Goal: Transaction & Acquisition: Download file/media

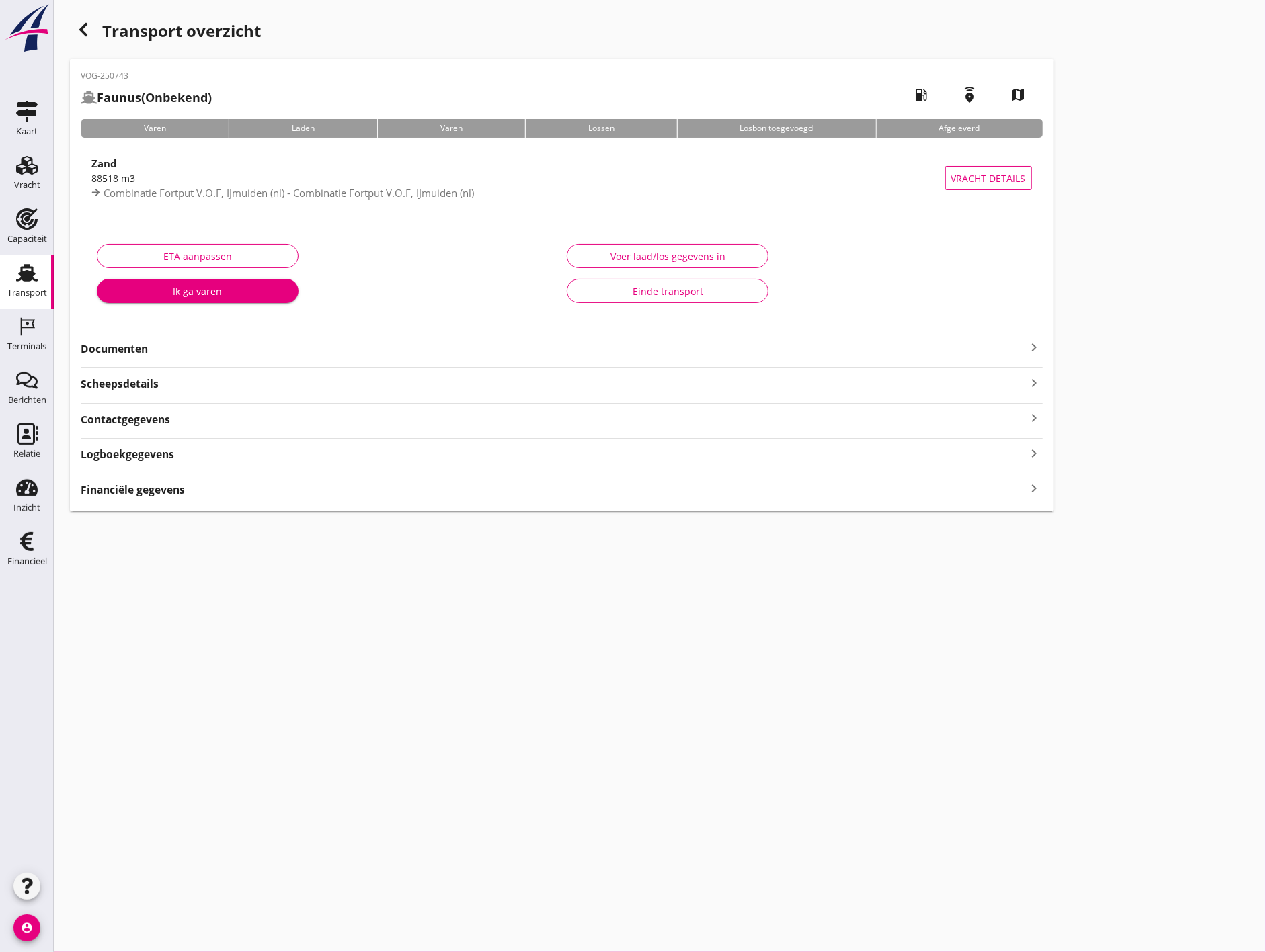
click at [382, 491] on div "Financiële gegevens keyboard_arrow_right" at bounding box center [562, 489] width 962 height 19
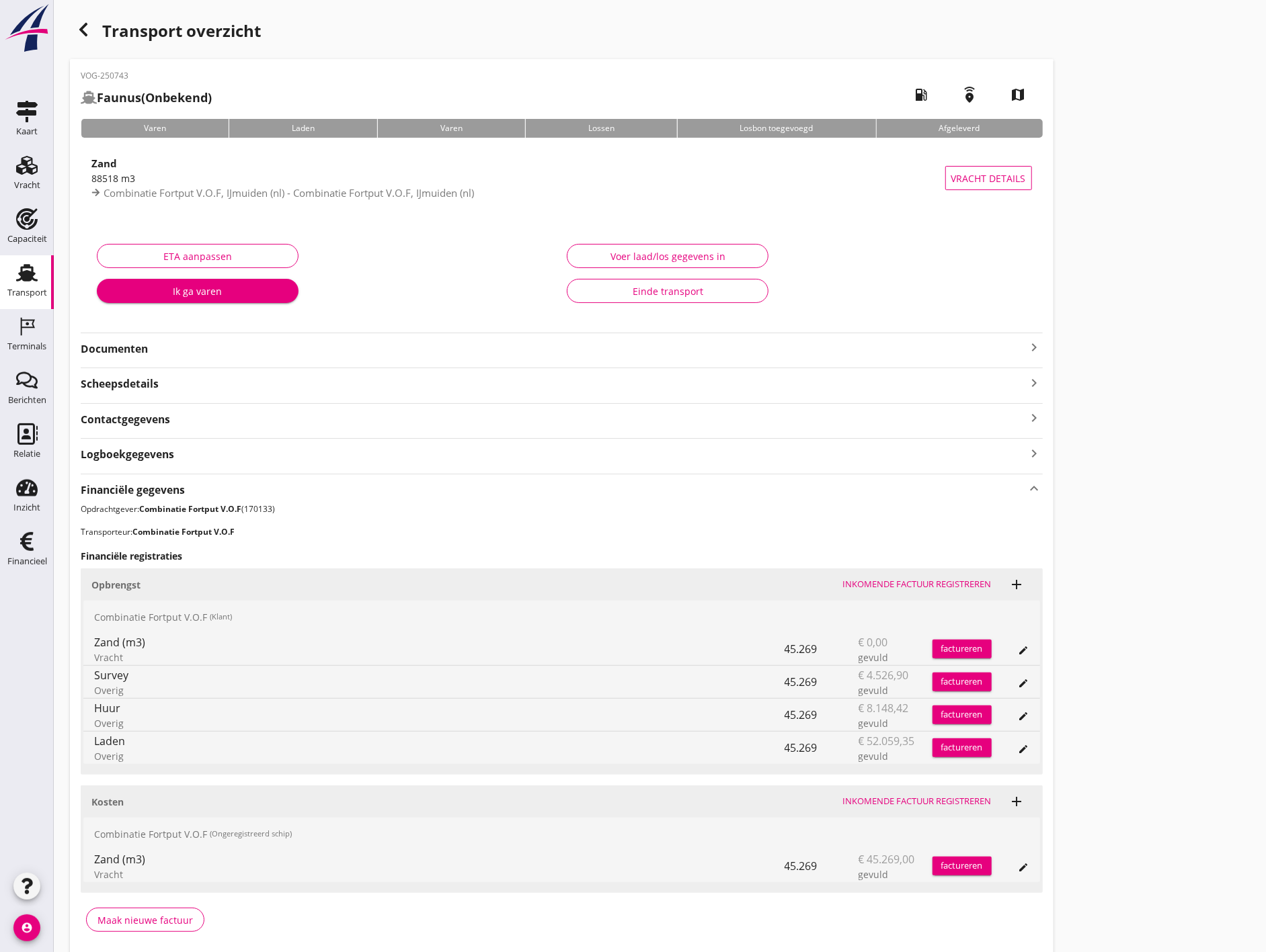
drag, startPoint x: 104, startPoint y: 610, endPoint x: 285, endPoint y: 622, distance: 181.4
click at [285, 622] on div "Combinatie Fortput V.O.F (Klant)" at bounding box center [562, 616] width 957 height 32
drag, startPoint x: 795, startPoint y: 720, endPoint x: 819, endPoint y: 717, distance: 24.2
click at [819, 717] on div "45.269" at bounding box center [822, 715] width 74 height 32
drag, startPoint x: 819, startPoint y: 717, endPoint x: 784, endPoint y: 683, distance: 48.8
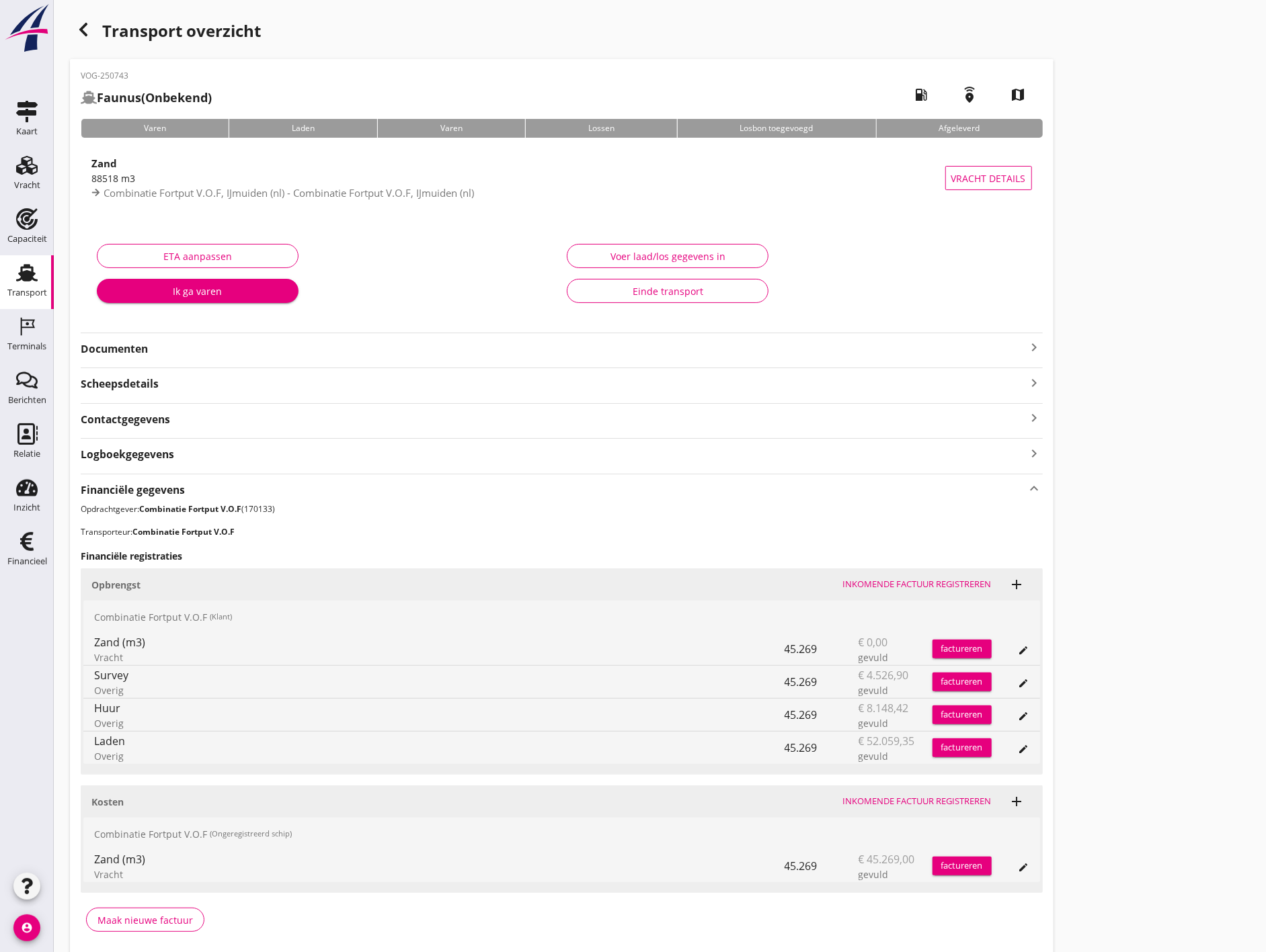
click at [784, 683] on div "45.269" at bounding box center [822, 682] width 74 height 32
drag, startPoint x: 784, startPoint y: 683, endPoint x: 805, endPoint y: 684, distance: 21.0
click at [805, 684] on div "45.269" at bounding box center [822, 682] width 74 height 32
drag, startPoint x: 805, startPoint y: 684, endPoint x: 791, endPoint y: 741, distance: 58.7
click at [791, 741] on div "45.269" at bounding box center [822, 748] width 74 height 32
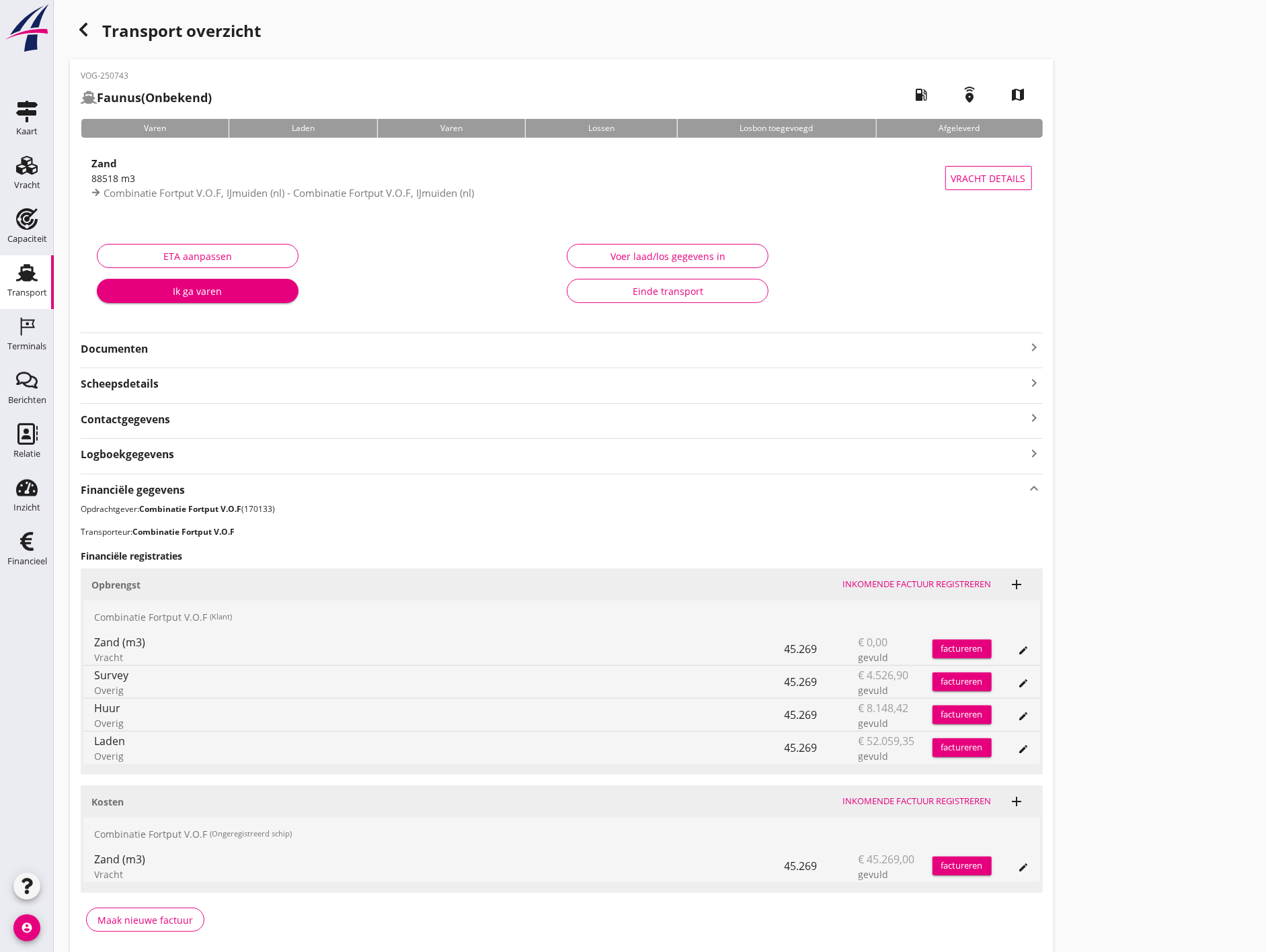
drag, startPoint x: 783, startPoint y: 741, endPoint x: 834, endPoint y: 740, distance: 51.0
click at [834, 740] on div "Laden Overig 45.269 € 52.059,35 gevuld factureren edit" at bounding box center [562, 748] width 957 height 32
click at [1024, 748] on icon "edit" at bounding box center [1024, 749] width 11 height 11
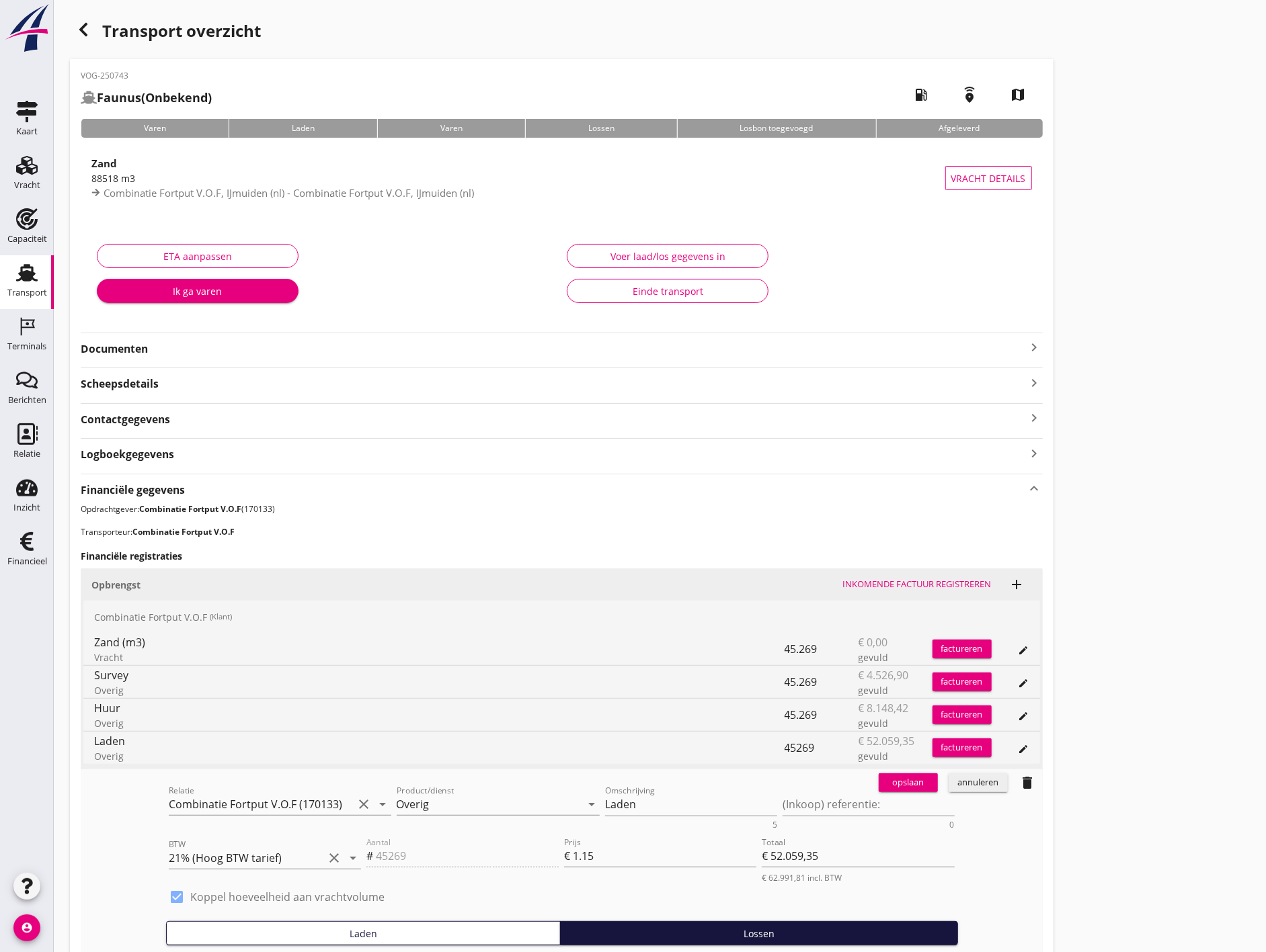
click at [260, 897] on label "Koppel hoeveelheid aan vrachtvolume" at bounding box center [287, 897] width 194 height 14
type input "0"
type input "€ 0,00"
checkbox input "false"
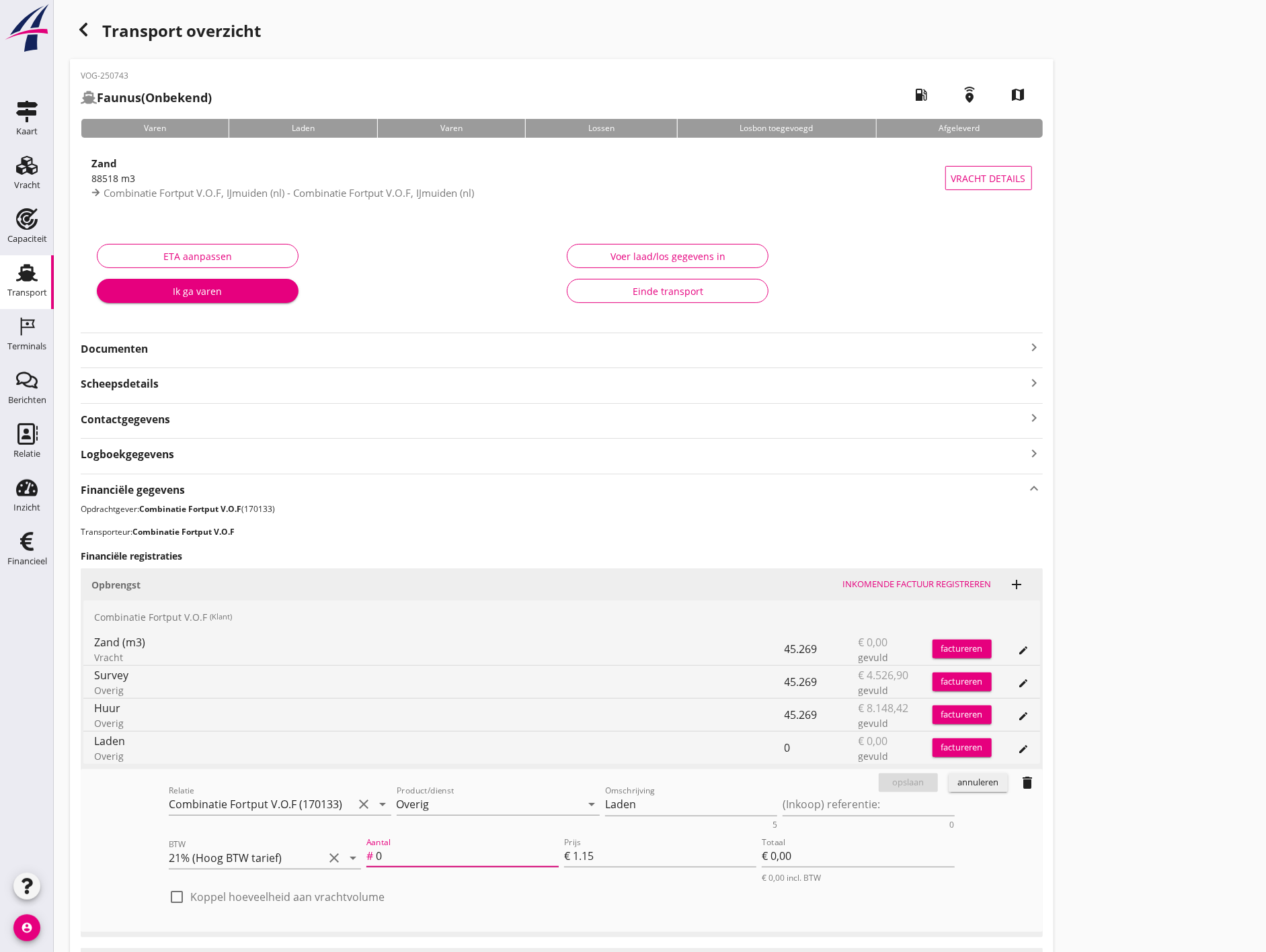
click at [474, 851] on input "0" at bounding box center [467, 856] width 183 height 21
drag, startPoint x: 474, startPoint y: 851, endPoint x: 264, endPoint y: 879, distance: 211.9
click at [264, 879] on div "BTW 21% (Hoog BTW tarief) clear arrow_drop_down Aantal # 0 Prijs € 1.15 Totaal …" at bounding box center [562, 859] width 791 height 55
type input "1"
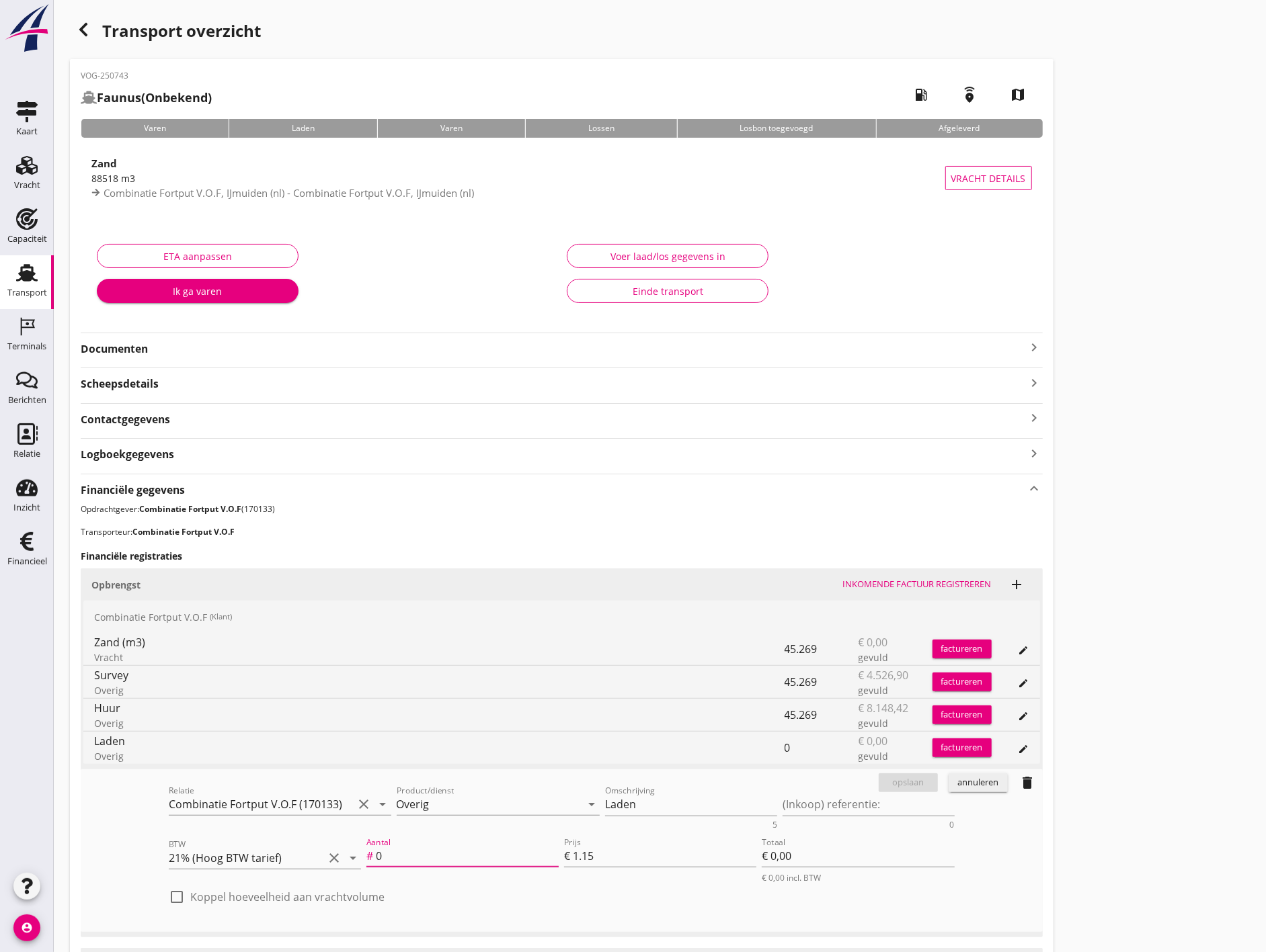
type input "€ 1,15"
type input "19"
type input "€ 21,85"
type input "193"
type input "€ 221,95"
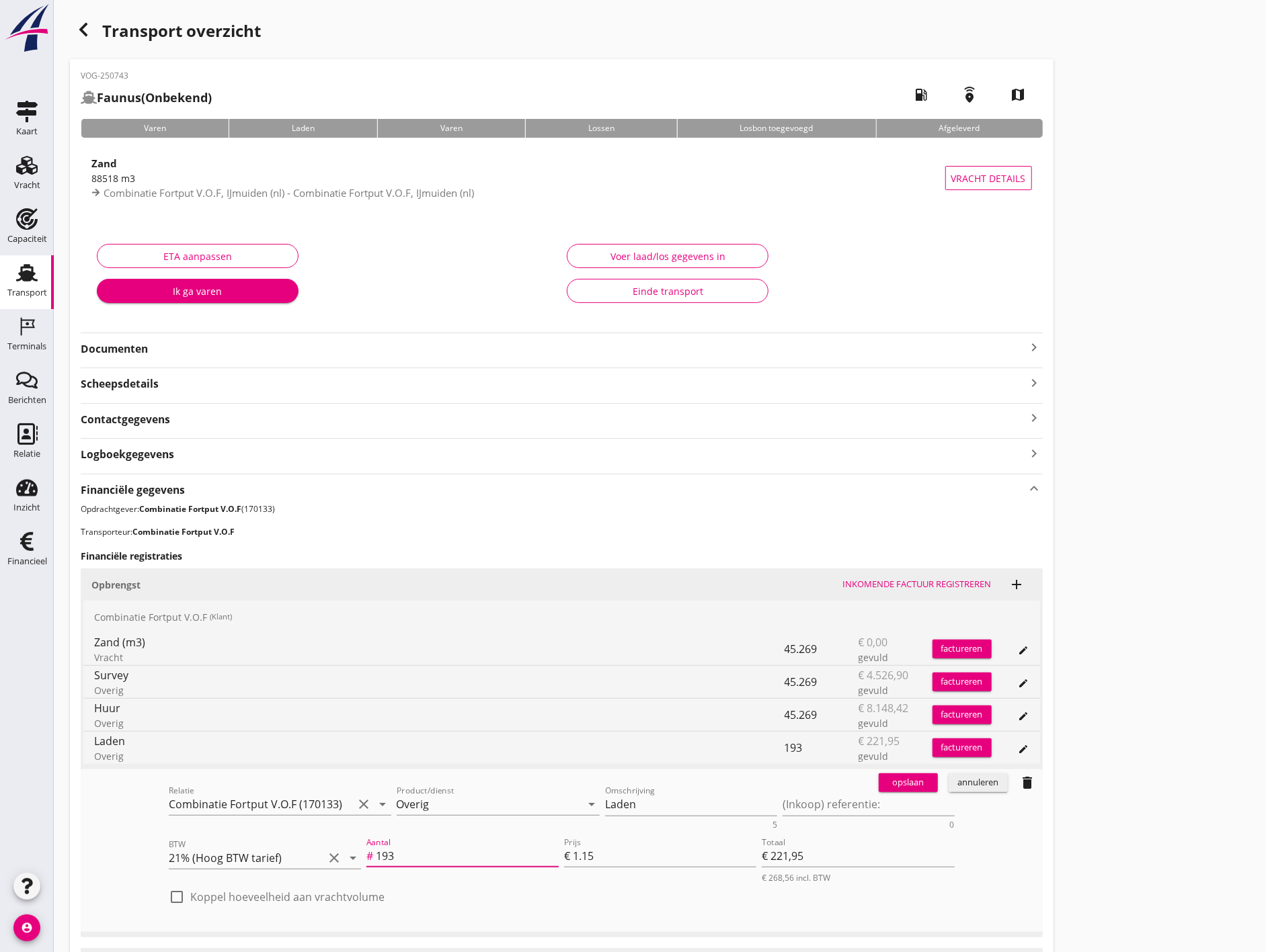
type input "1930"
type input "€ 2.219,50"
type input "19303"
type input "€ 22.198,45"
type input "19303"
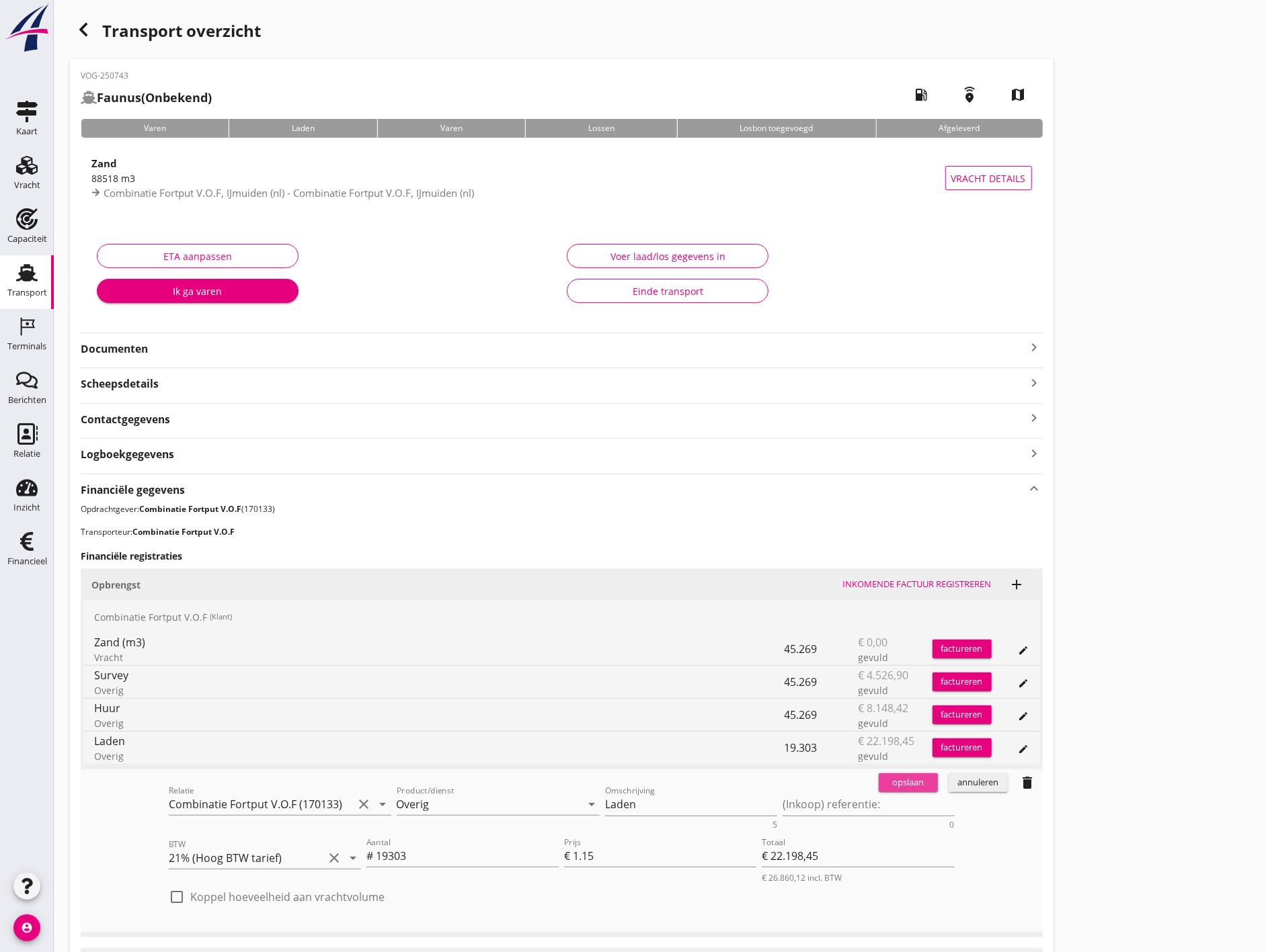
click at [896, 783] on div "opslaan" at bounding box center [908, 783] width 49 height 14
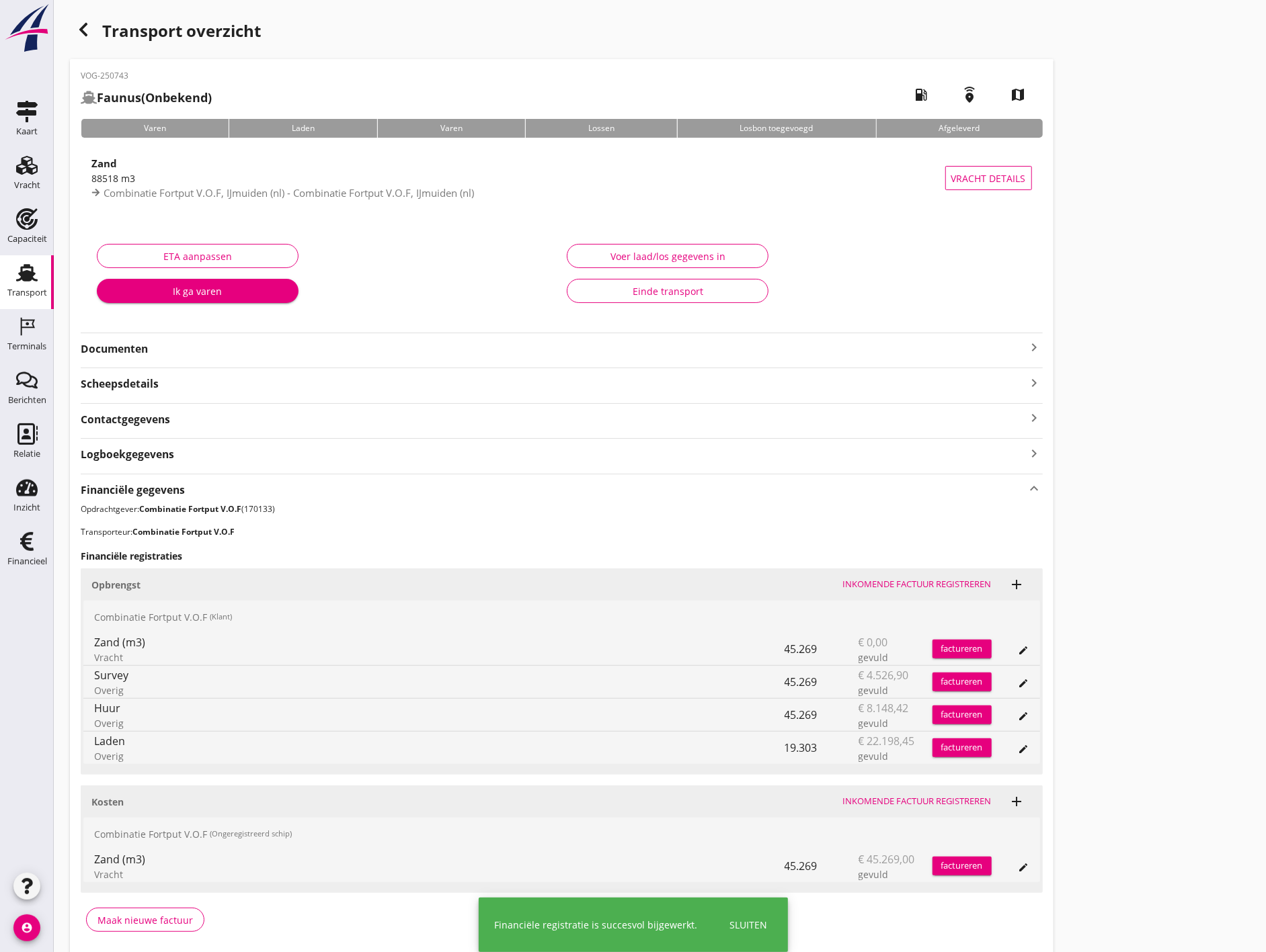
scroll to position [52, 0]
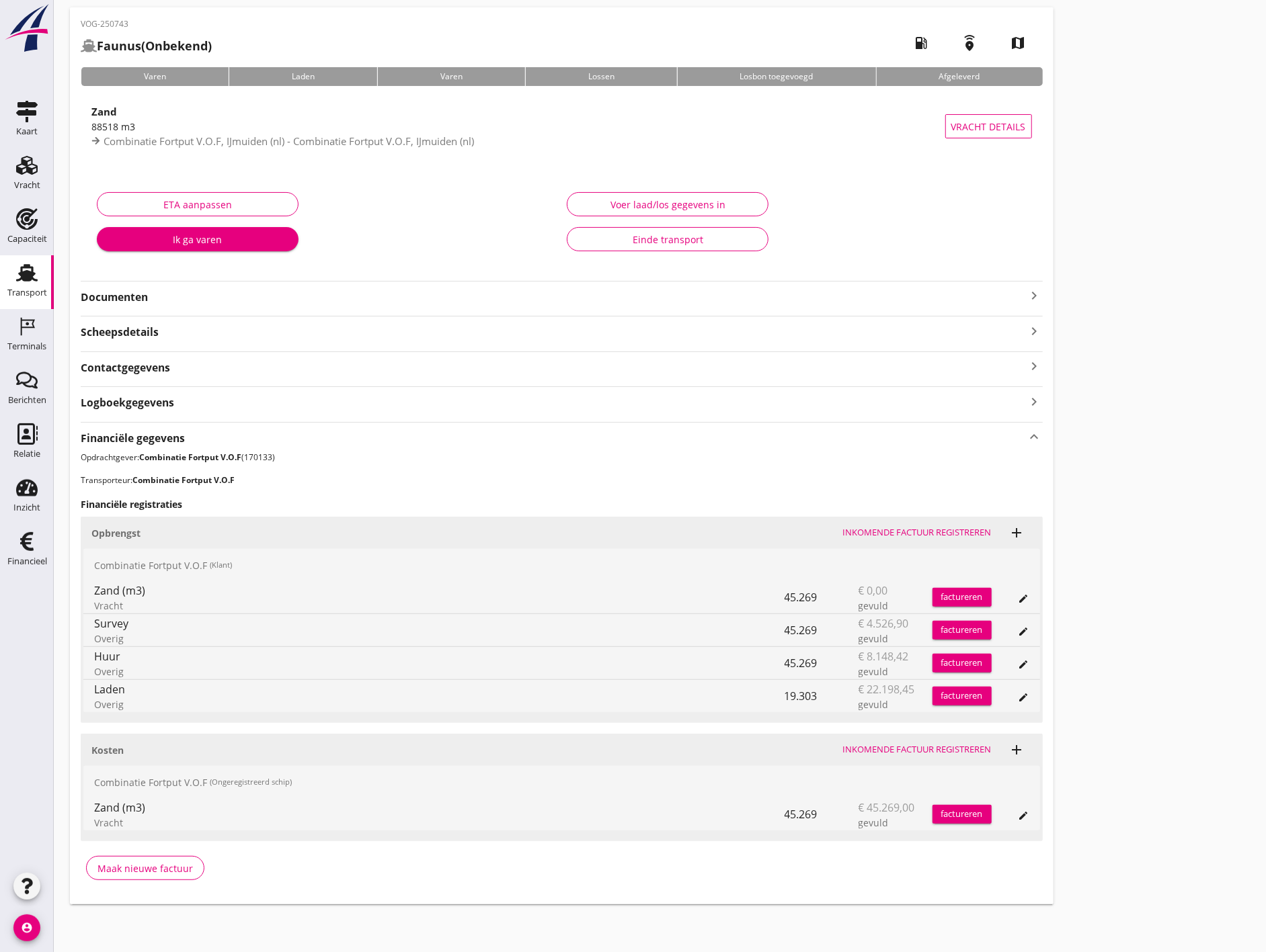
drag, startPoint x: 99, startPoint y: 821, endPoint x: 179, endPoint y: 816, distance: 80.2
click at [179, 816] on div "Vracht" at bounding box center [439, 823] width 691 height 14
drag, startPoint x: 179, startPoint y: 816, endPoint x: 123, endPoint y: 790, distance: 61.7
click at [119, 792] on div "Combinatie Fortput V.O.F (Ongeregistreerd schip)" at bounding box center [562, 782] width 957 height 32
click at [138, 780] on div "Combinatie Fortput V.O.F (Ongeregistreerd schip)" at bounding box center [562, 782] width 957 height 32
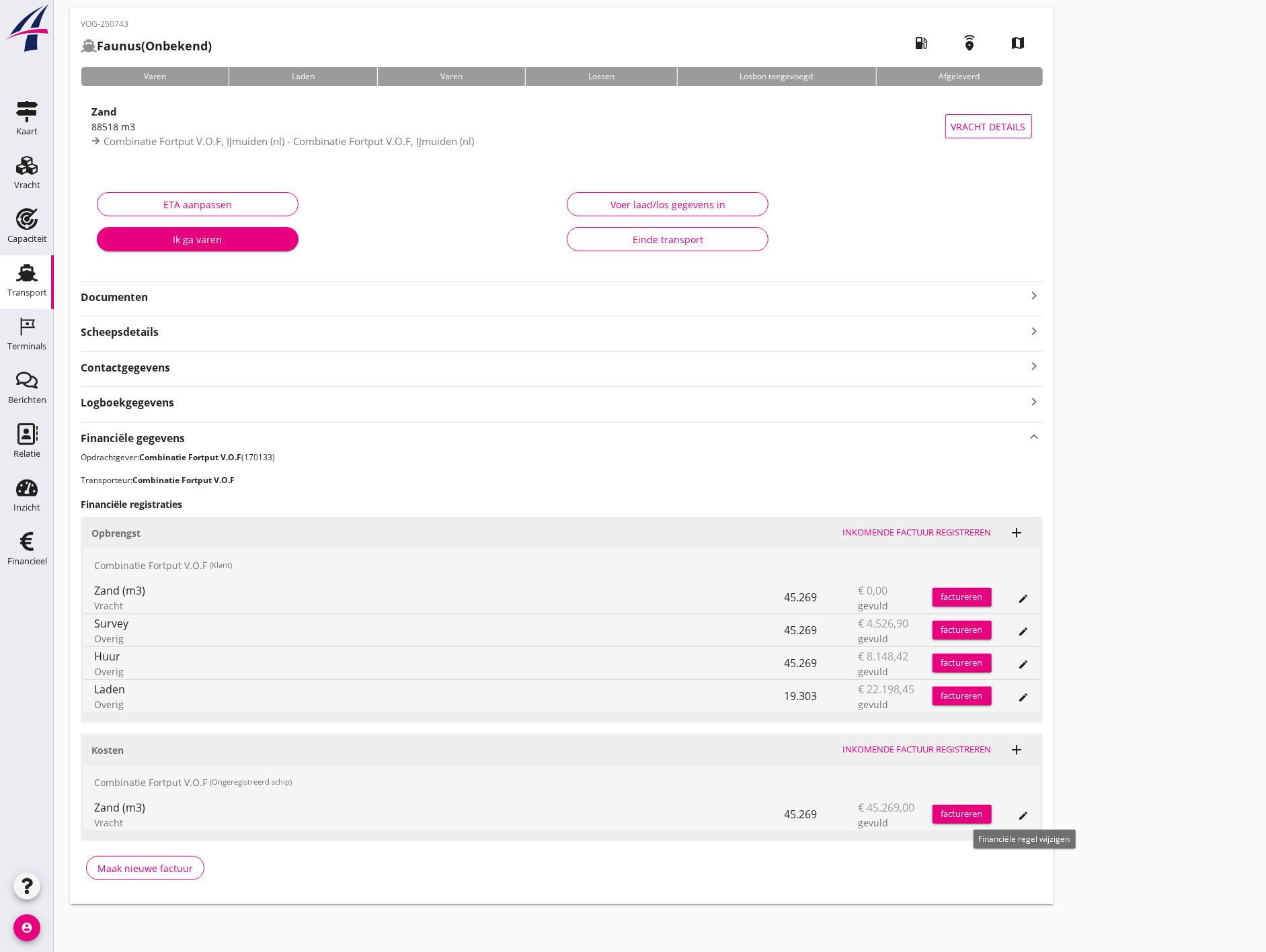
click at [1027, 816] on icon "edit" at bounding box center [1024, 815] width 11 height 11
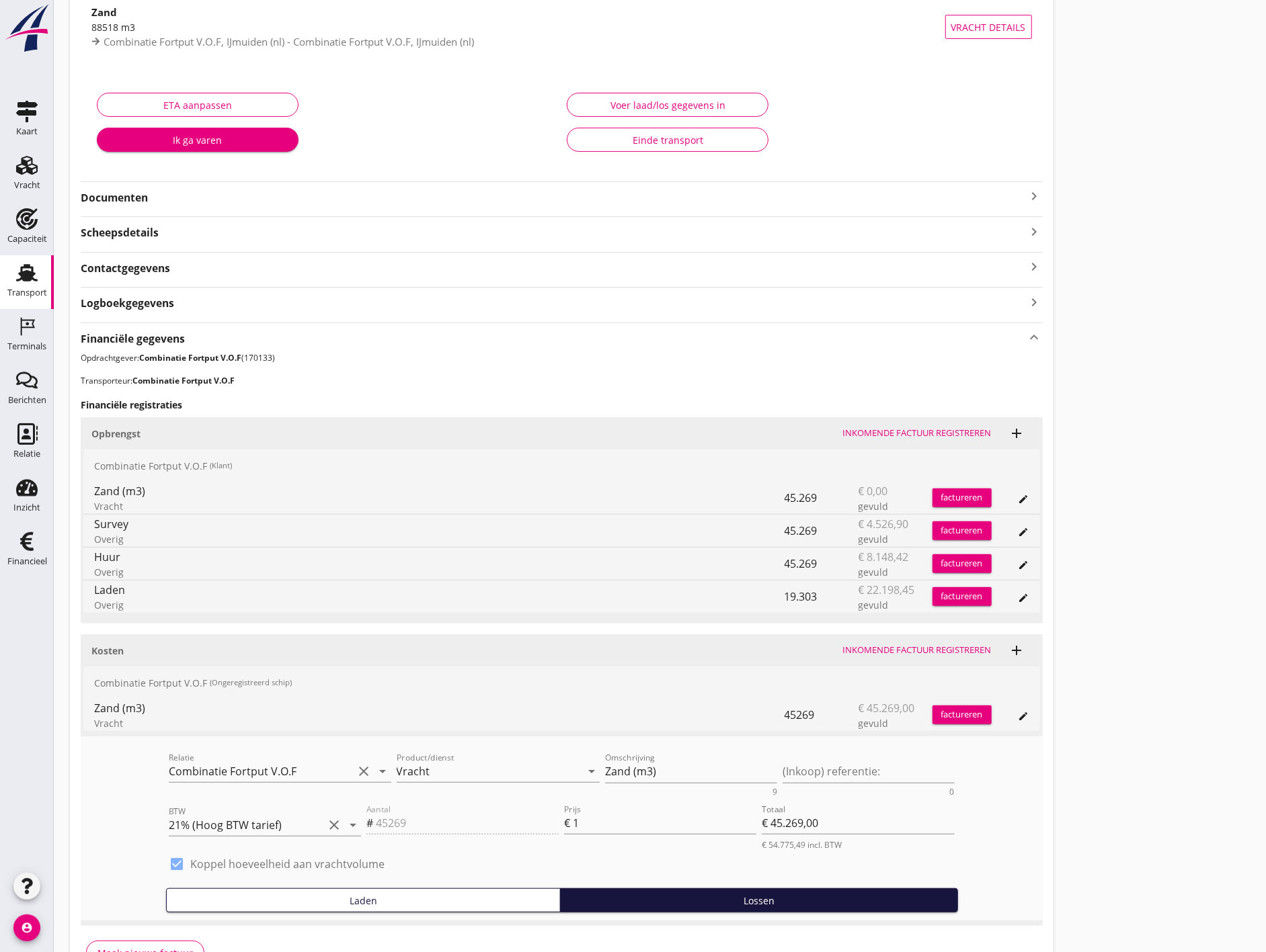
scroll to position [236, 0]
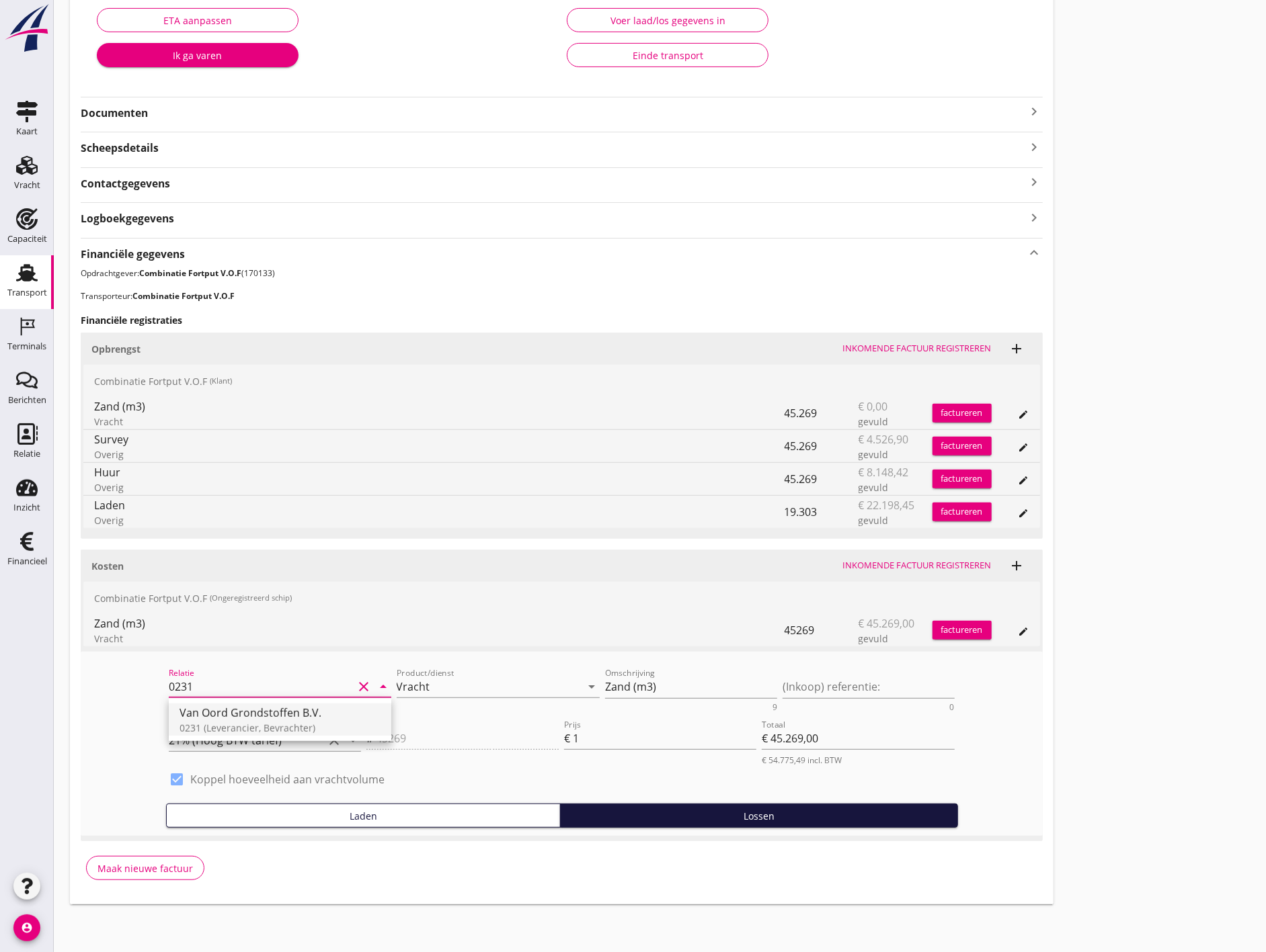
click at [231, 711] on div "Van Oord Grondstoffen B.V." at bounding box center [280, 713] width 201 height 17
type input "Van Oord Grondstoffen B.V. (0231)"
click at [232, 773] on label "Koppel hoeveelheid aan vrachtvolume" at bounding box center [287, 780] width 194 height 14
type input "0"
type input "€ 0,00"
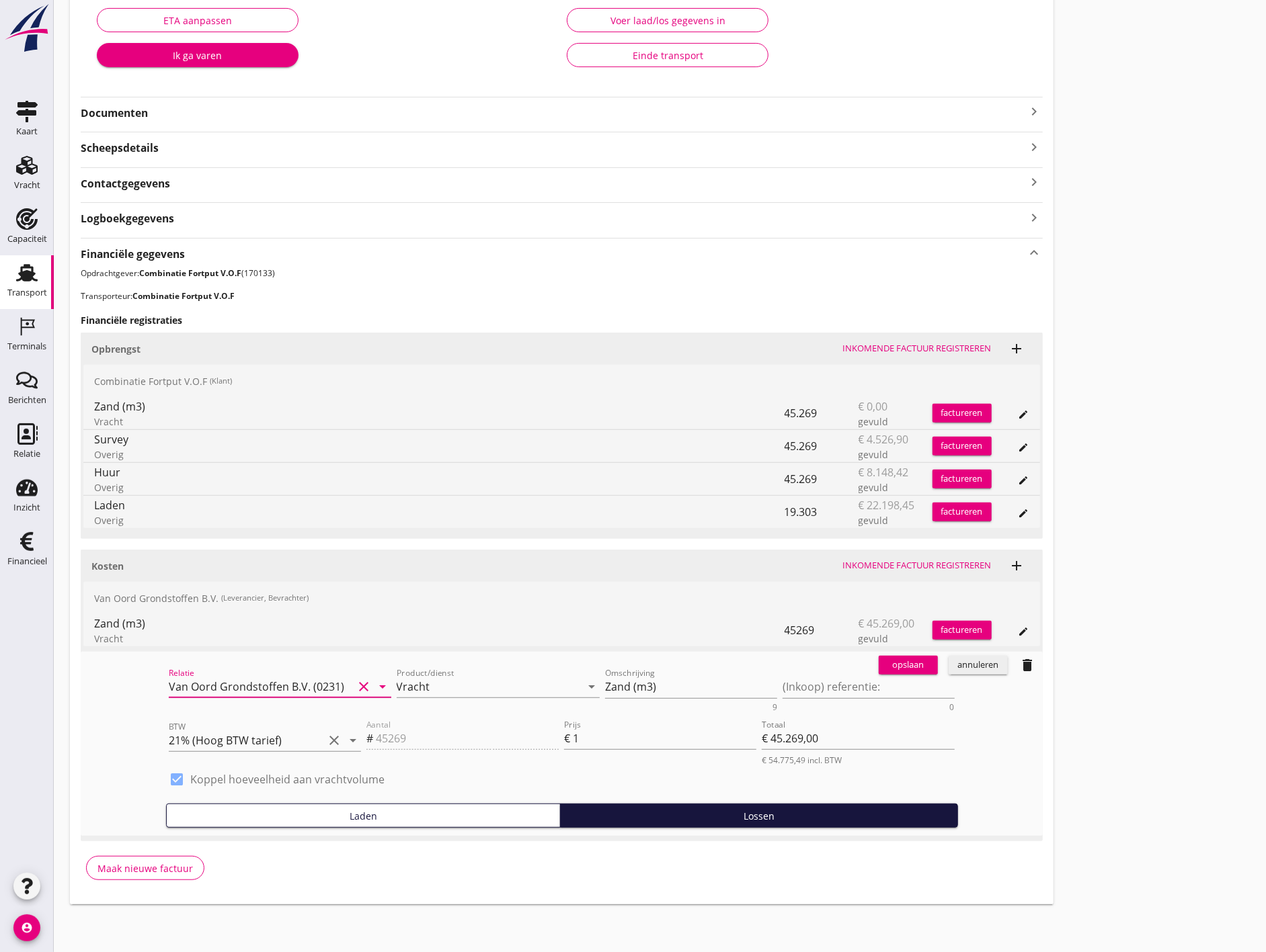
checkbox input "false"
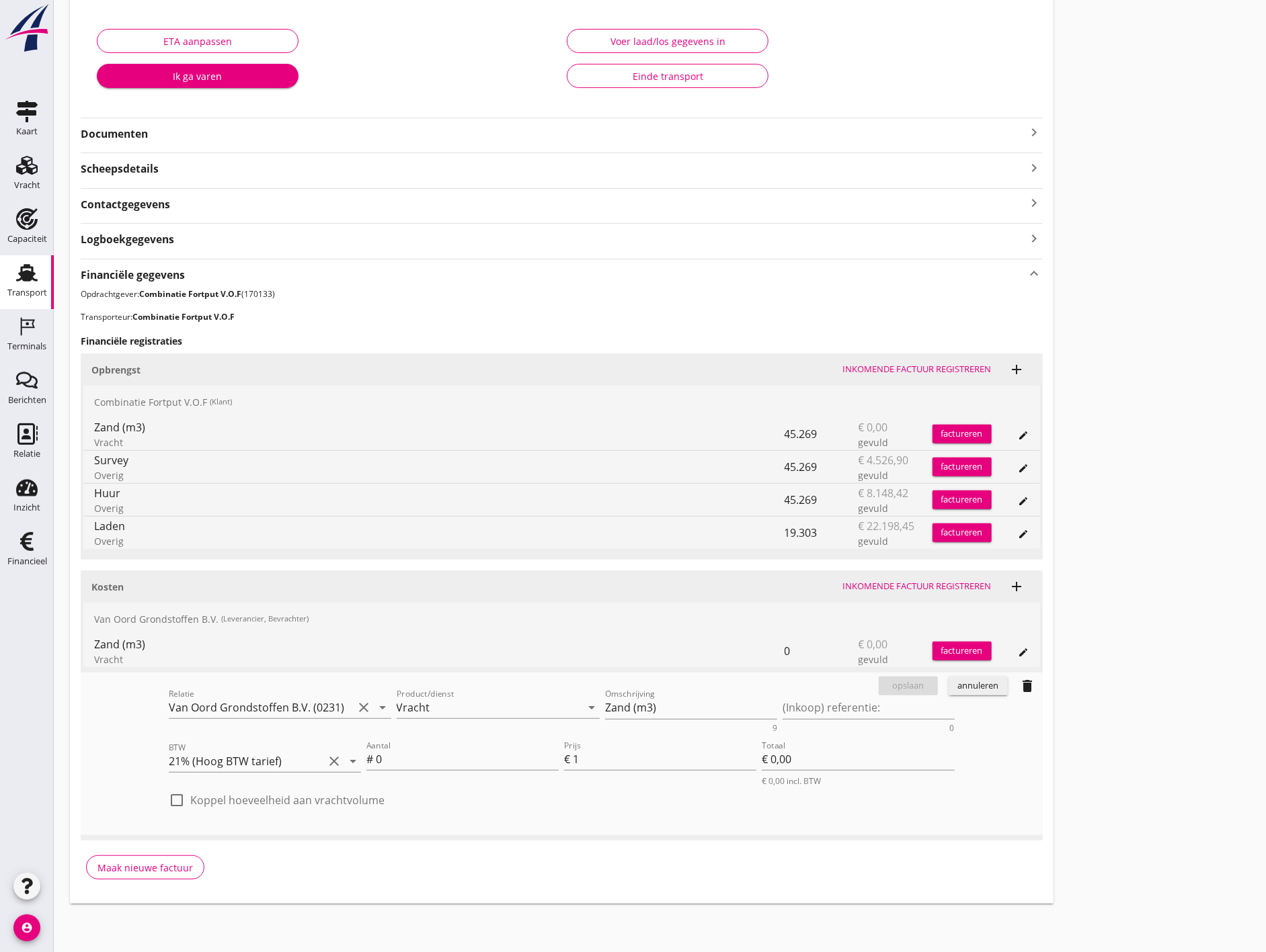
scroll to position [214, 0]
drag, startPoint x: 453, startPoint y: 753, endPoint x: 263, endPoint y: 784, distance: 192.5
click at [272, 782] on div "BTW 21% (Hoog BTW tarief) clear arrow_drop_down Aantal # 0 Prijs € 1 Totaal € 0…" at bounding box center [562, 765] width 791 height 55
type input "1"
type input "€ 1,00"
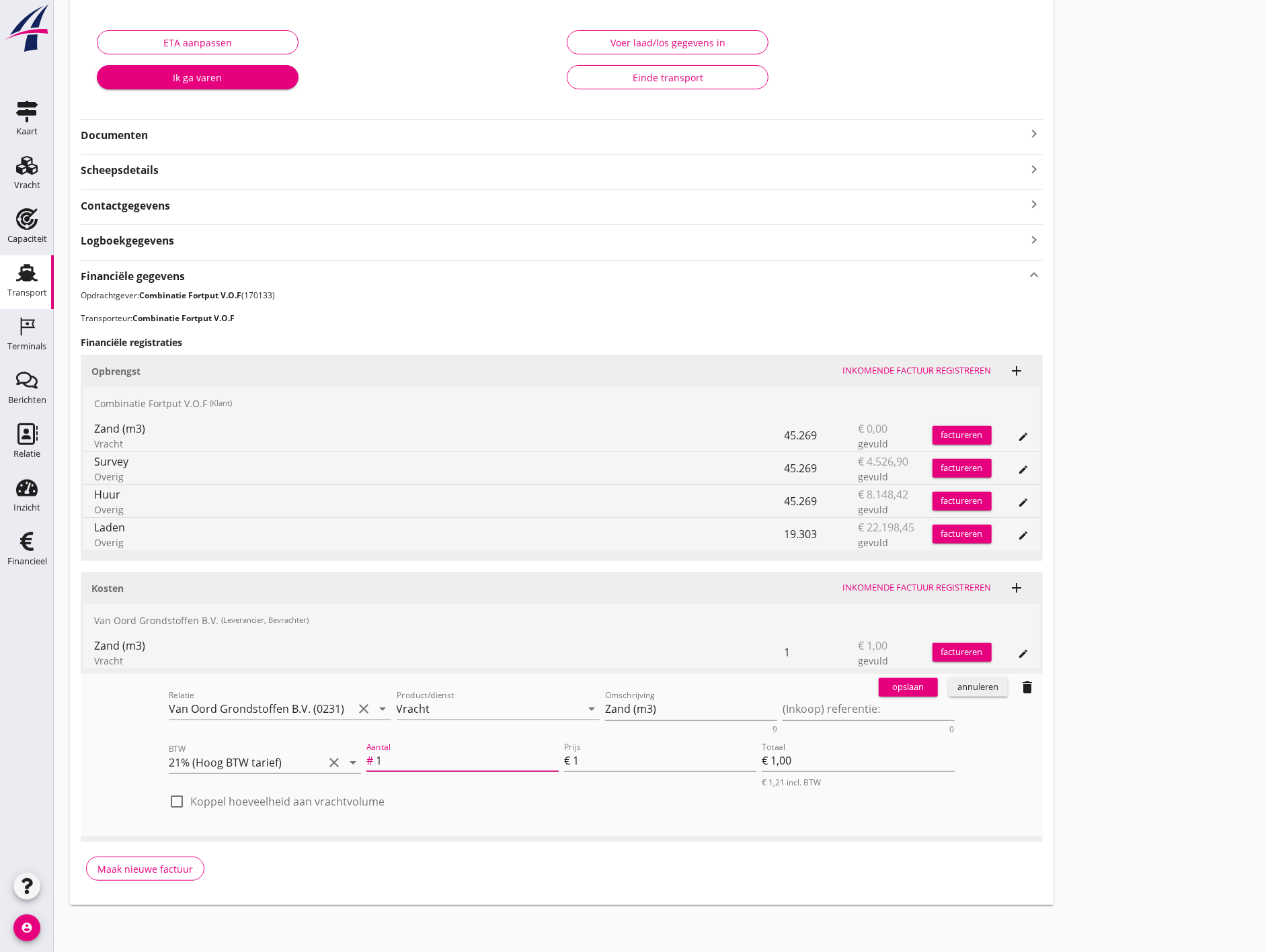
type input "19"
type input "€ 19,00"
type input "193"
type input "€ 193,00"
type input "1930"
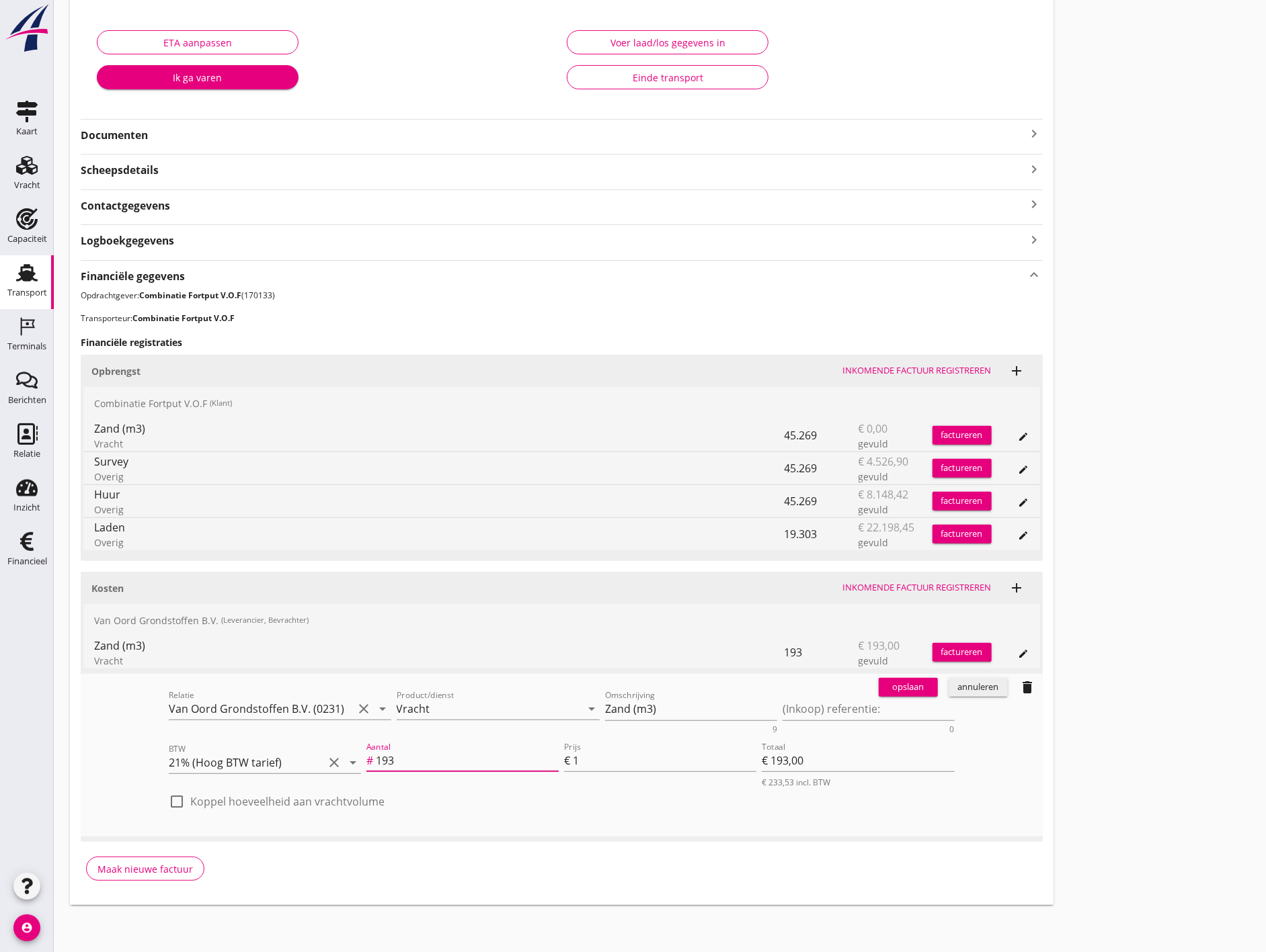
type input "€ 1.930,00"
type input "19303"
type input "€ 19.303,00"
type input "19303"
click at [549, 805] on div "check_box_outline_blank Koppel hoeveelheid aan vrachtvolume" at bounding box center [562, 808] width 786 height 35
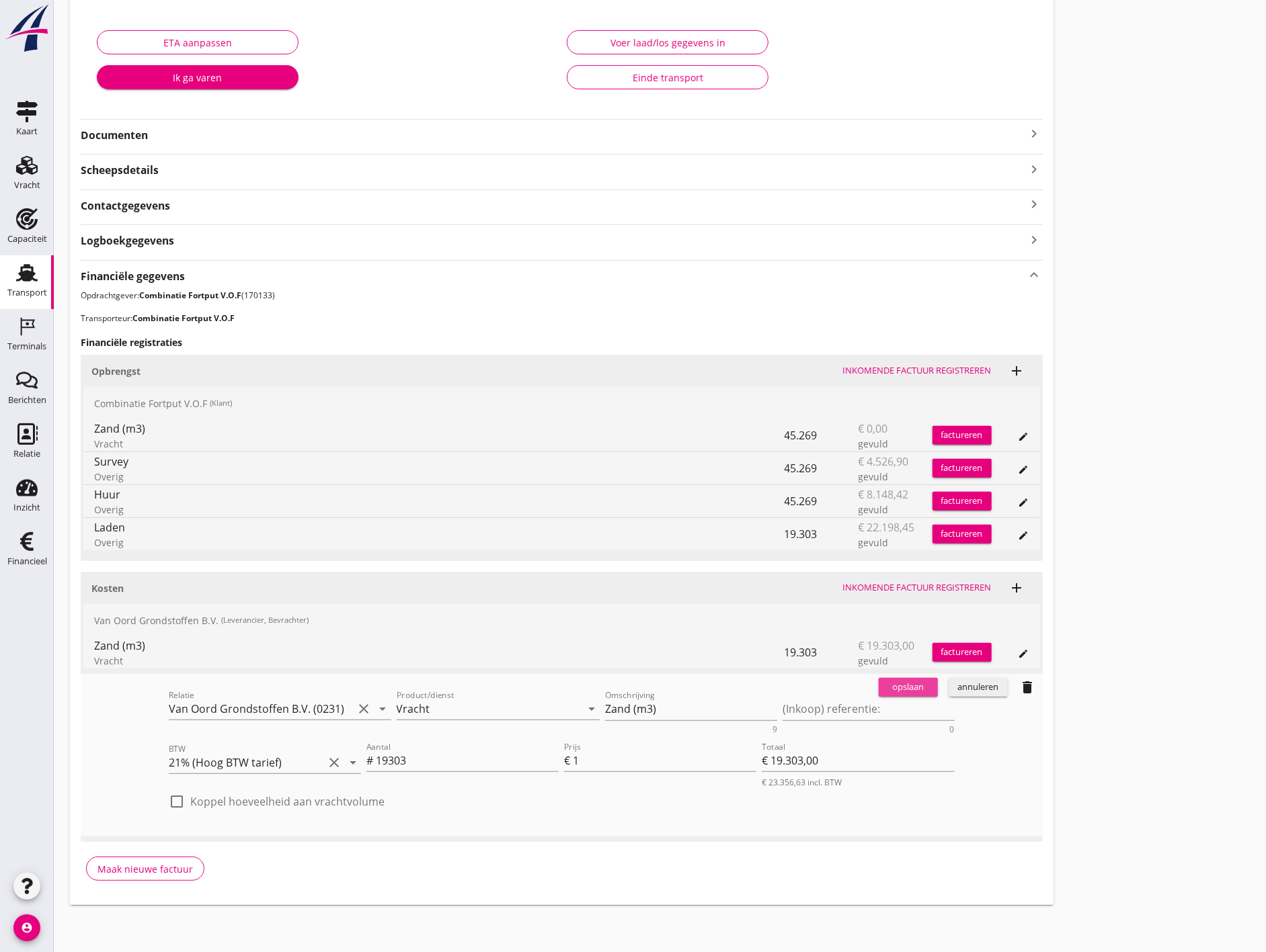
click at [916, 687] on div "opslaan" at bounding box center [908, 687] width 49 height 14
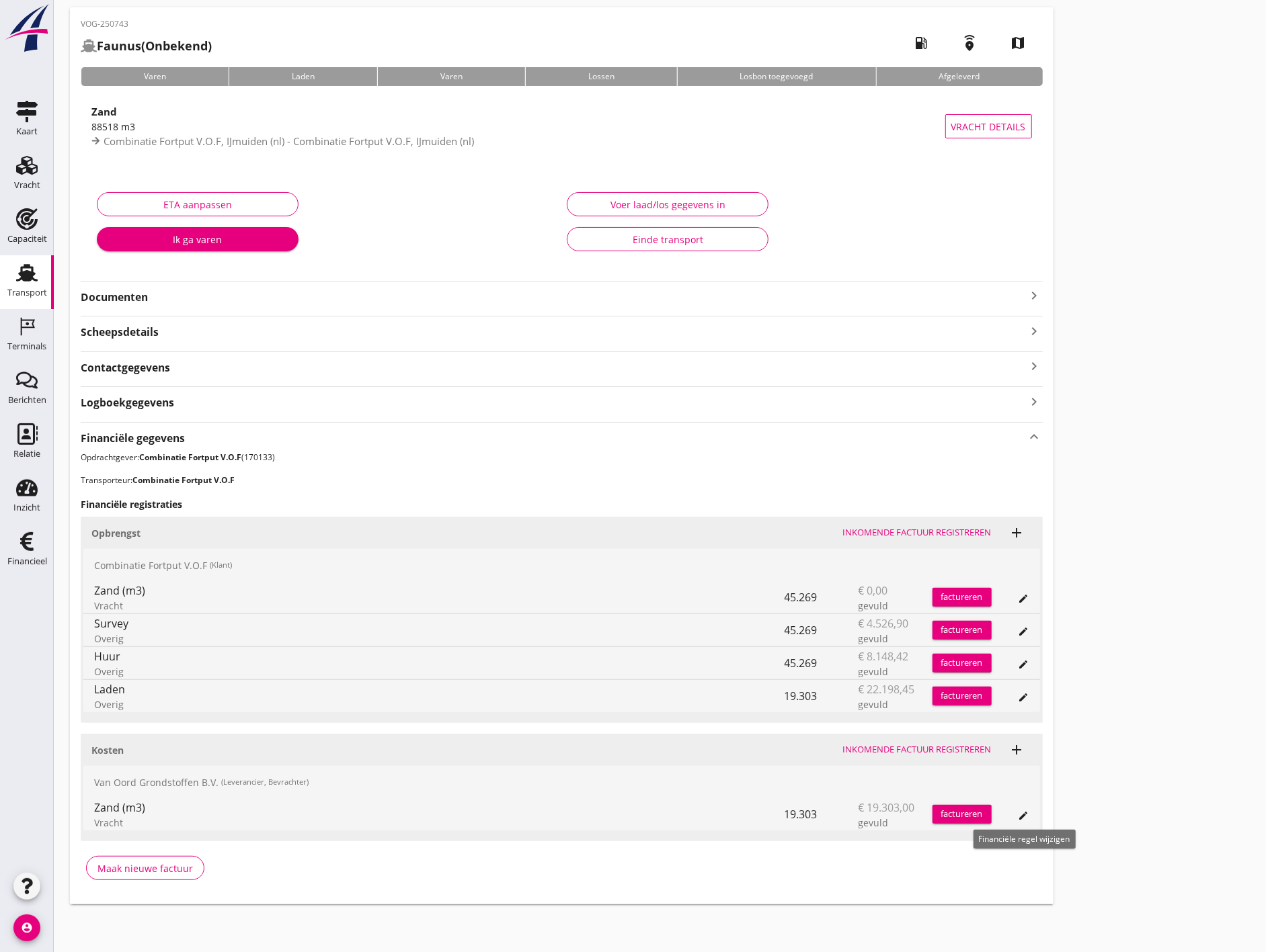
click at [1020, 821] on button "edit" at bounding box center [1024, 815] width 19 height 19
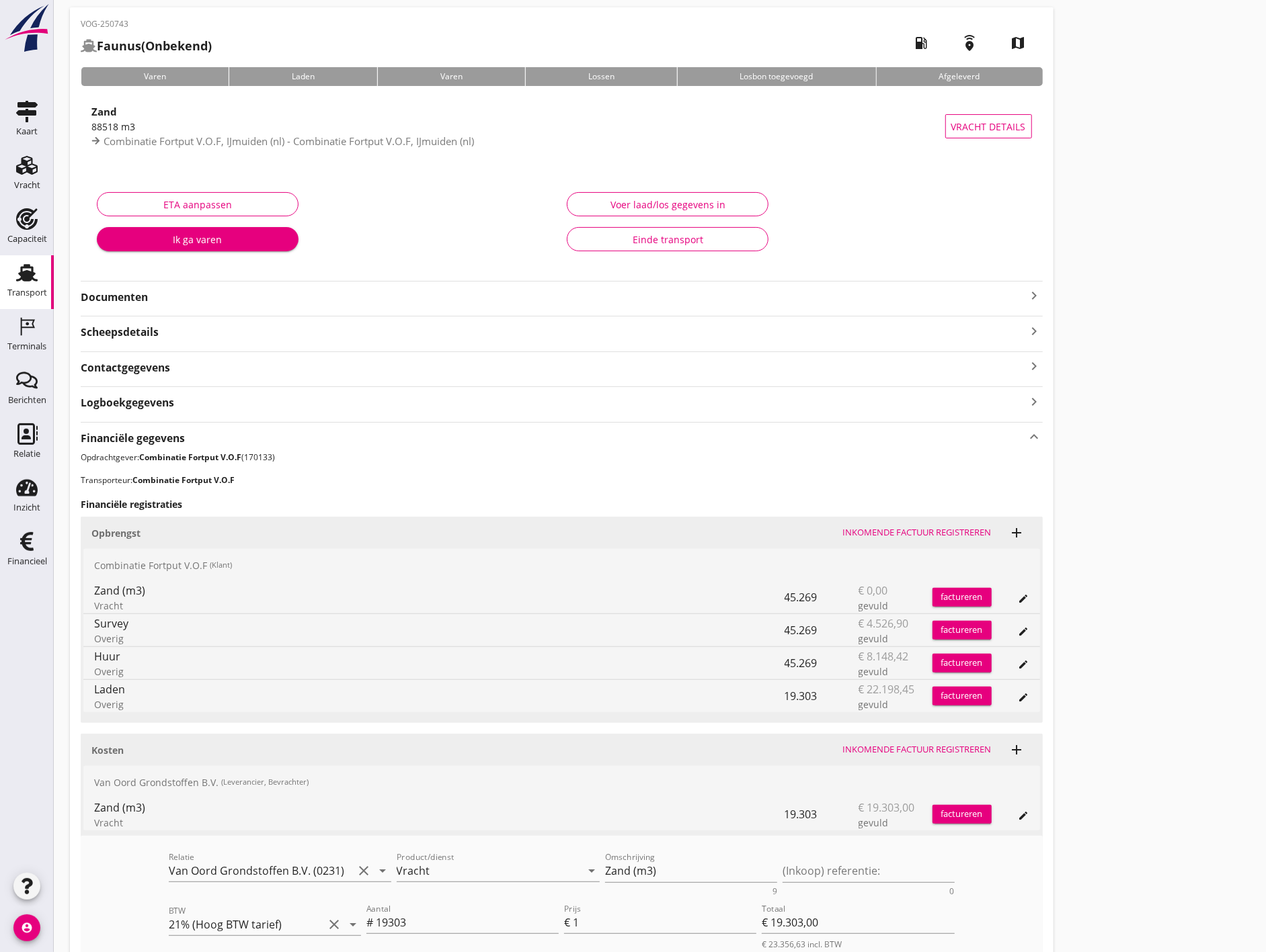
click at [8, 273] on link "Transport Transport" at bounding box center [26, 282] width 54 height 54
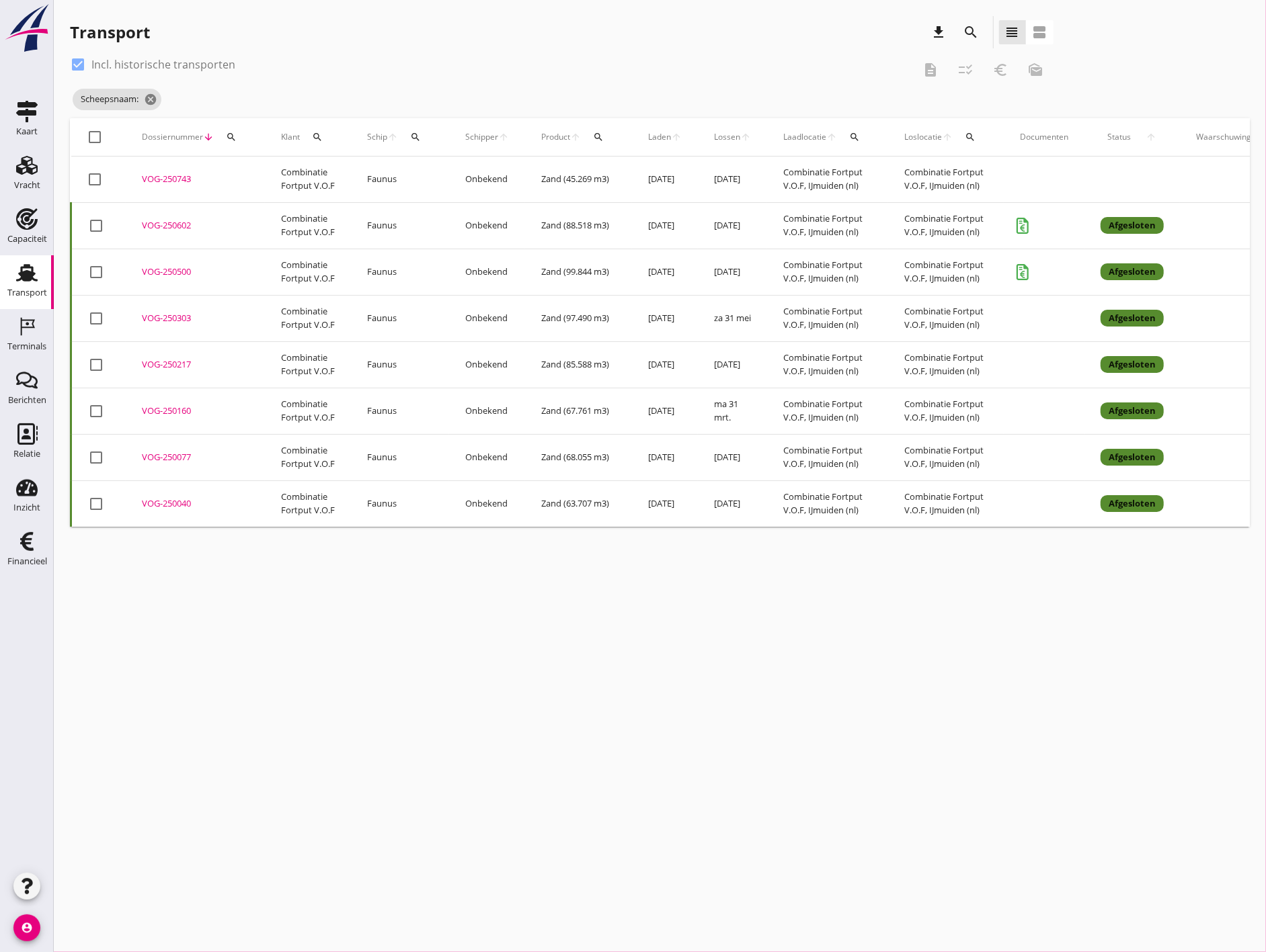
click at [403, 318] on td "Faunus" at bounding box center [400, 318] width 99 height 47
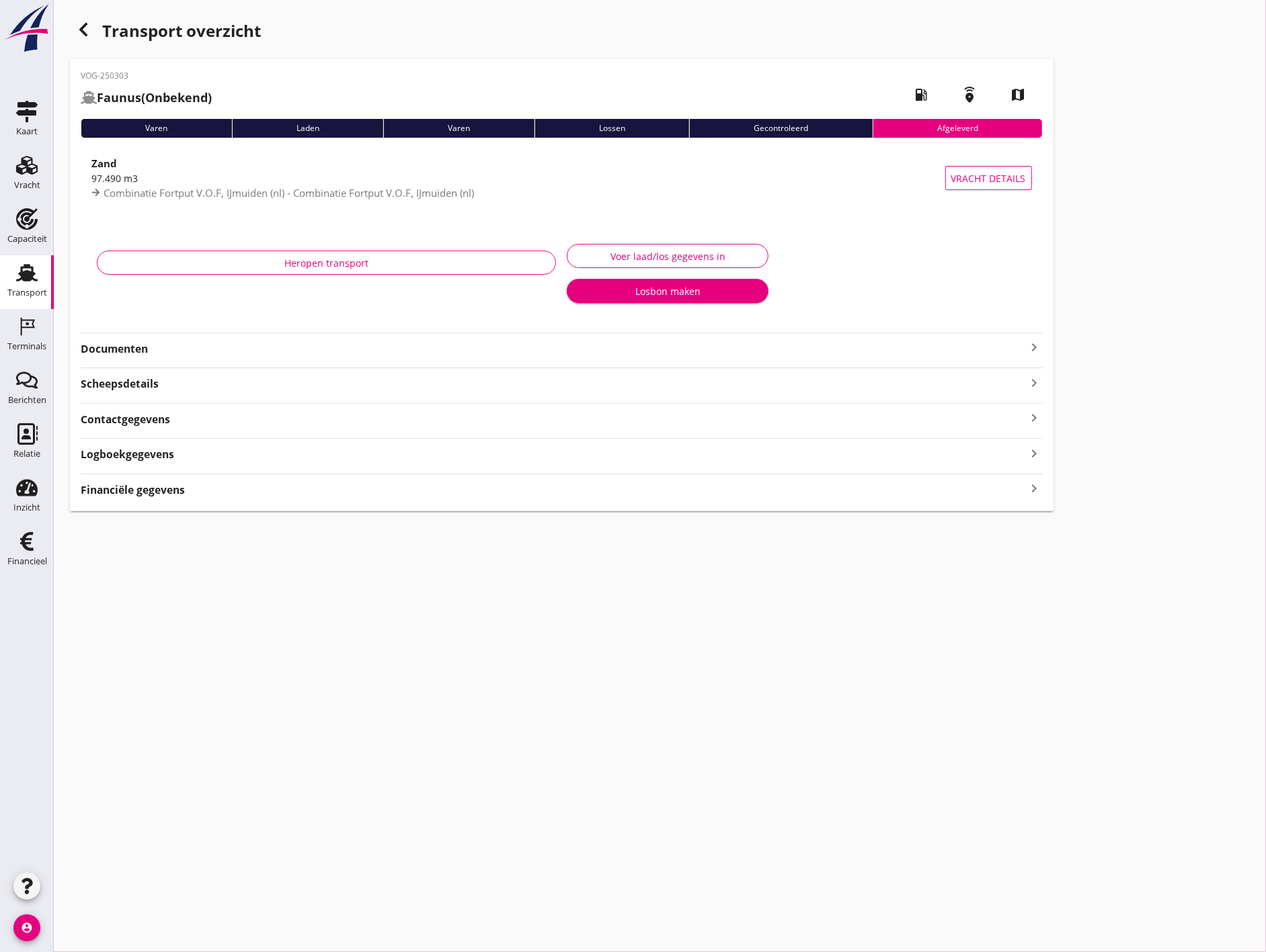
click at [383, 463] on div "Logboekgegevens keyboard_arrow_right" at bounding box center [562, 453] width 962 height 19
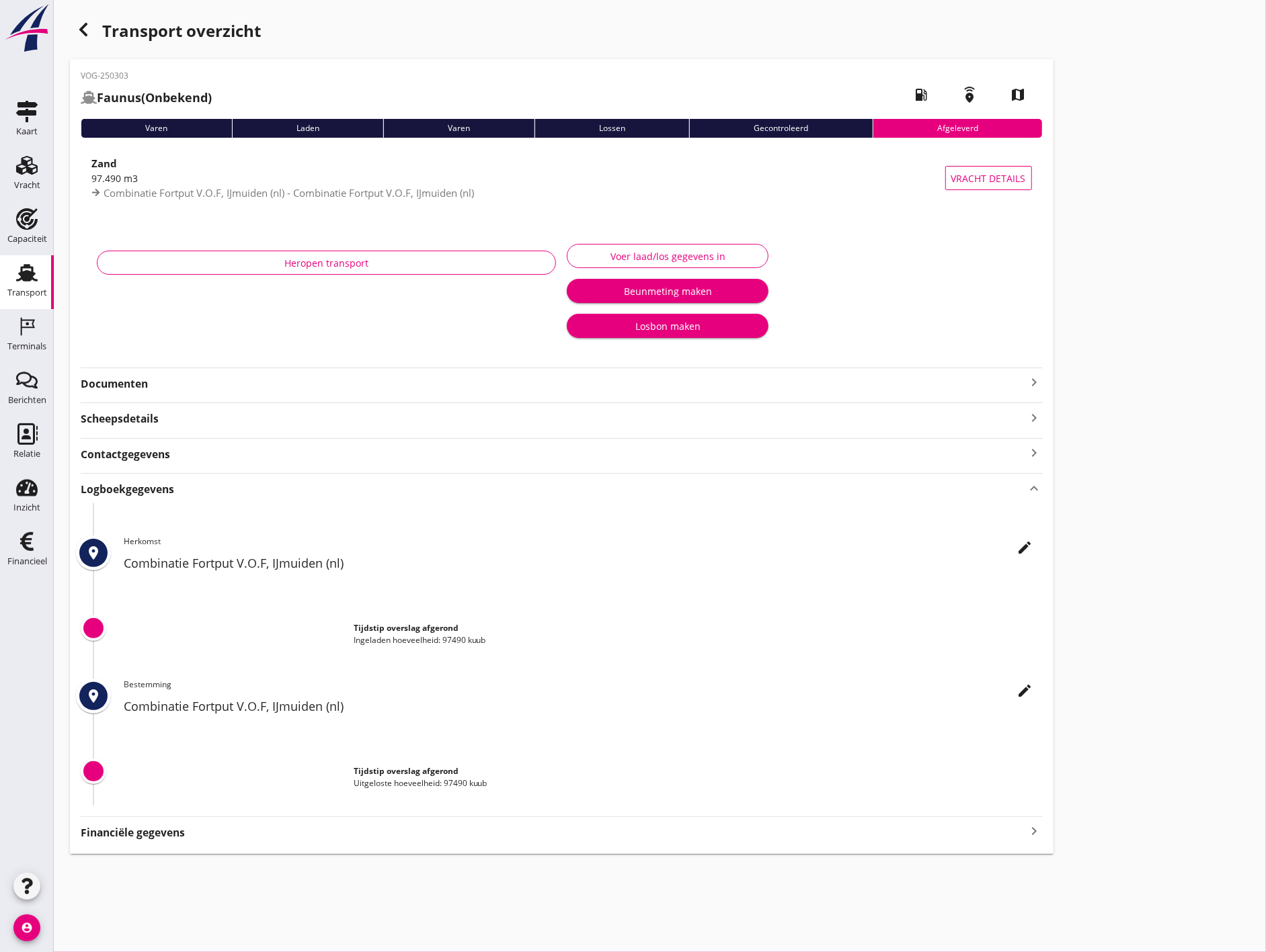
click at [428, 827] on div "Financiële gegevens keyboard_arrow_right" at bounding box center [562, 832] width 962 height 19
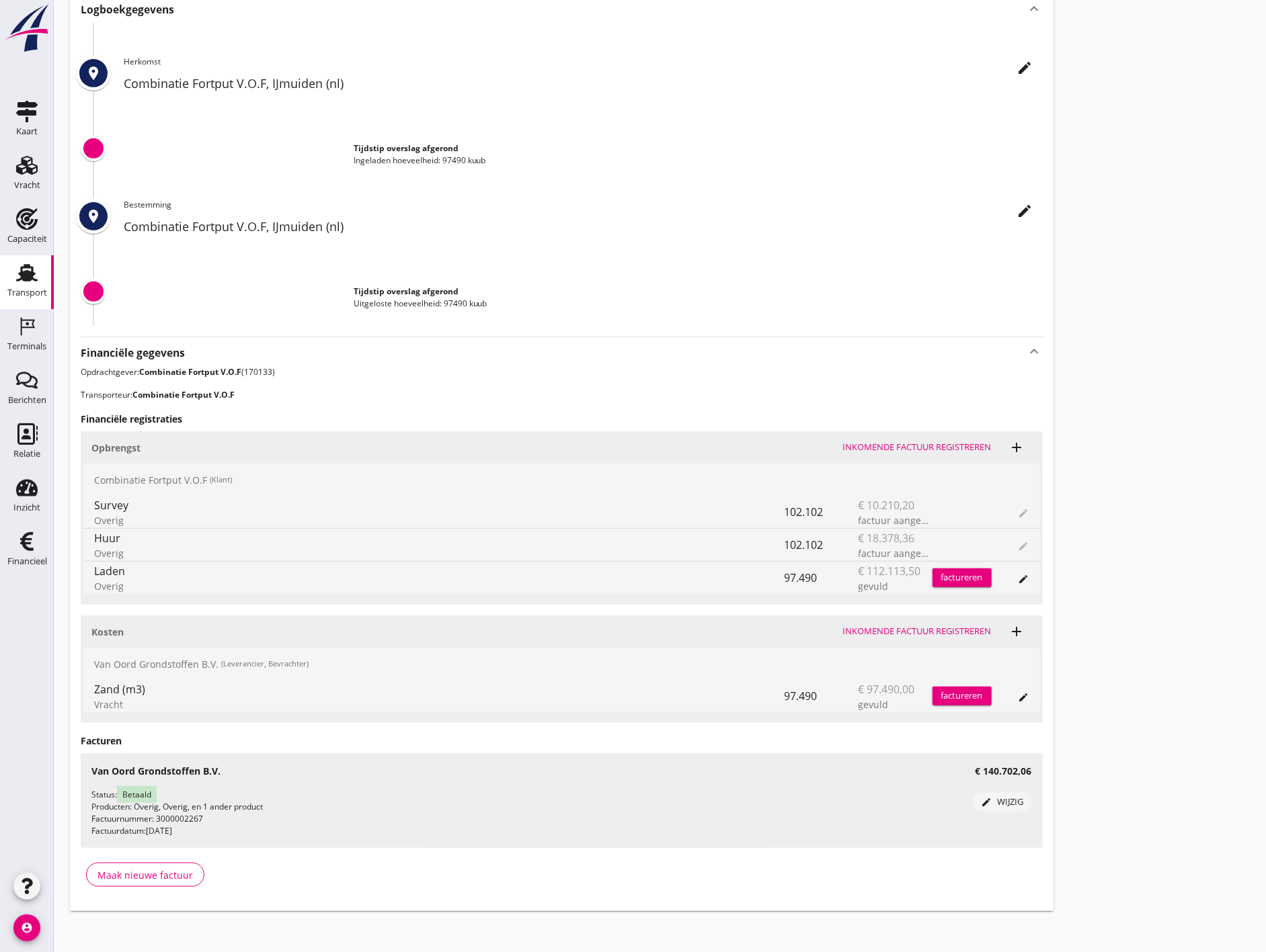
scroll to position [486, 0]
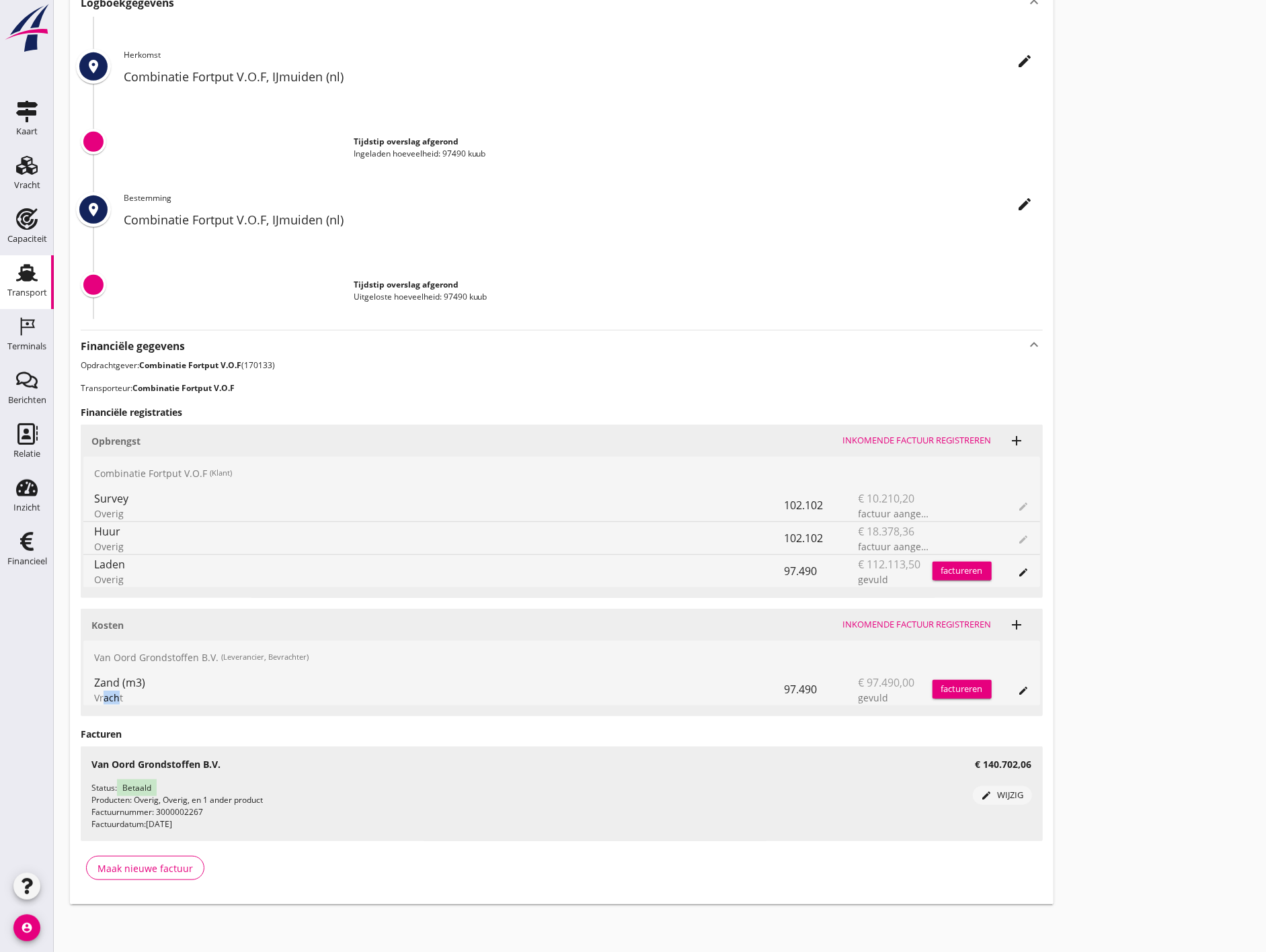
drag, startPoint x: 97, startPoint y: 702, endPoint x: 111, endPoint y: 700, distance: 14.1
click at [111, 700] on div "Vracht" at bounding box center [439, 698] width 691 height 14
drag, startPoint x: 111, startPoint y: 700, endPoint x: 207, endPoint y: 717, distance: 97.5
click at [207, 717] on div "Financiële gegevens keyboard_arrow_up Opdrachtgever: Combinatie Fortput V.O.F (…" at bounding box center [562, 611] width 962 height 562
drag, startPoint x: 105, startPoint y: 685, endPoint x: 154, endPoint y: 687, distance: 49.0
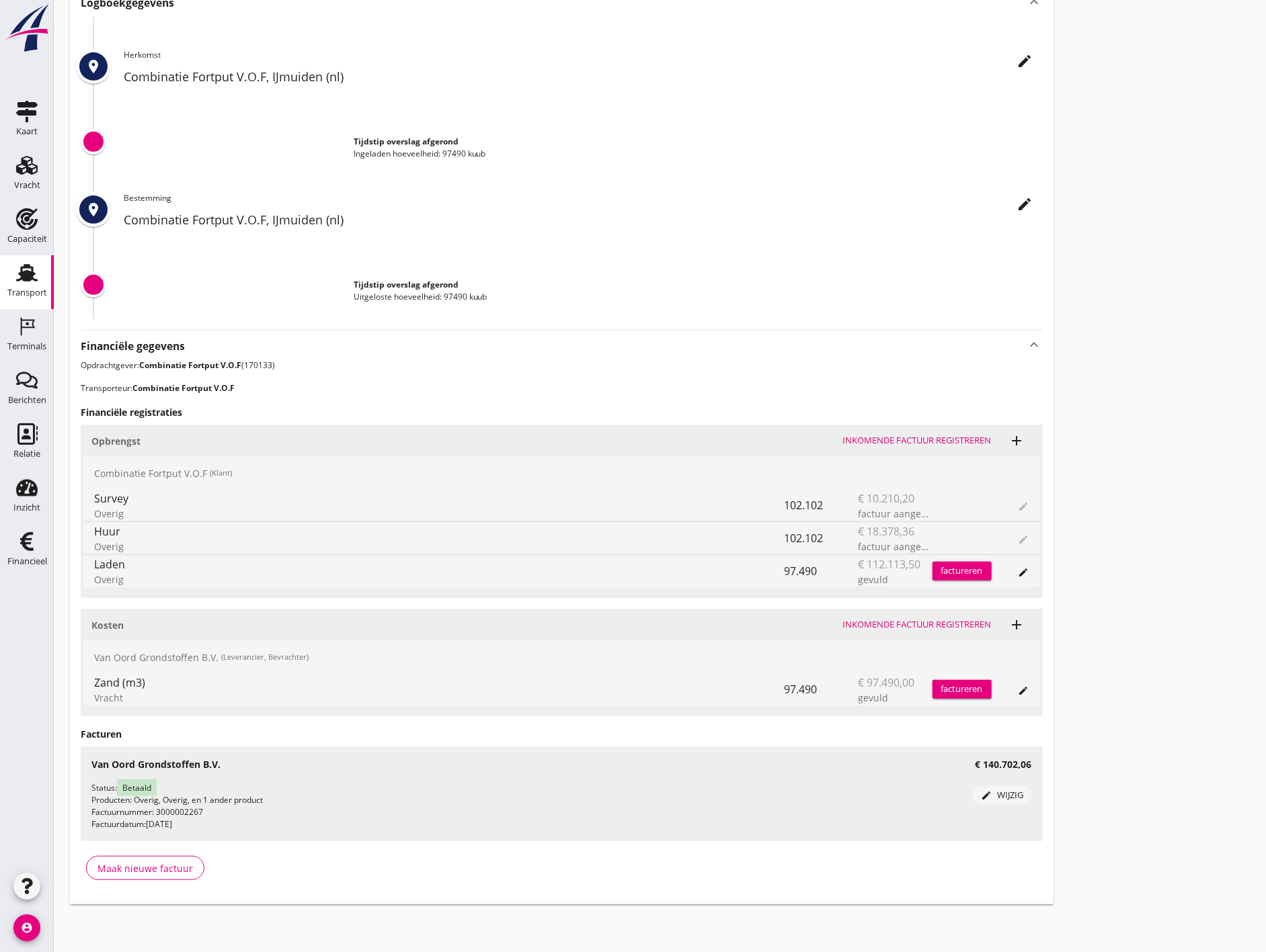
click at [154, 687] on div "Zand (m3)" at bounding box center [439, 683] width 691 height 17
click at [1023, 692] on icon "edit" at bounding box center [1024, 690] width 11 height 11
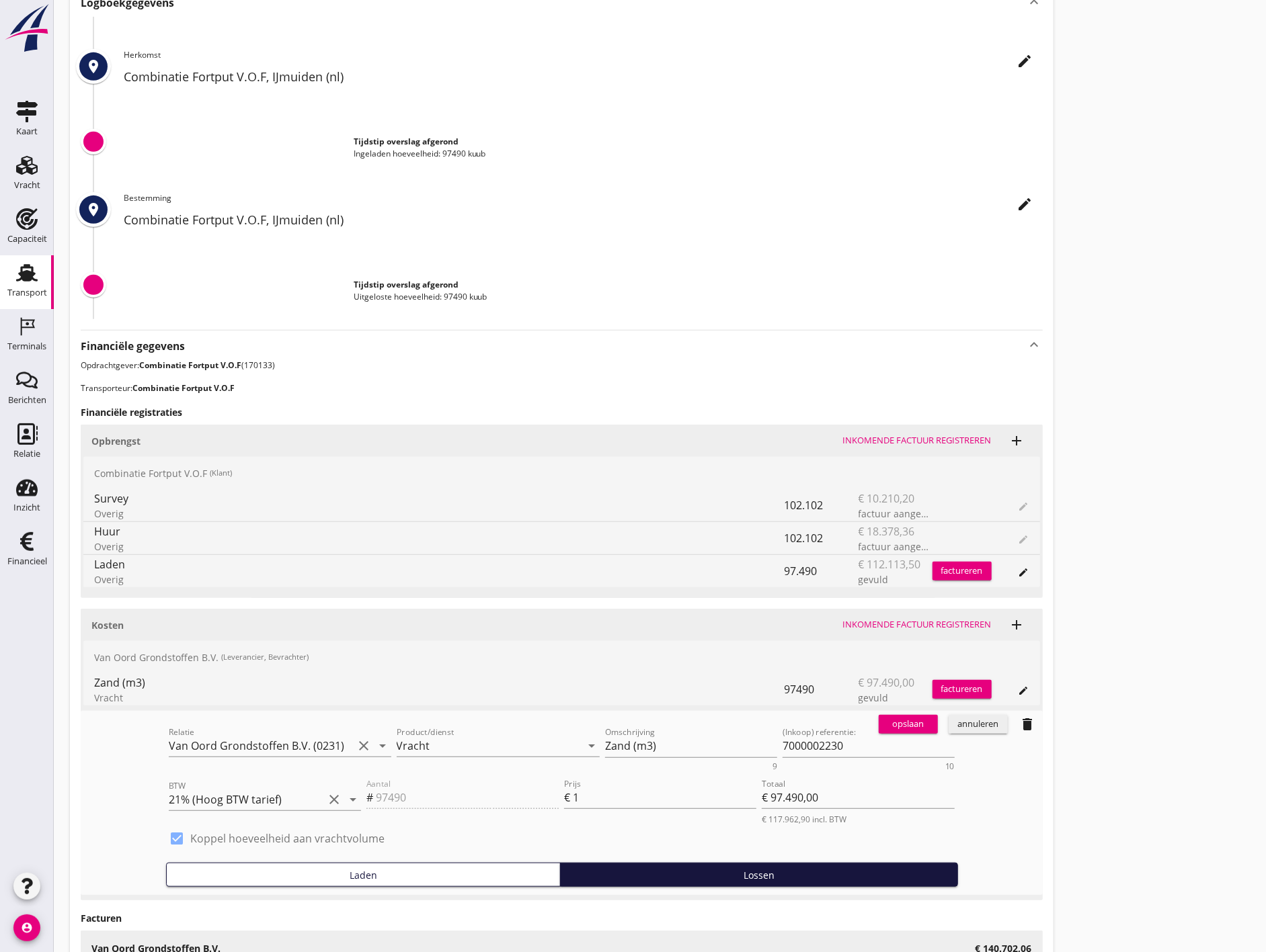
click at [970, 728] on div "annuleren" at bounding box center [979, 724] width 49 height 14
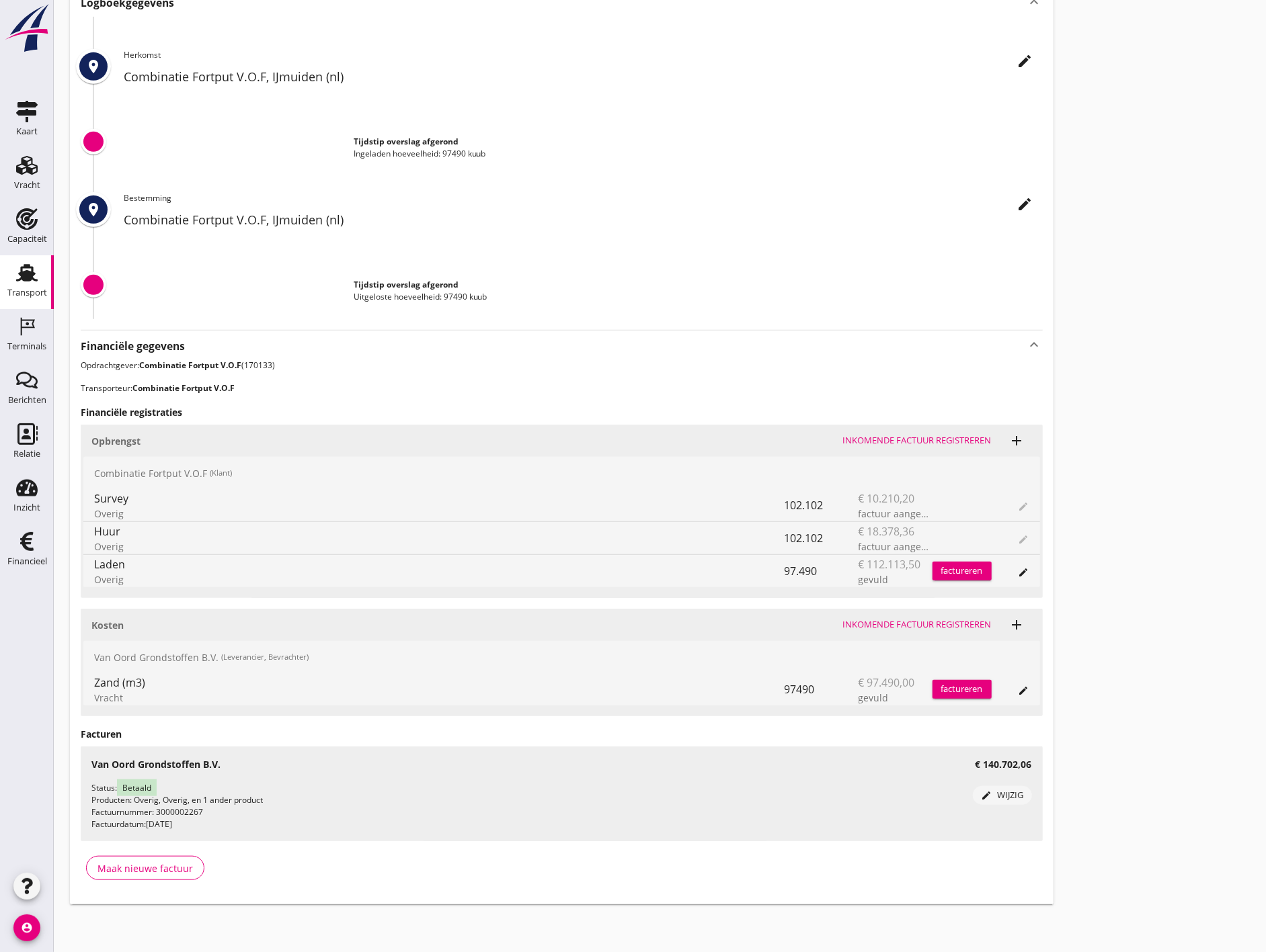
click at [1028, 569] on icon "edit" at bounding box center [1024, 572] width 11 height 11
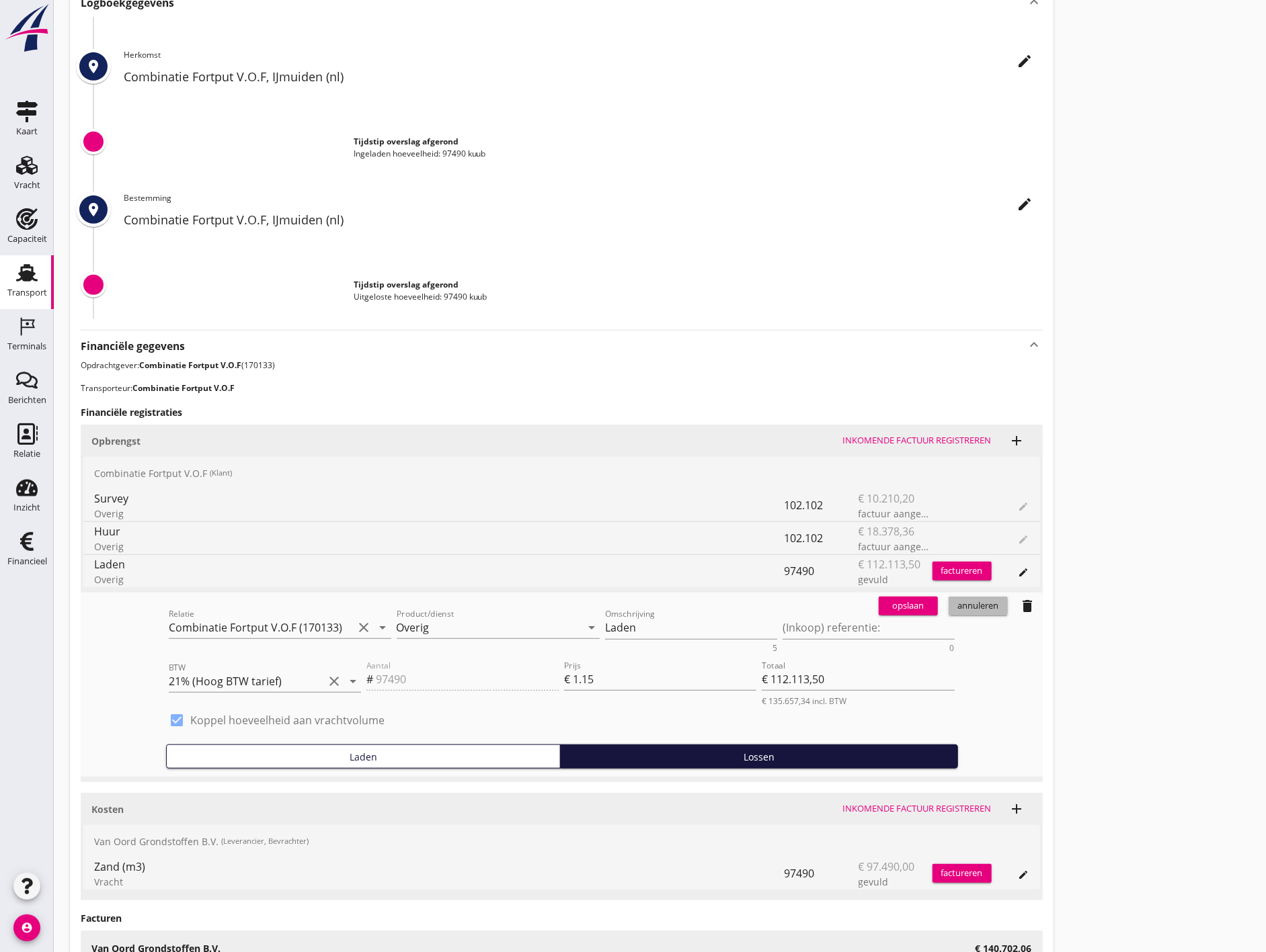
click at [980, 614] on button "annuleren" at bounding box center [978, 605] width 60 height 19
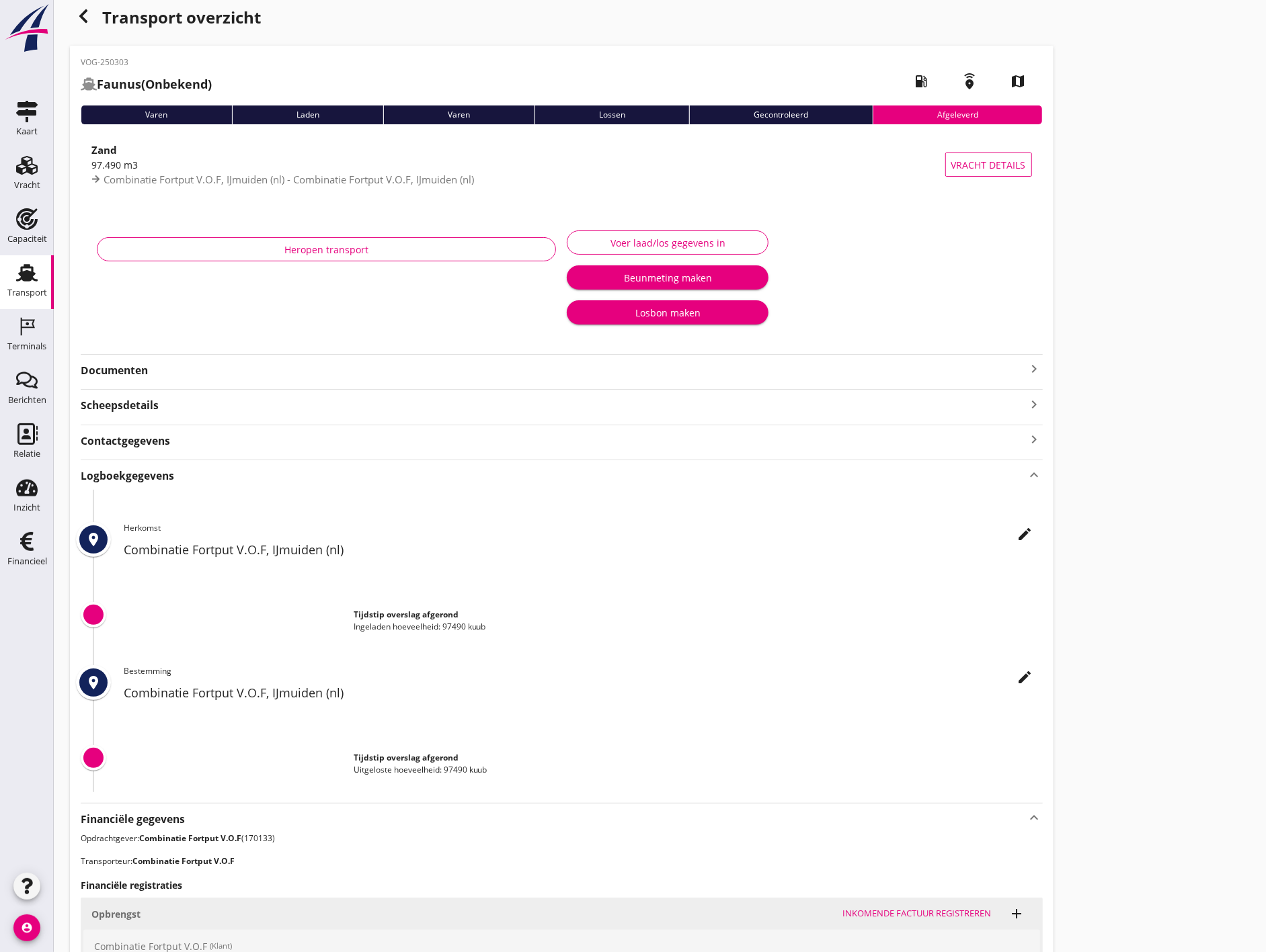
scroll to position [0, 0]
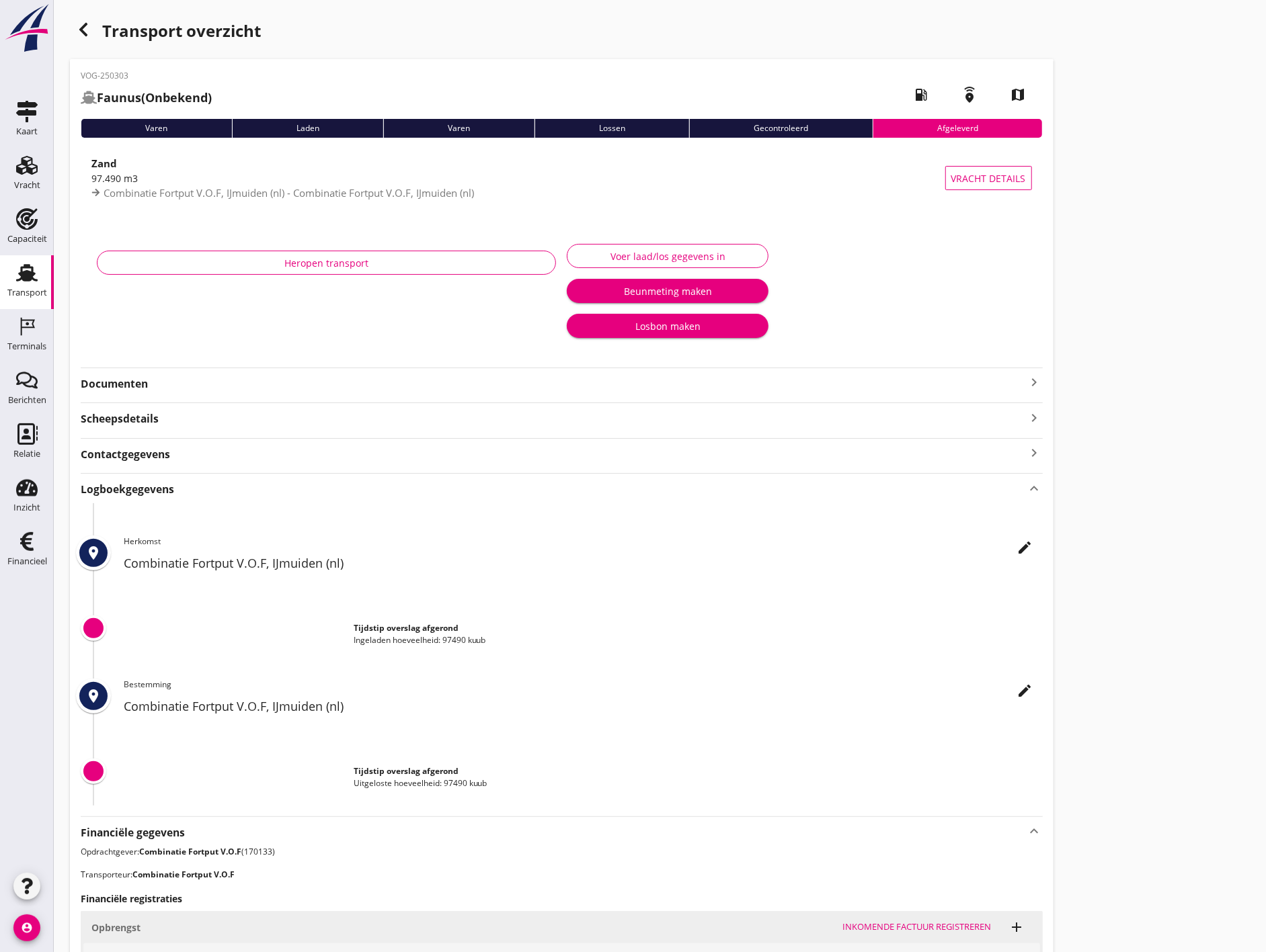
click at [90, 23] on icon "button" at bounding box center [83, 29] width 17 height 17
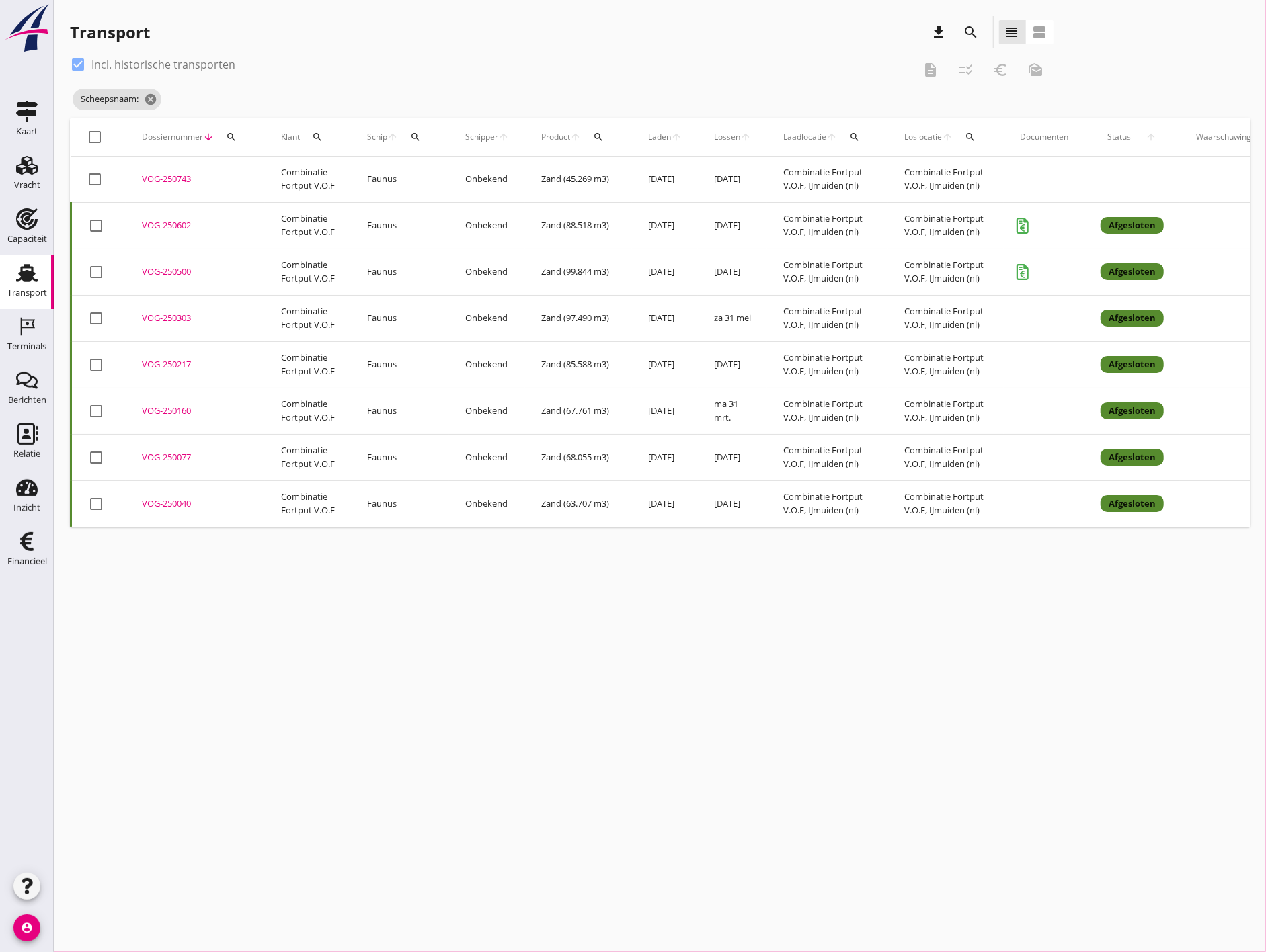
click at [663, 370] on td "[DATE]" at bounding box center [664, 365] width 65 height 47
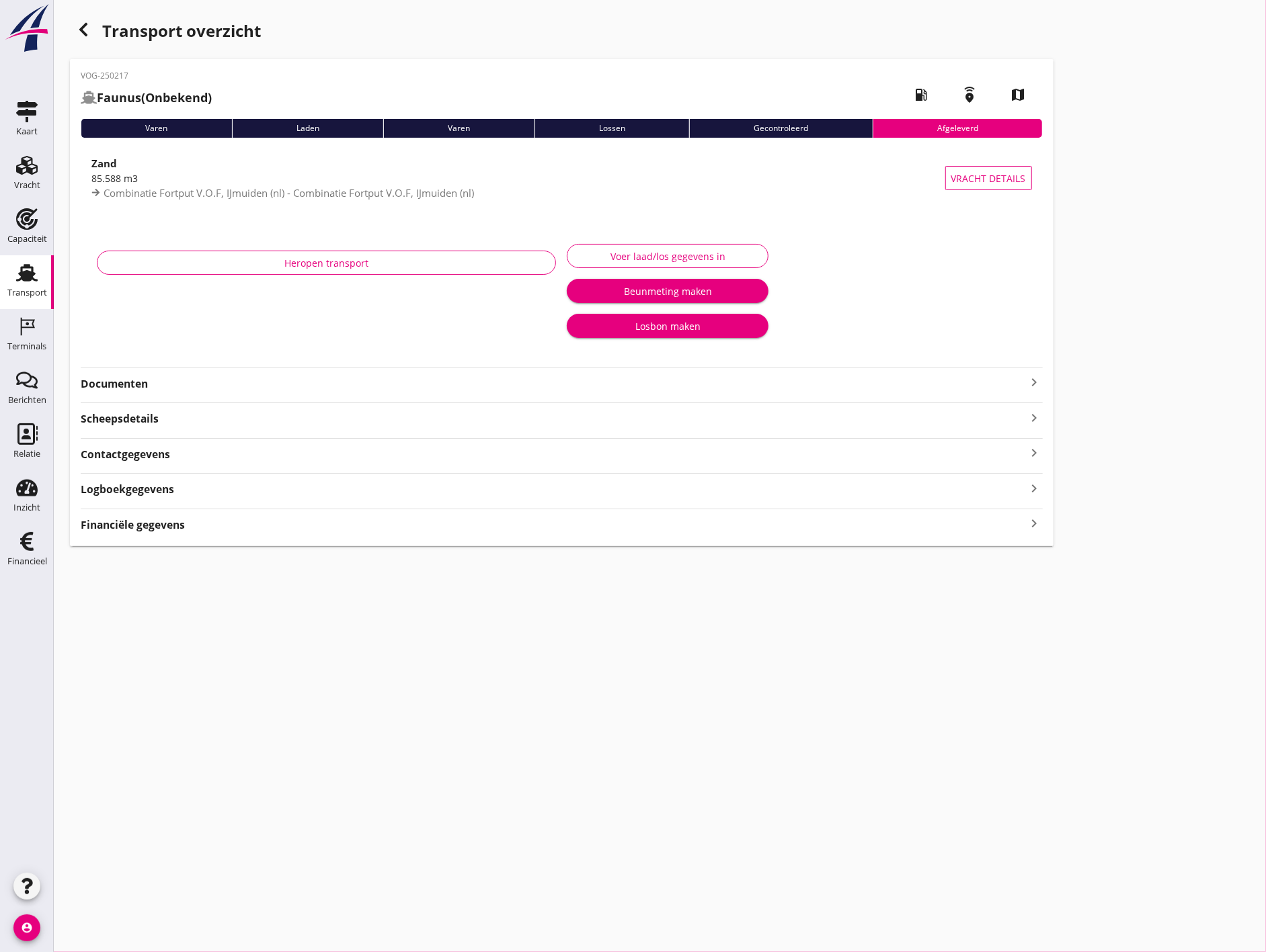
click at [344, 493] on div "Logboekgegevens keyboard_arrow_right" at bounding box center [562, 488] width 962 height 19
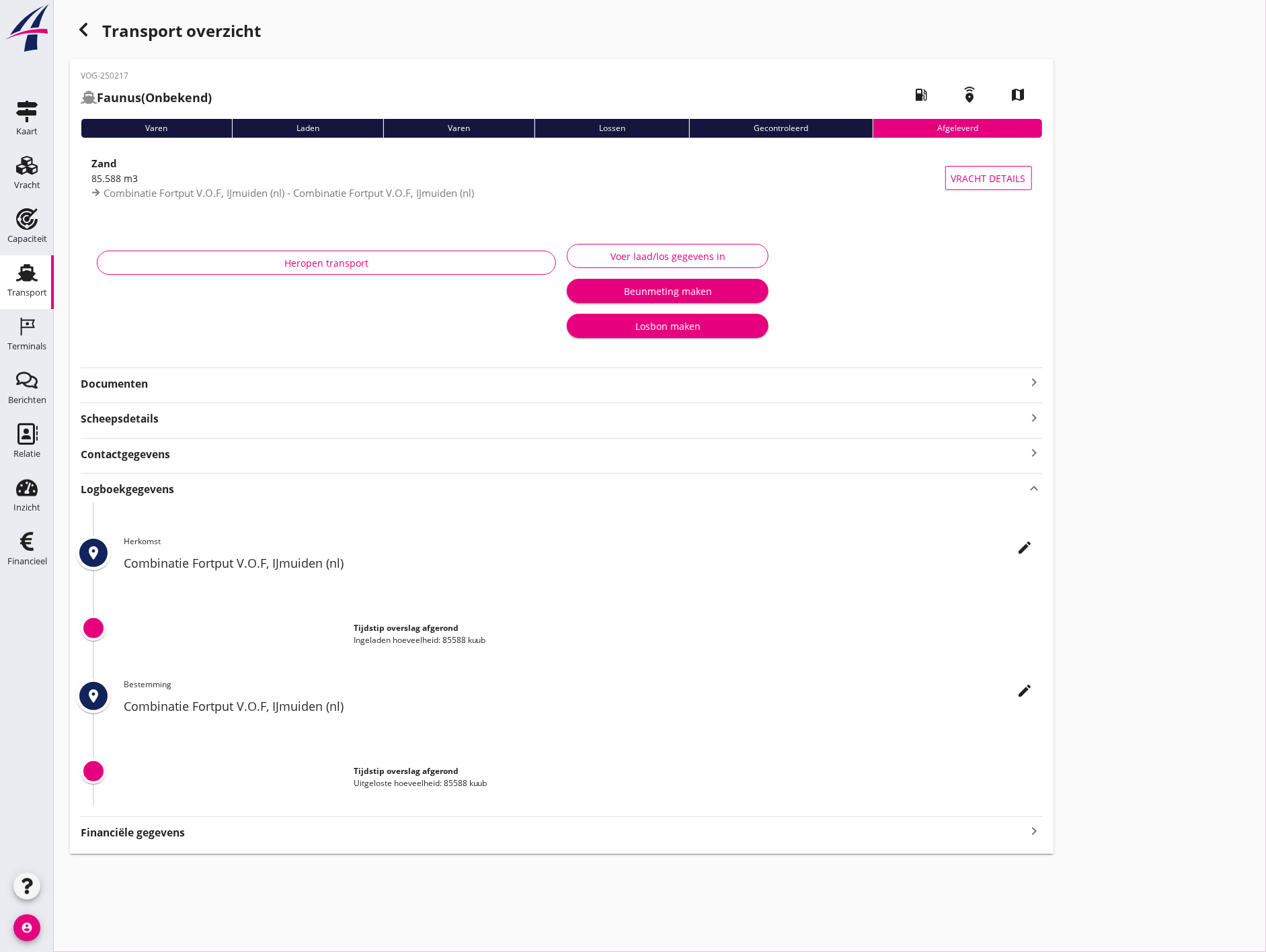
click at [488, 832] on div "Financiële gegevens keyboard_arrow_right" at bounding box center [562, 832] width 962 height 19
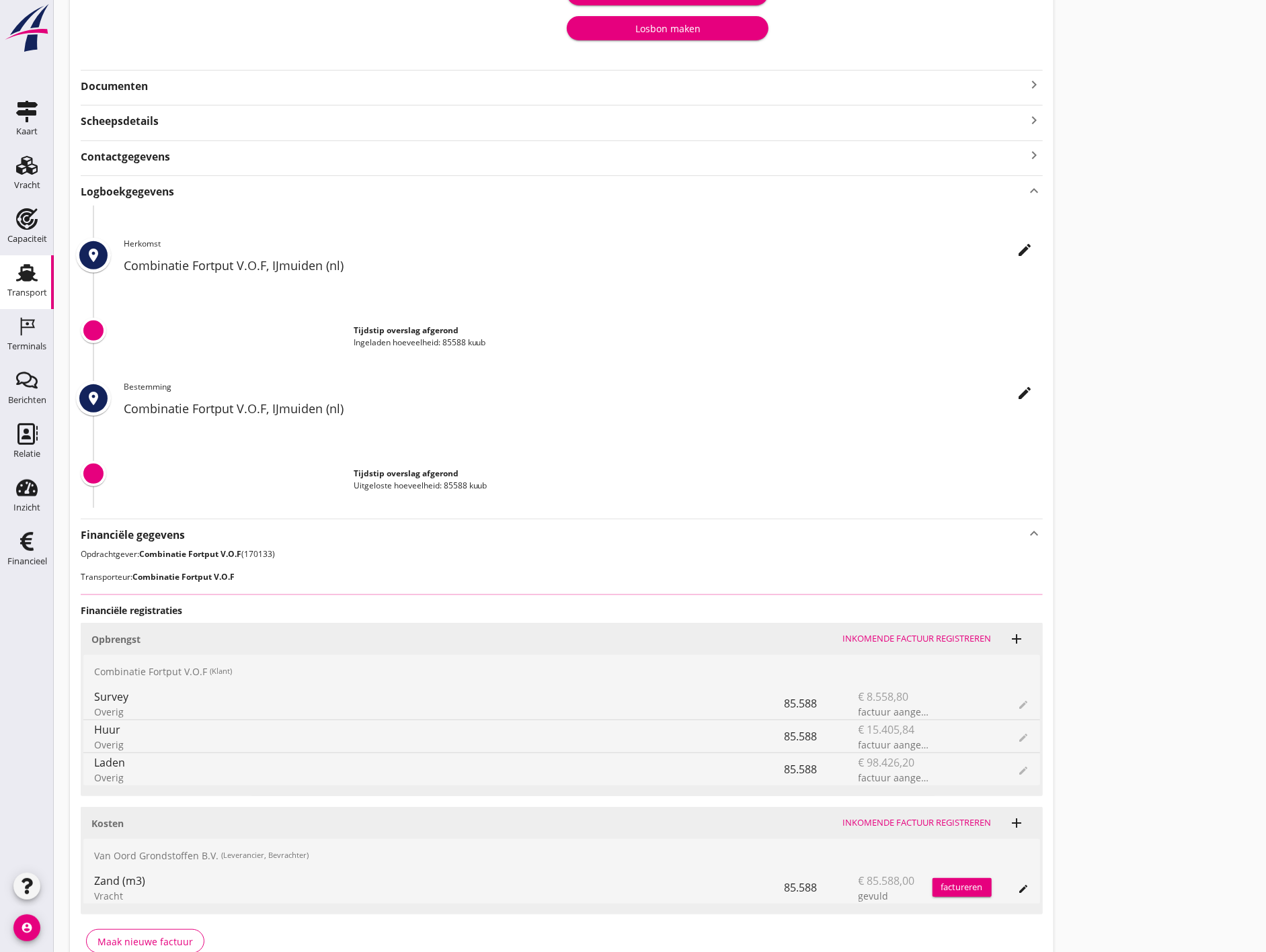
scroll to position [371, 0]
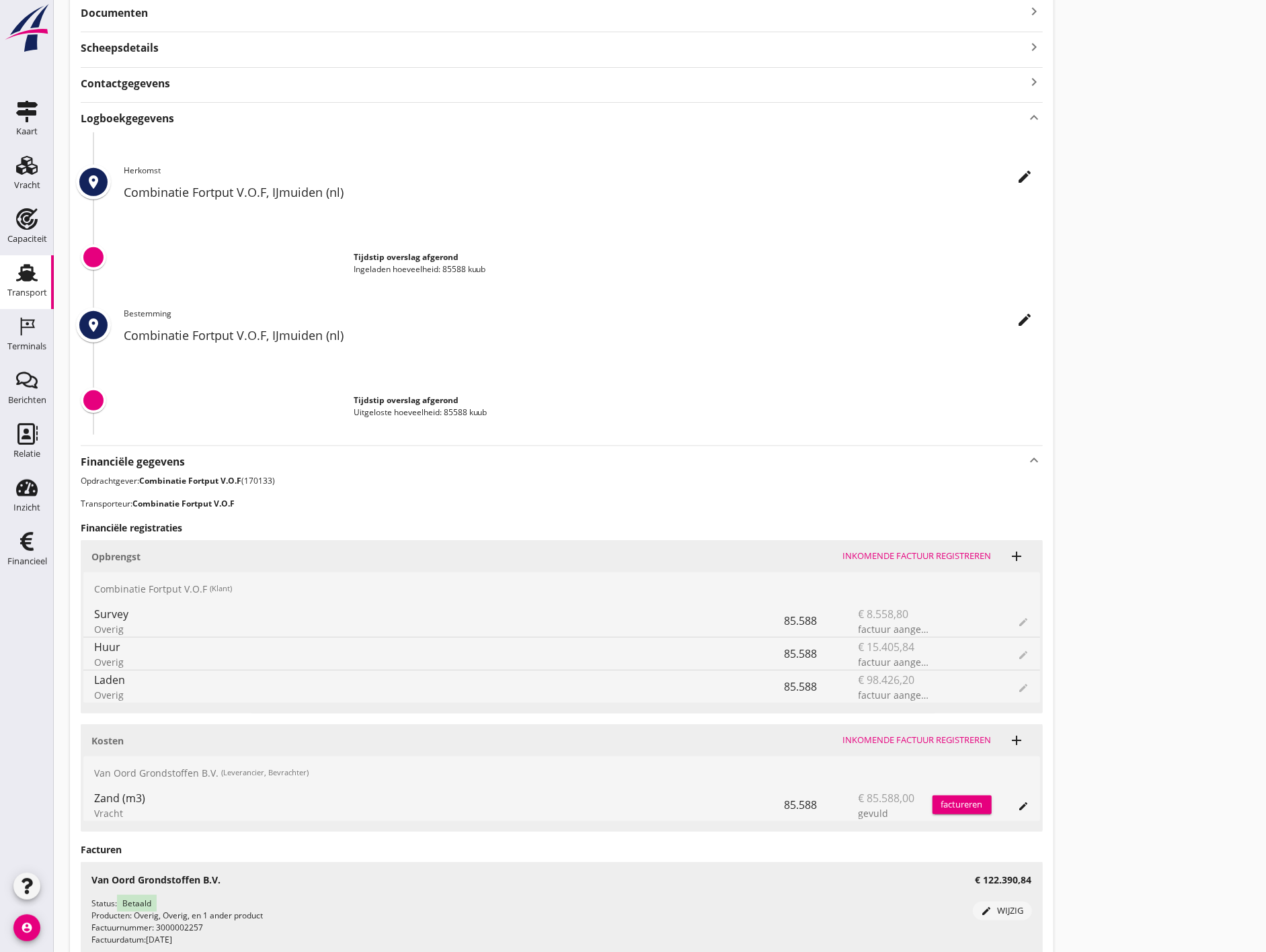
drag, startPoint x: 99, startPoint y: 821, endPoint x: 190, endPoint y: 817, distance: 91.1
click at [190, 817] on div "Zand (m3) Vracht" at bounding box center [439, 805] width 691 height 32
drag, startPoint x: 190, startPoint y: 817, endPoint x: 150, endPoint y: 820, distance: 40.1
click at [150, 820] on div "Vracht" at bounding box center [439, 813] width 691 height 14
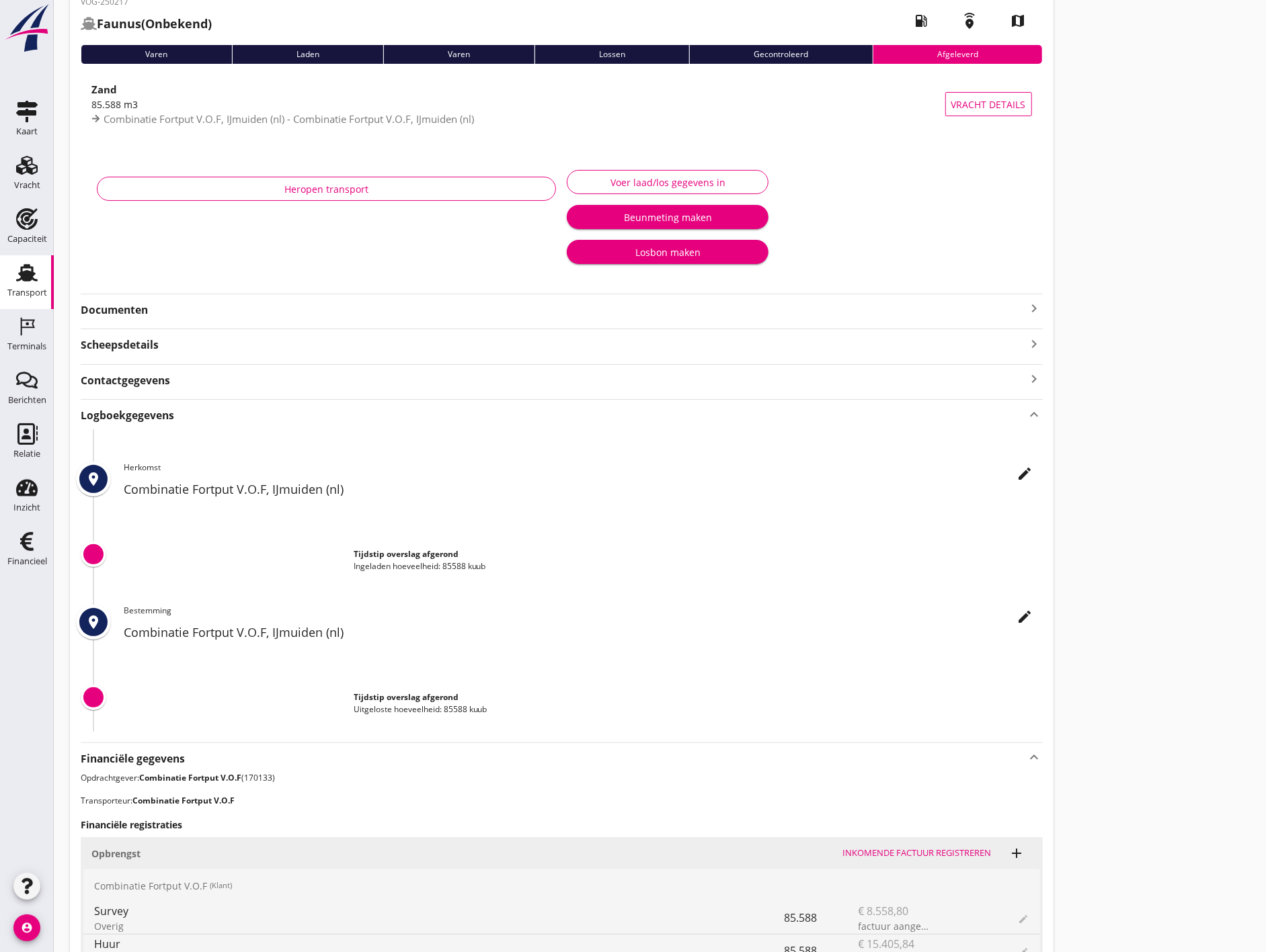
scroll to position [0, 0]
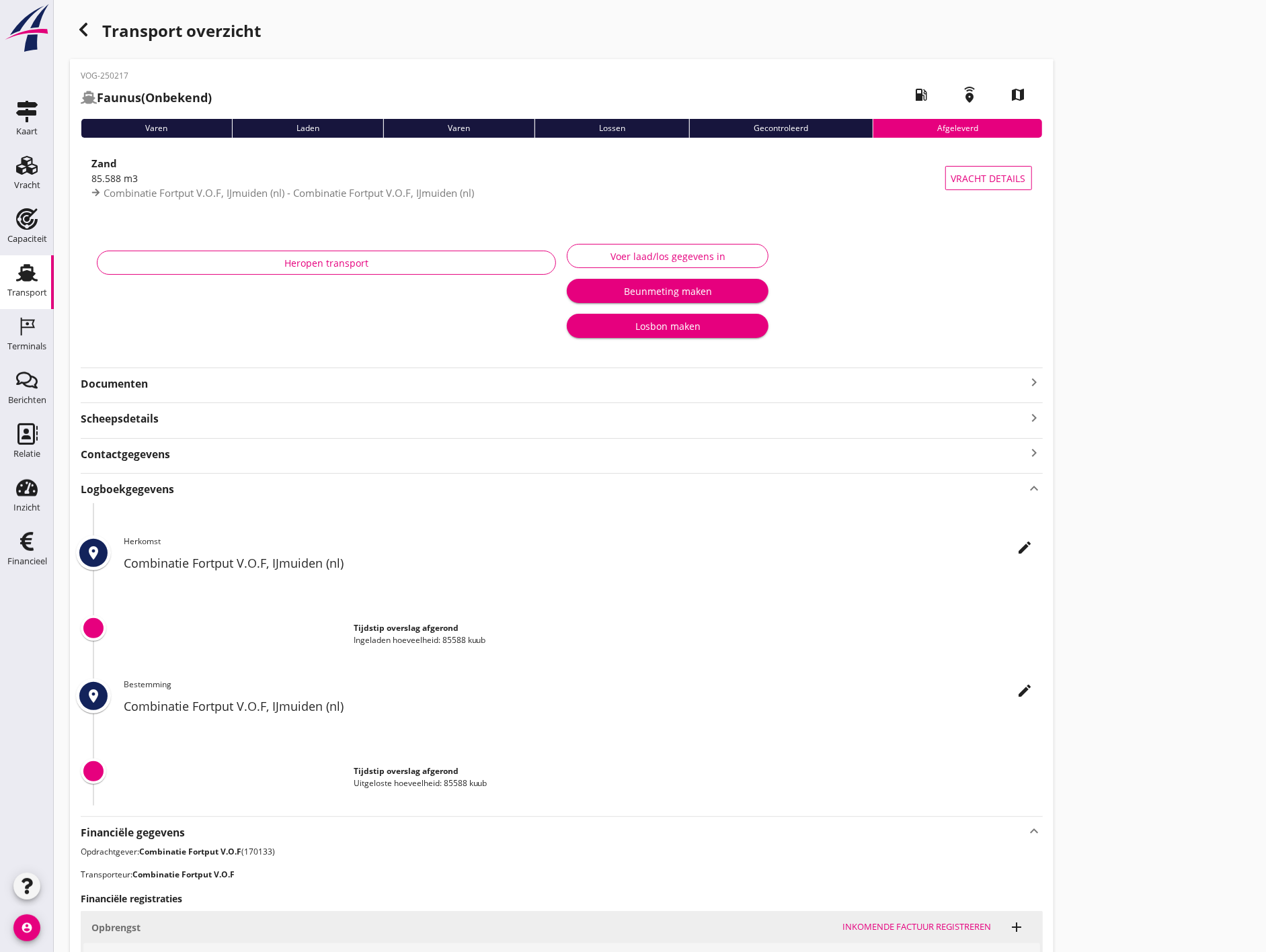
click at [76, 27] on icon "button" at bounding box center [83, 29] width 17 height 17
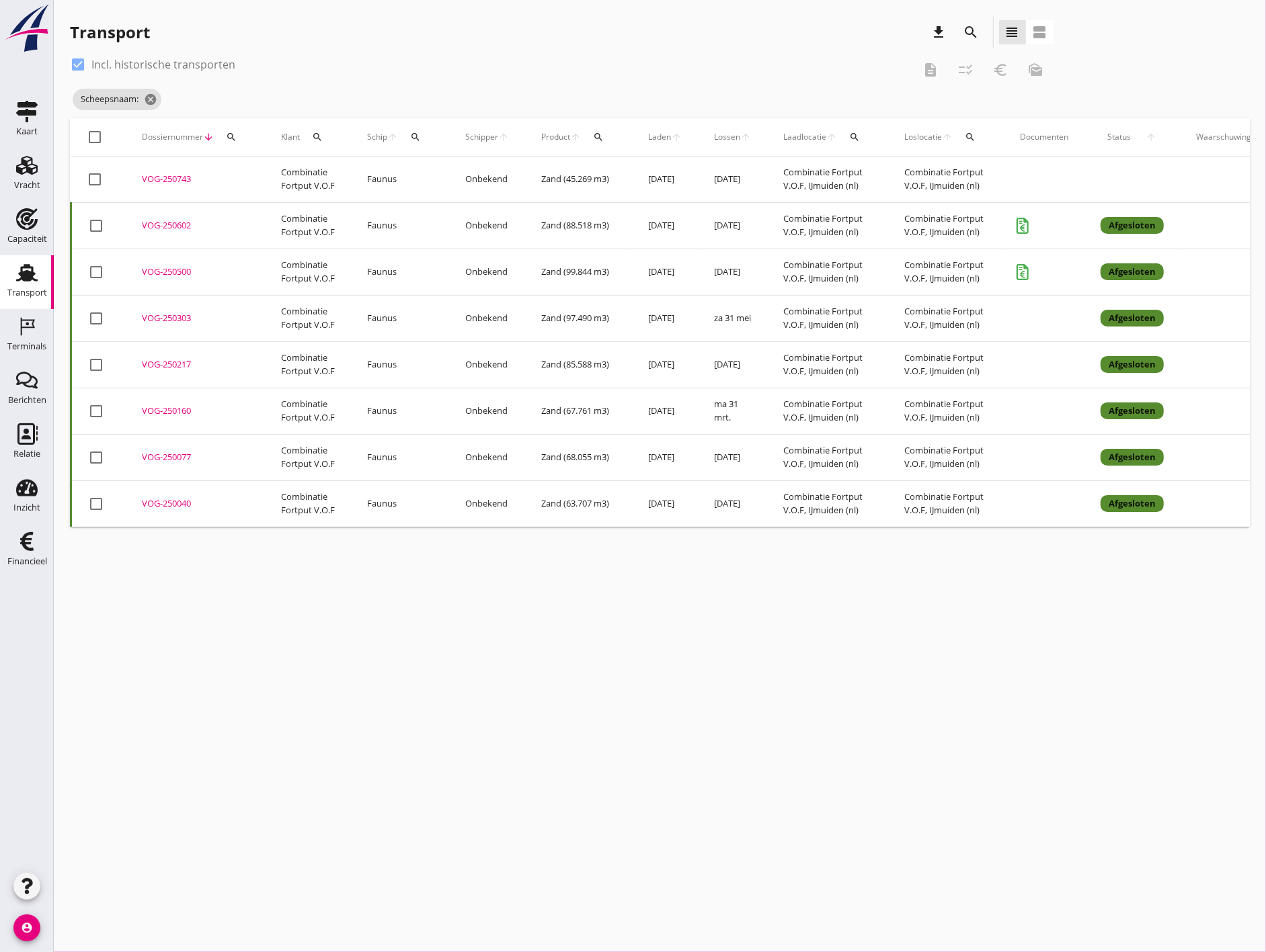
click at [585, 189] on td "Zand (45.269 m3)" at bounding box center [578, 180] width 106 height 47
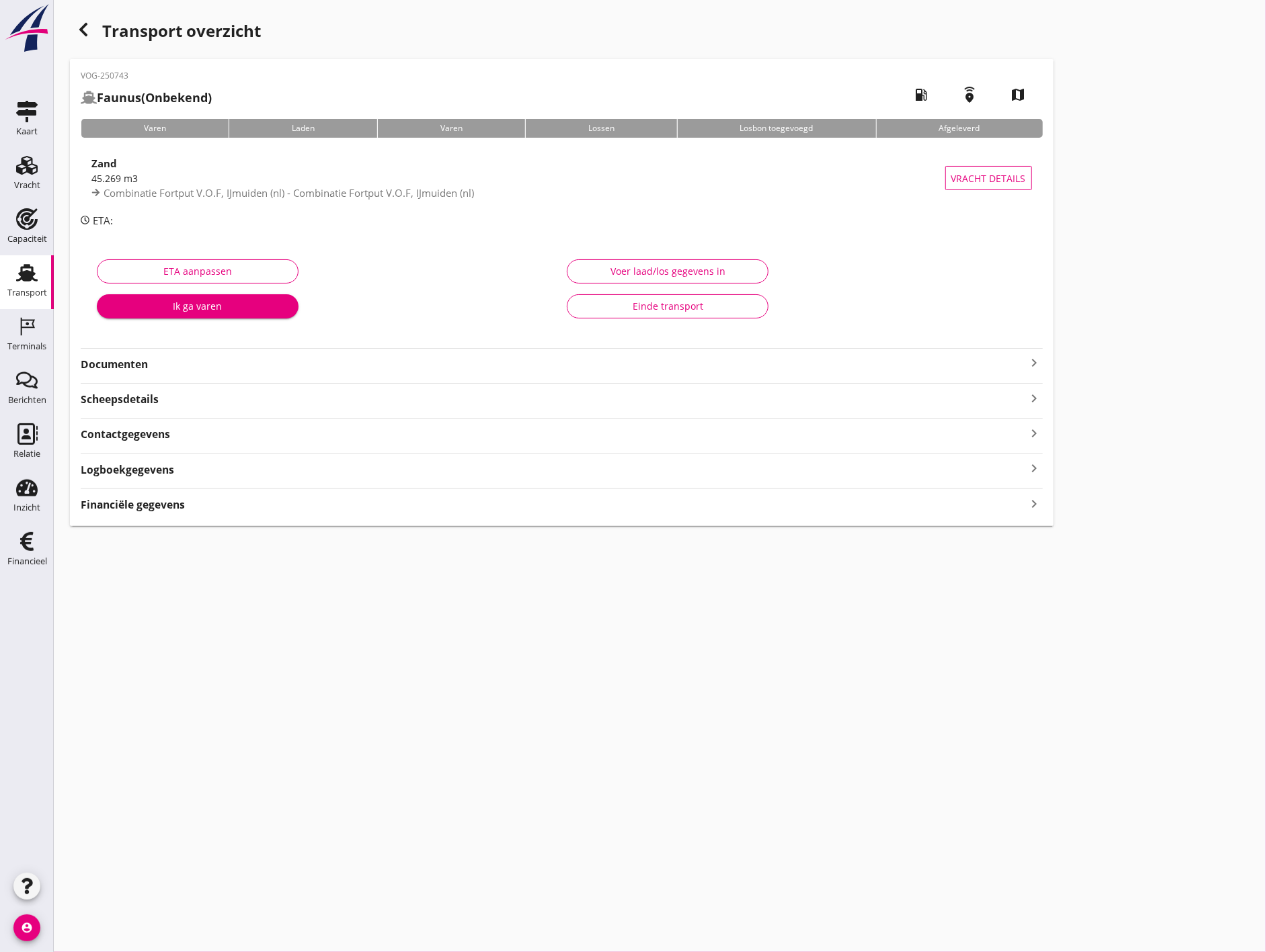
click at [355, 525] on div "VOG-250743 Faunus (Onbekend) local_gas_station emergency_share map Varen Laden …" at bounding box center [562, 293] width 984 height 467
click at [355, 511] on div "Financiële gegevens keyboard_arrow_right" at bounding box center [562, 504] width 962 height 19
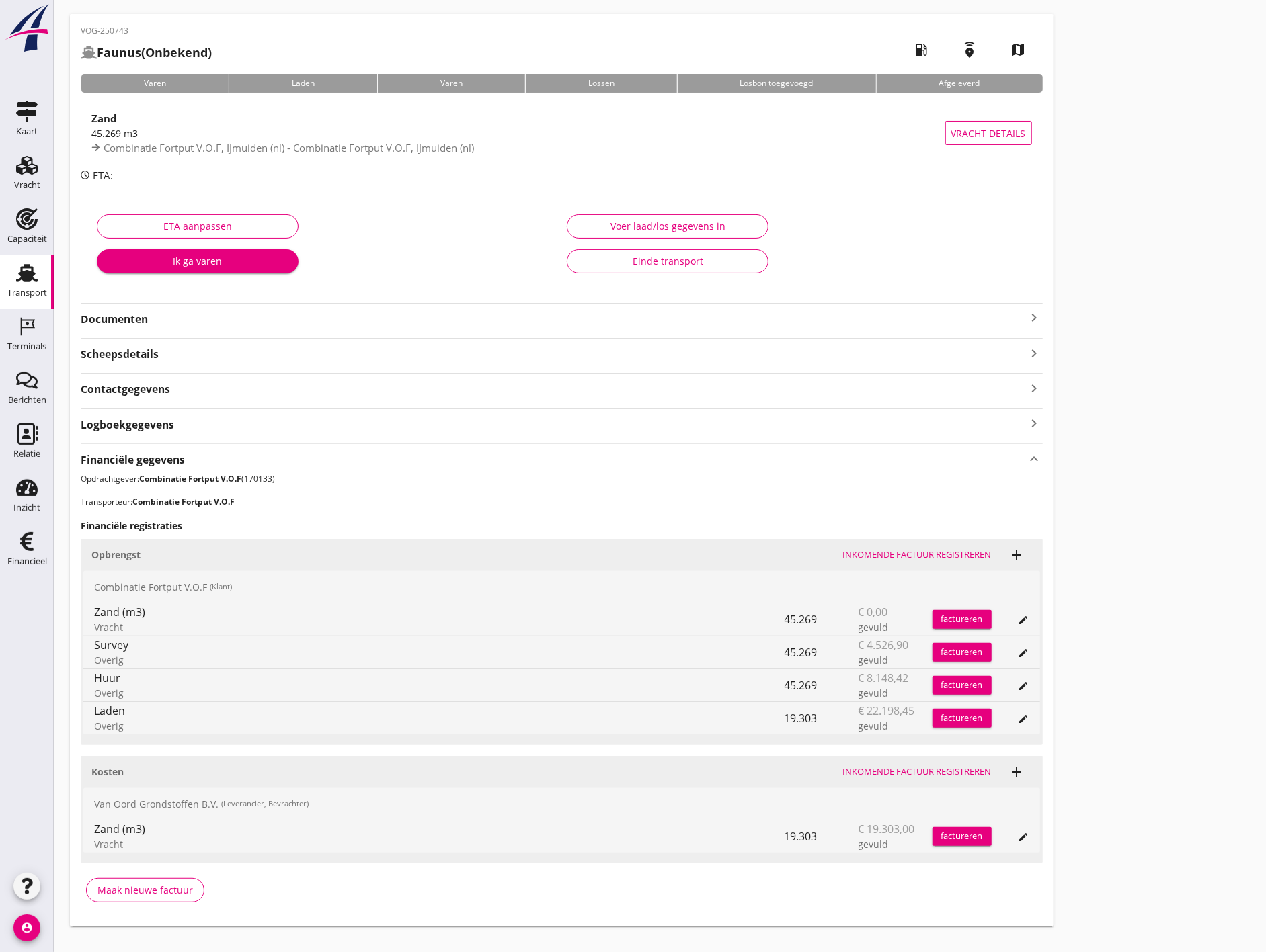
scroll to position [67, 0]
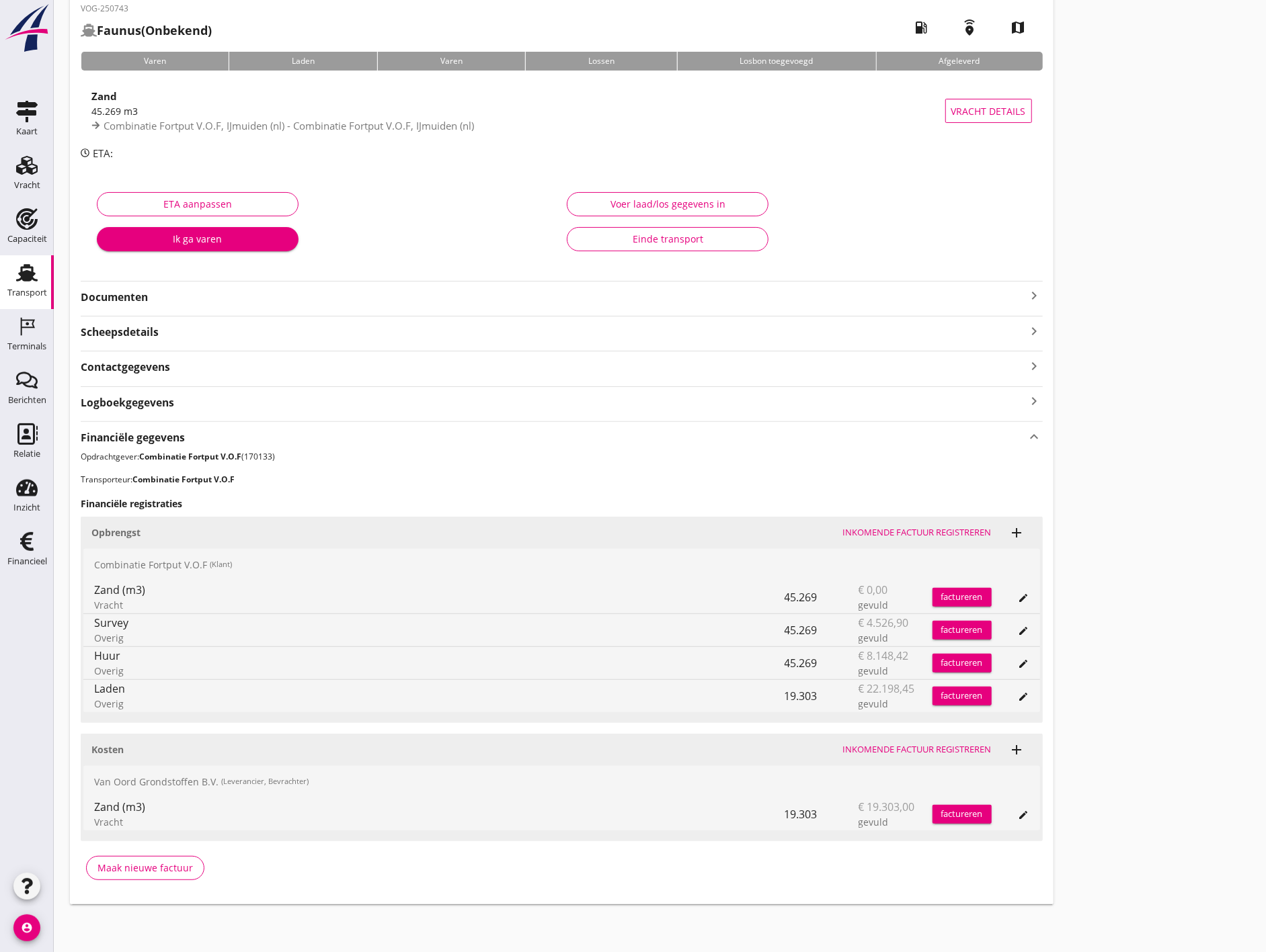
click at [1018, 597] on div "edit" at bounding box center [1024, 598] width 19 height 11
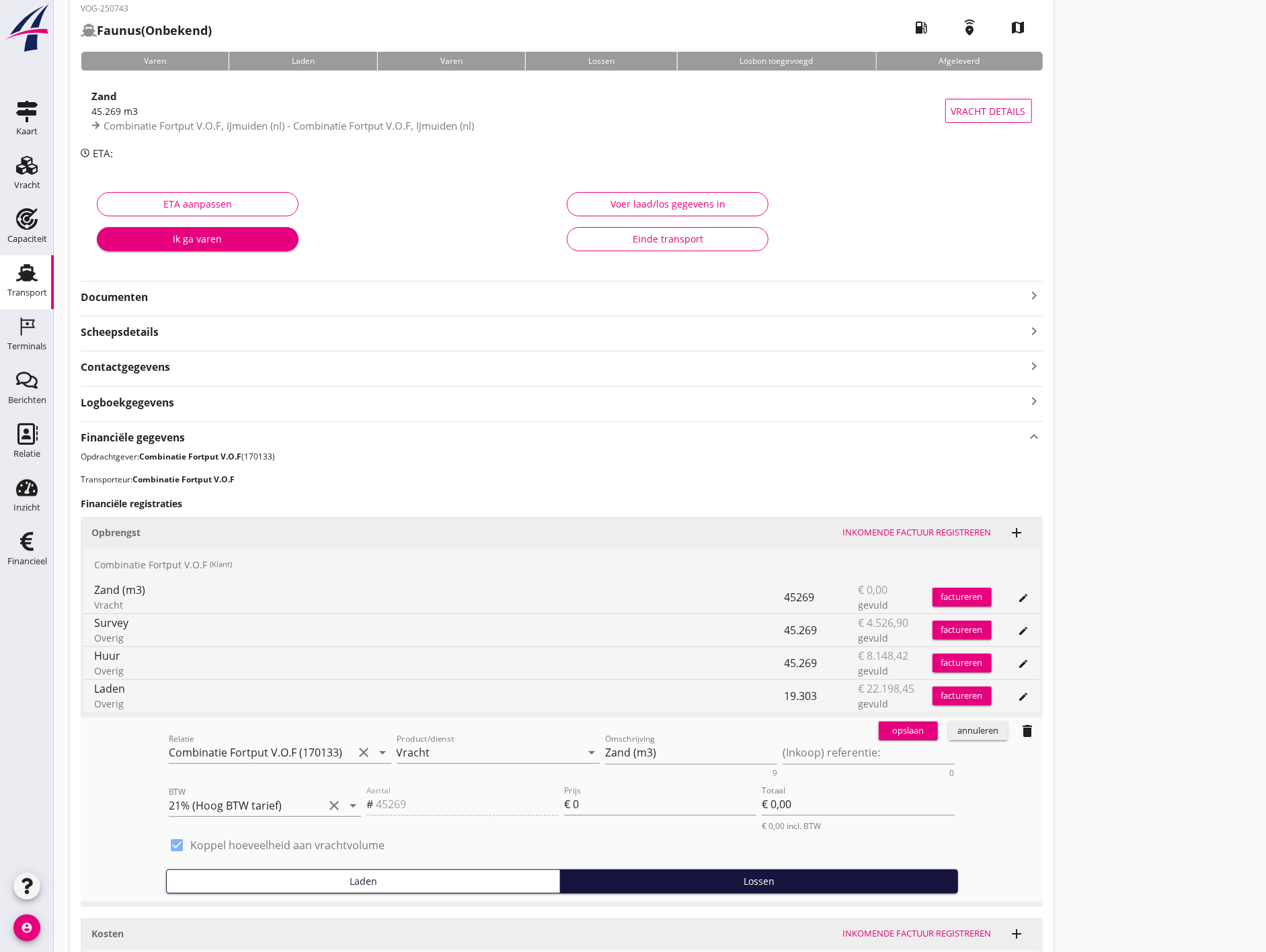
click at [1019, 730] on div "delete" at bounding box center [1028, 731] width 19 height 17
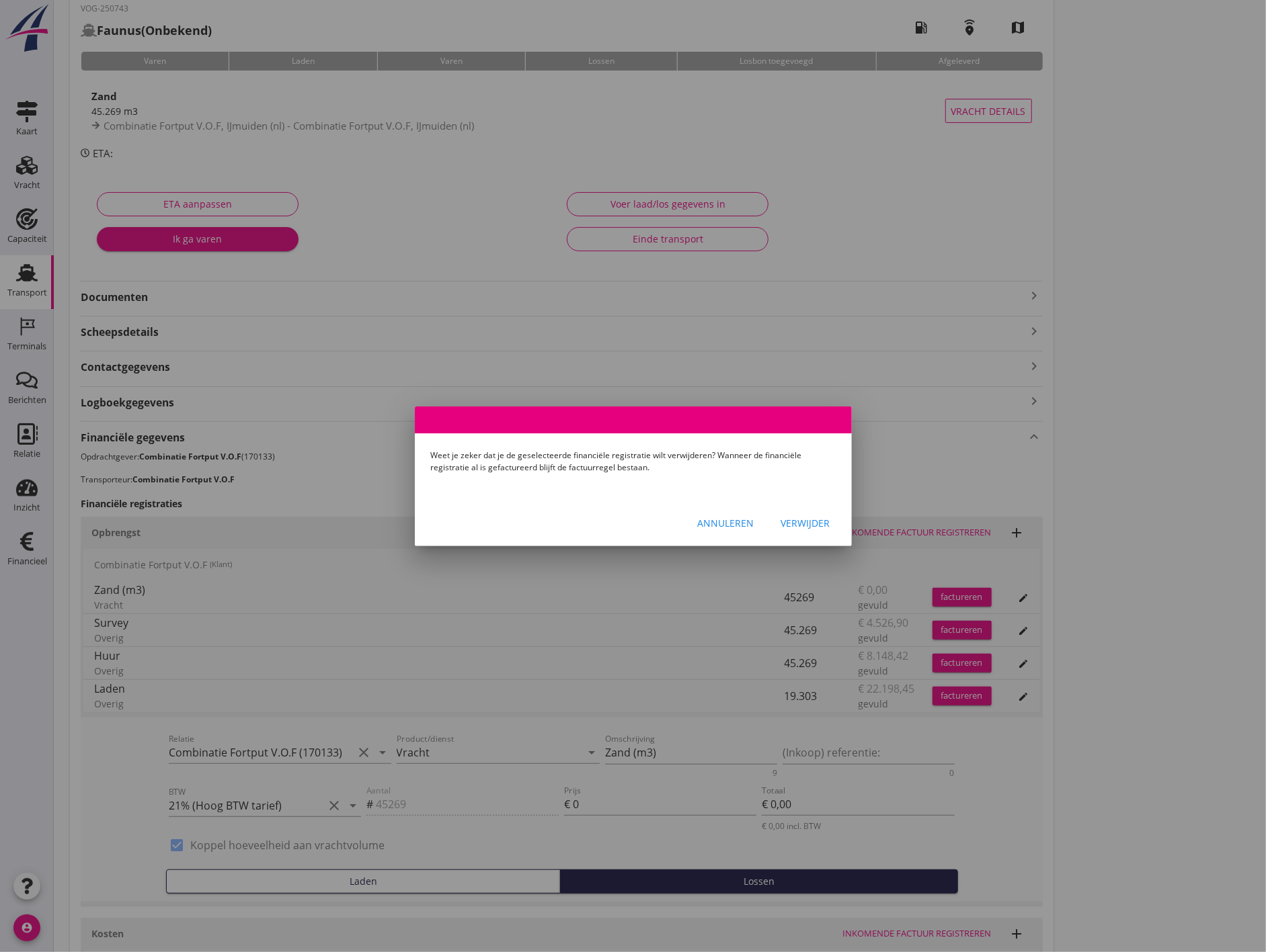
click at [798, 528] on div "Verwijder" at bounding box center [806, 523] width 49 height 14
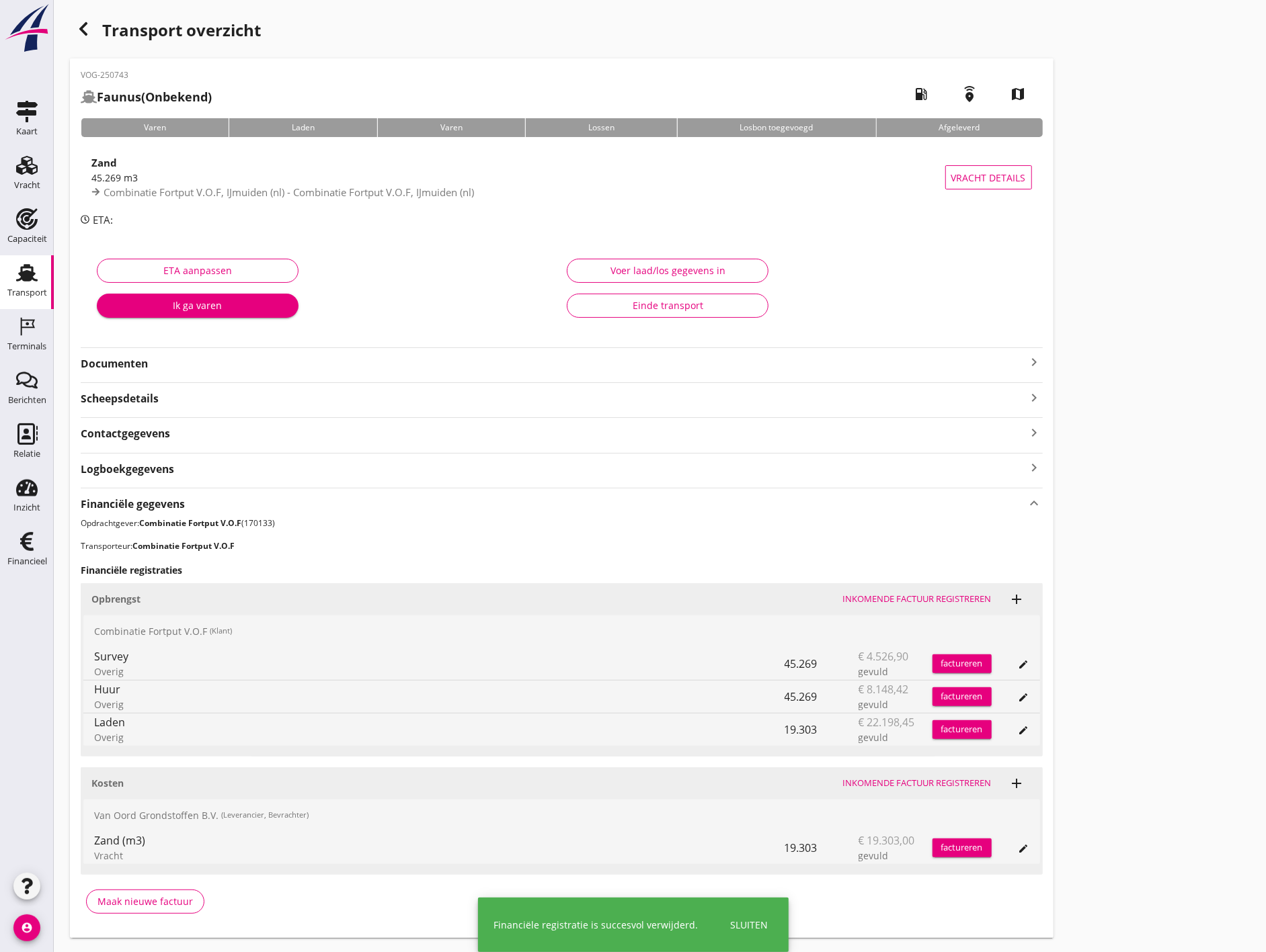
scroll to position [0, 0]
click at [90, 22] on icon "button" at bounding box center [83, 29] width 17 height 17
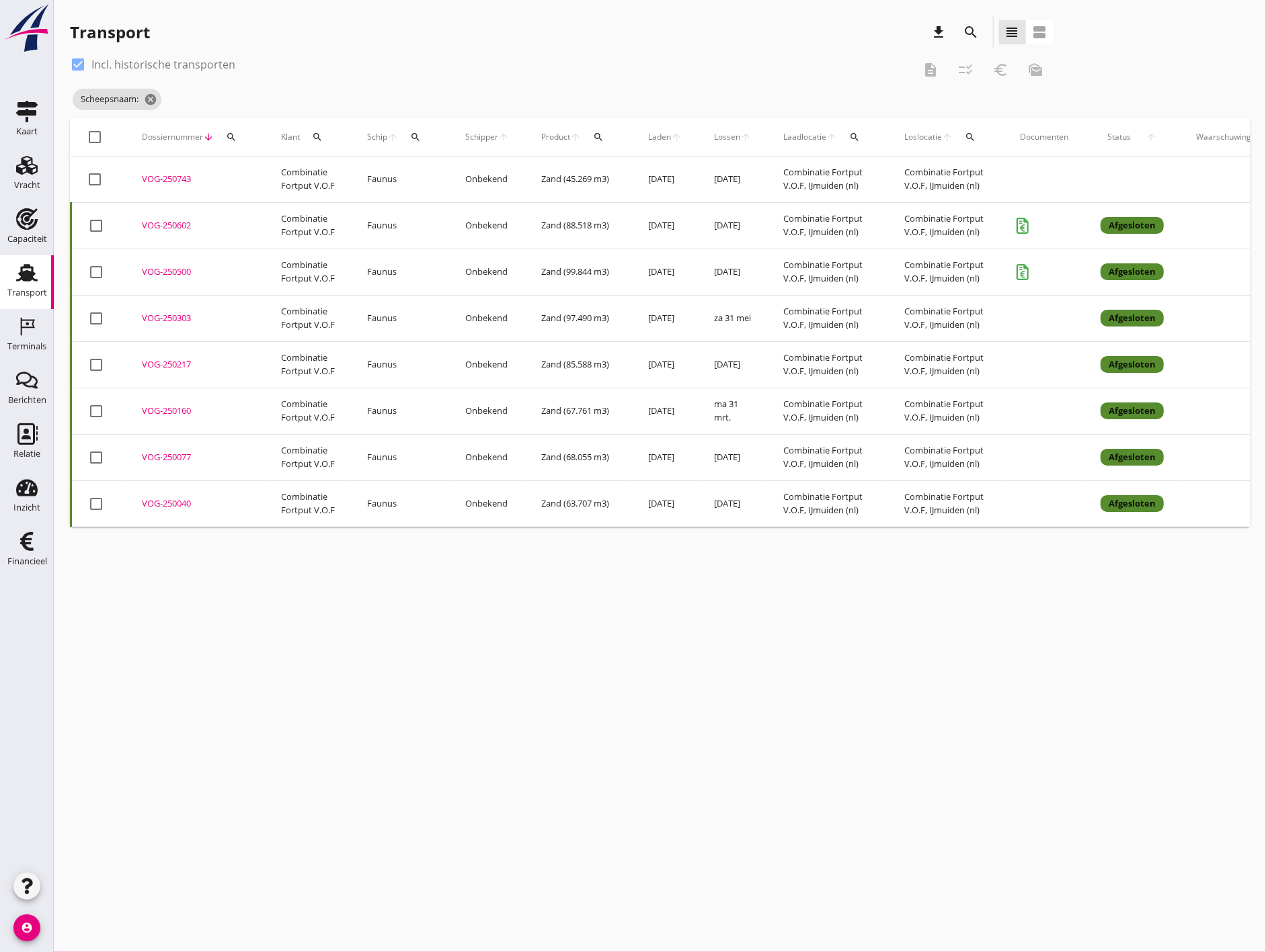
click at [371, 229] on td "Faunus" at bounding box center [400, 226] width 99 height 47
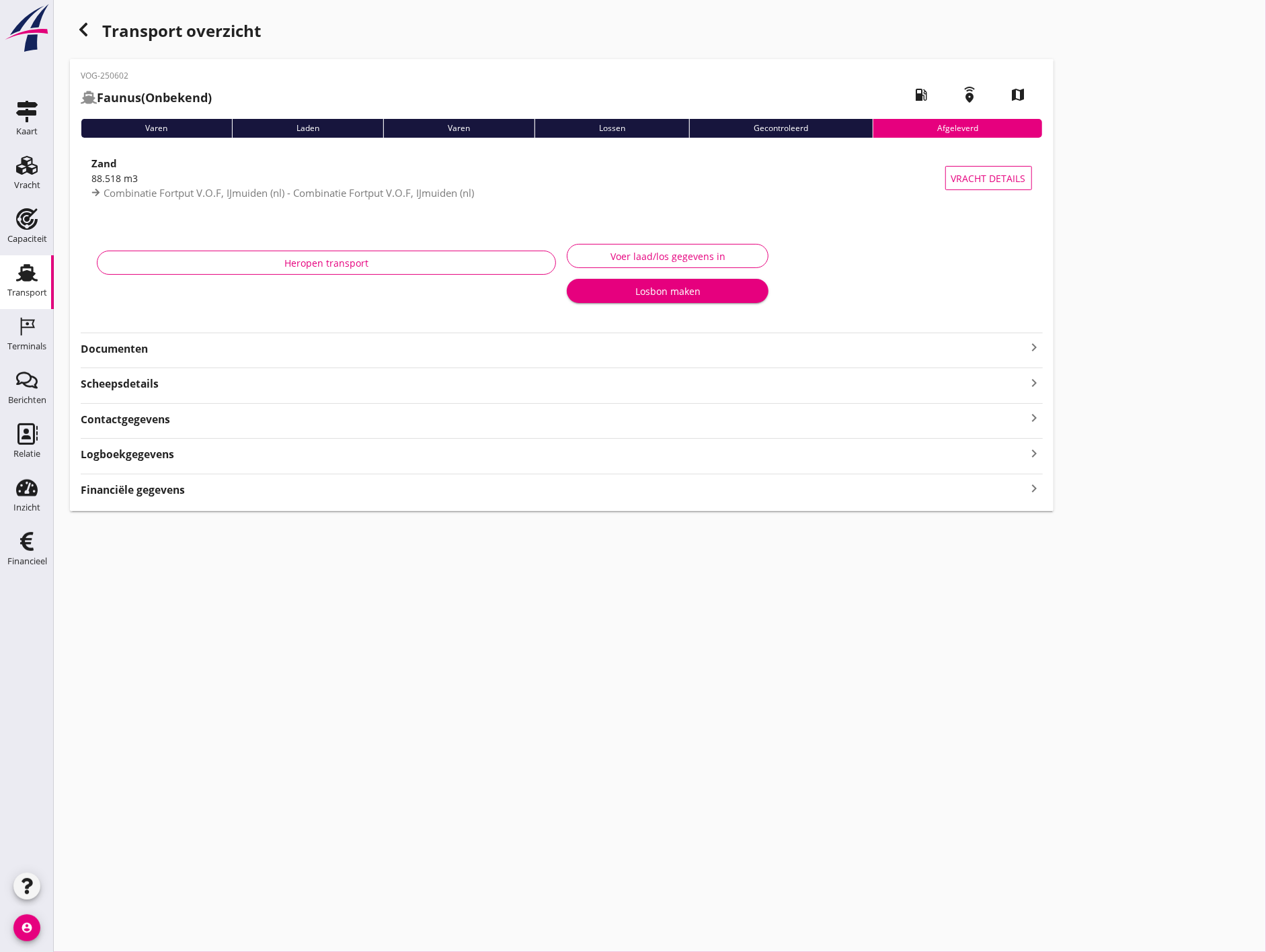
click at [156, 462] on strong "Logboekgegevens" at bounding box center [128, 455] width 94 height 16
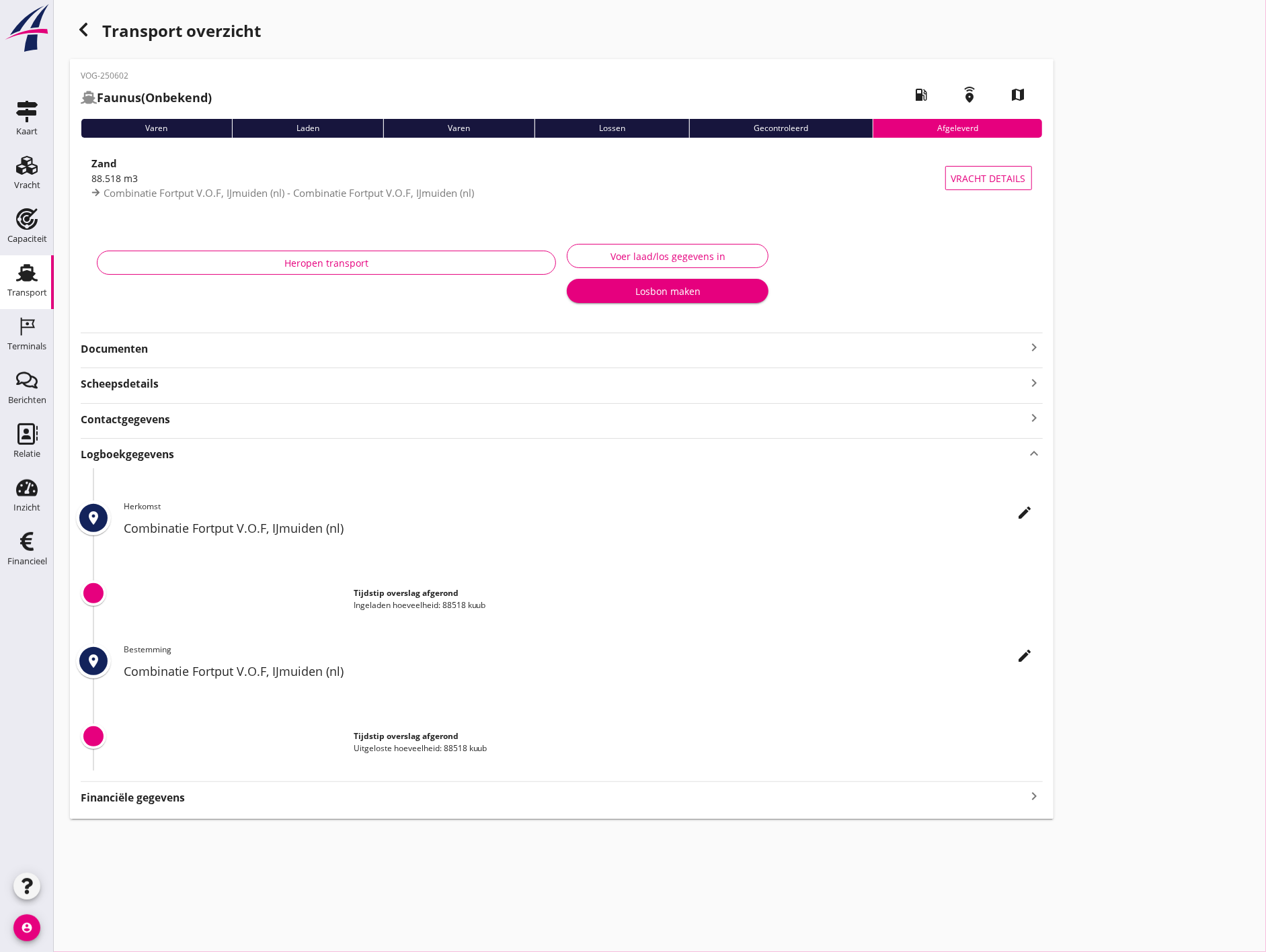
click at [163, 484] on div "place edit Herkomst Combinatie Fortput V.O.F, IJmuiden (nl) Tijdstip overslag a…" at bounding box center [562, 620] width 962 height 303
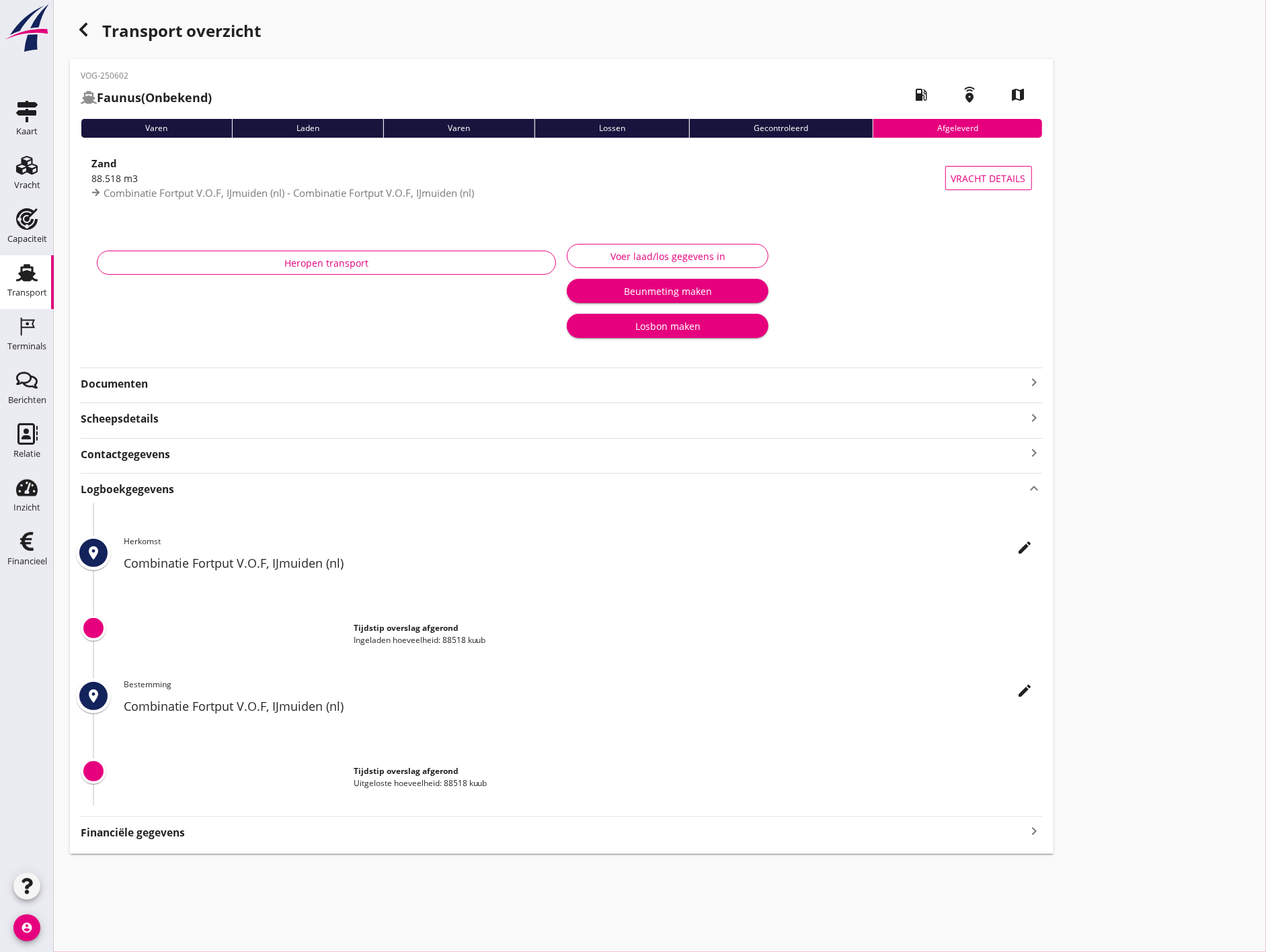
click at [178, 484] on div "Logboekgegevens keyboard_arrow_up" at bounding box center [562, 488] width 962 height 19
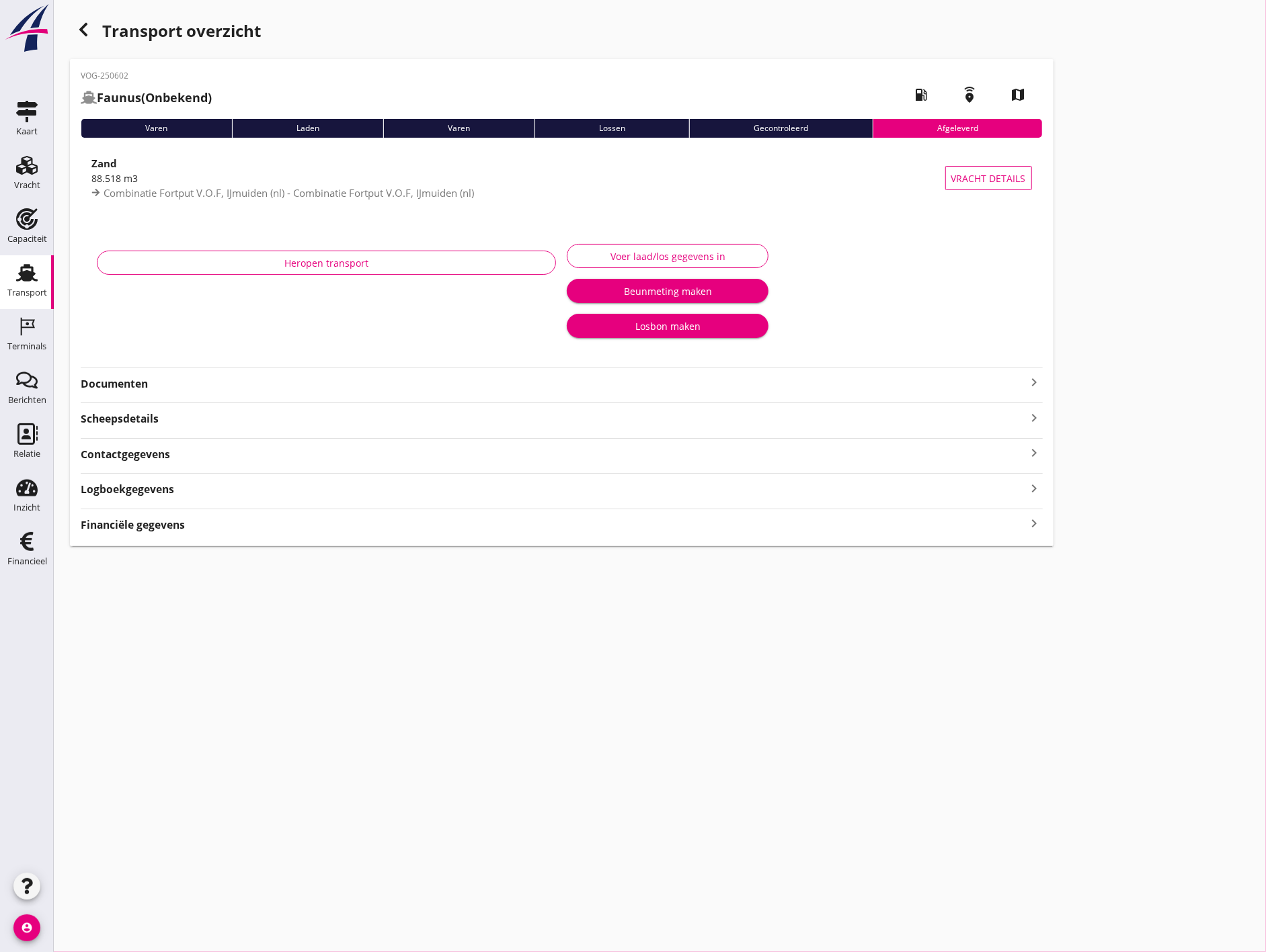
click at [277, 526] on div "Financiële gegevens keyboard_arrow_right" at bounding box center [562, 523] width 962 height 19
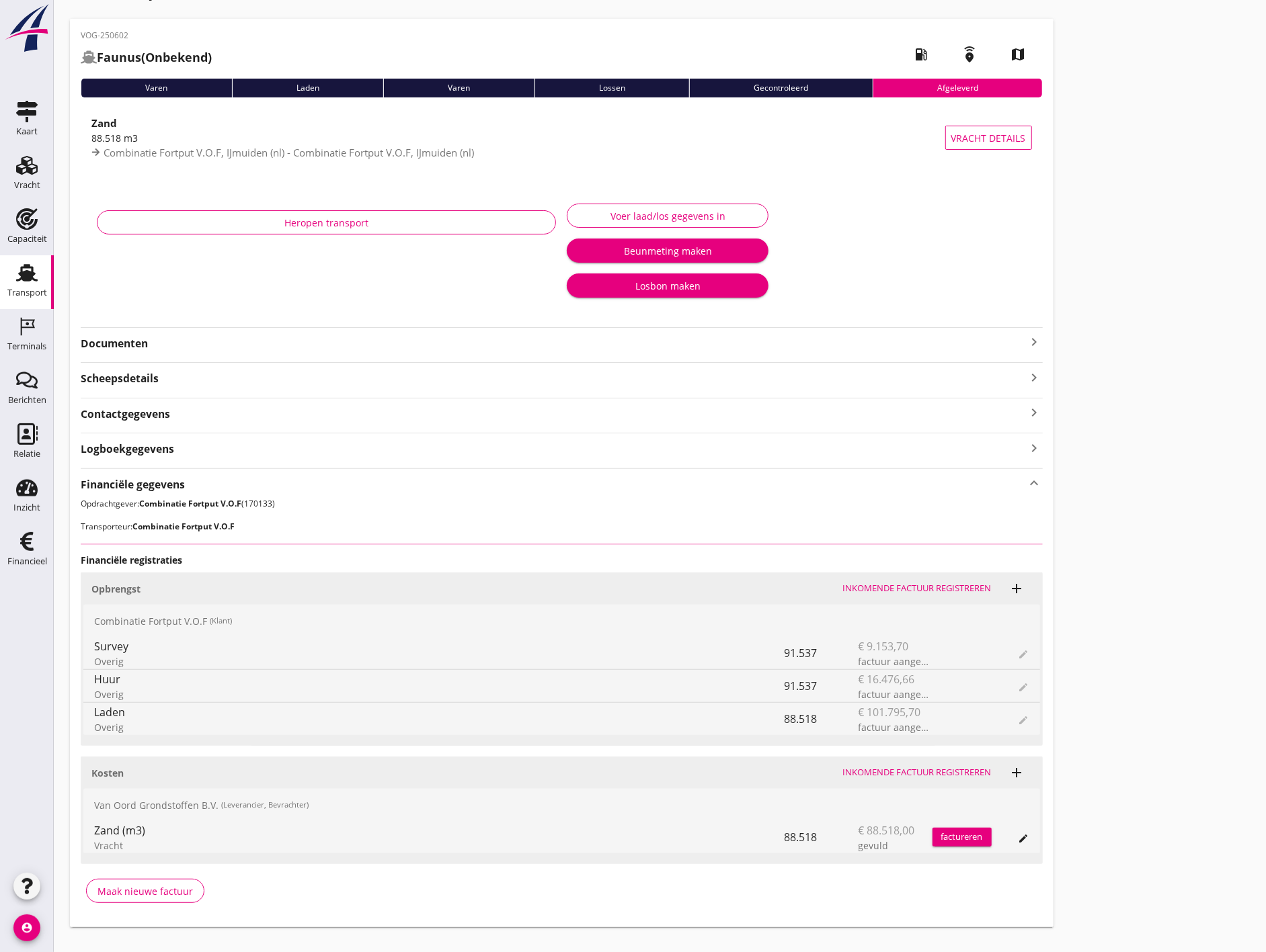
scroll to position [63, 0]
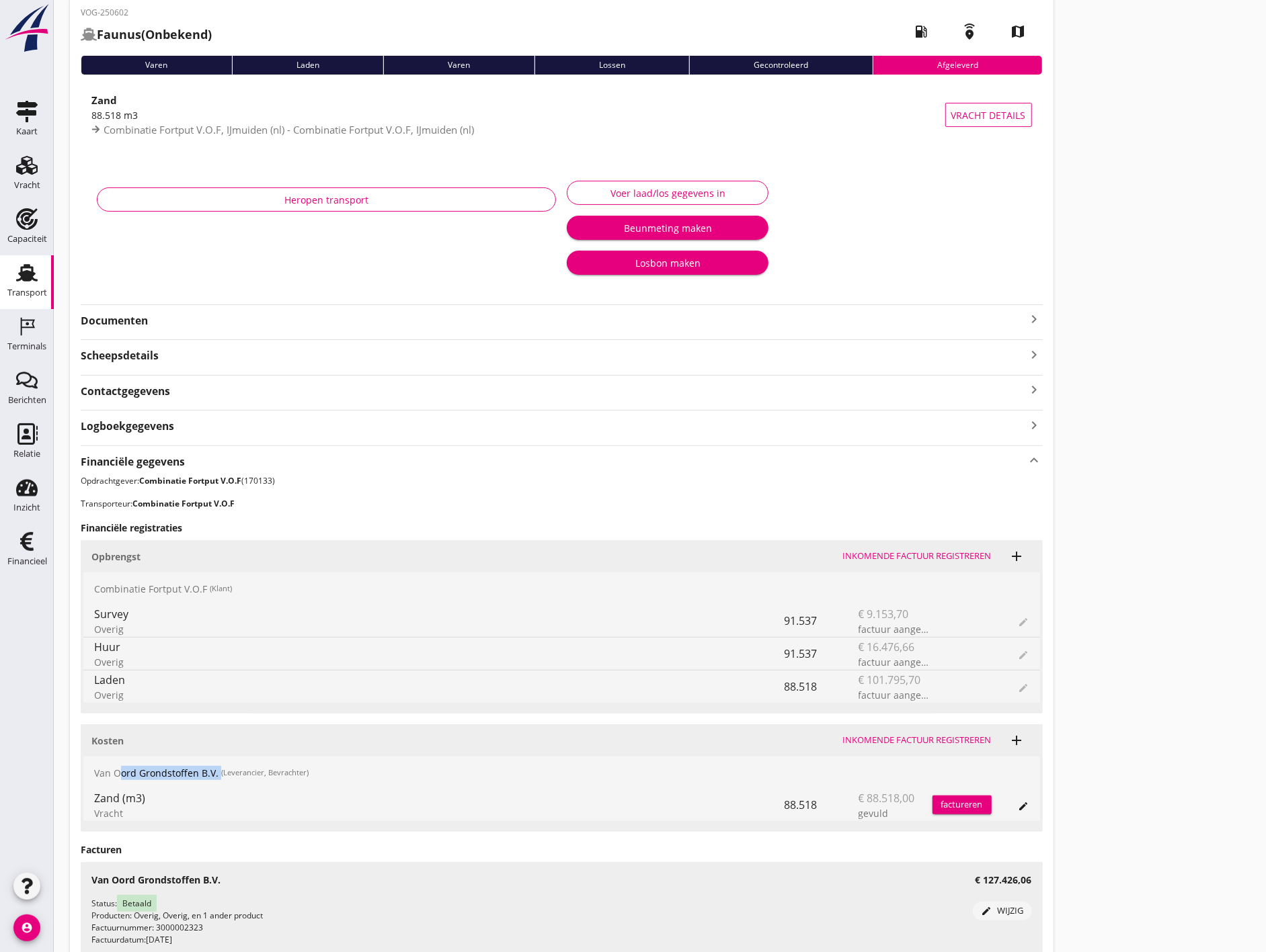
drag, startPoint x: 96, startPoint y: 786, endPoint x: 116, endPoint y: 774, distance: 23.3
click at [116, 774] on div "[PERSON_NAME] Grondstoffen B.V. (Leverancier, Bevrachter)" at bounding box center [562, 772] width 957 height 32
drag, startPoint x: 116, startPoint y: 774, endPoint x: 105, endPoint y: 581, distance: 193.3
click at [98, 577] on div "Combinatie Fortput V.O.F (Klant)" at bounding box center [562, 589] width 957 height 32
drag, startPoint x: 105, startPoint y: 581, endPoint x: 244, endPoint y: 584, distance: 139.0
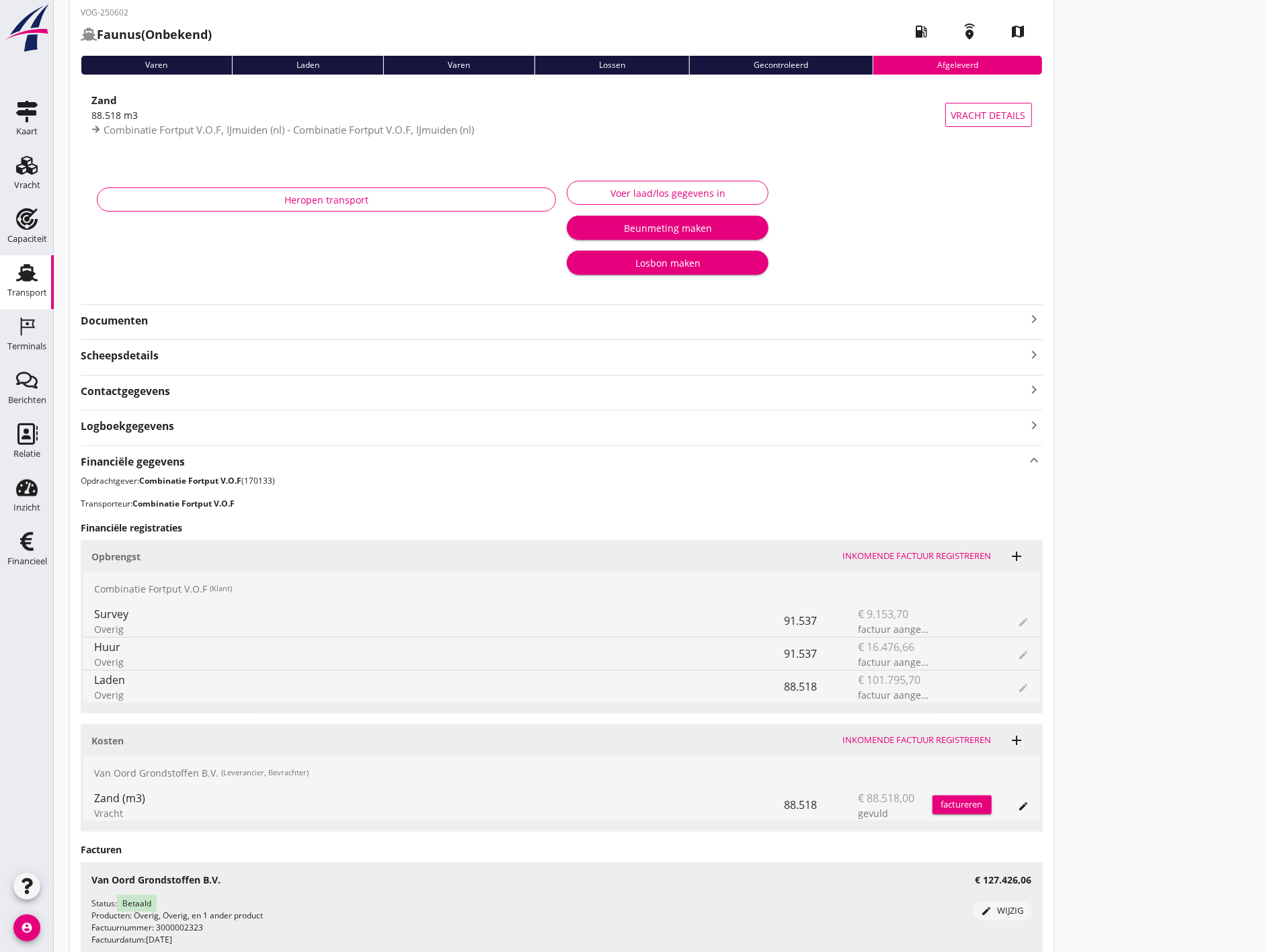
click at [244, 584] on div "Combinatie Fortput V.O.F (Klant)" at bounding box center [562, 589] width 957 height 32
click at [118, 599] on div "Combinatie Fortput V.O.F (Klant)" at bounding box center [562, 589] width 957 height 32
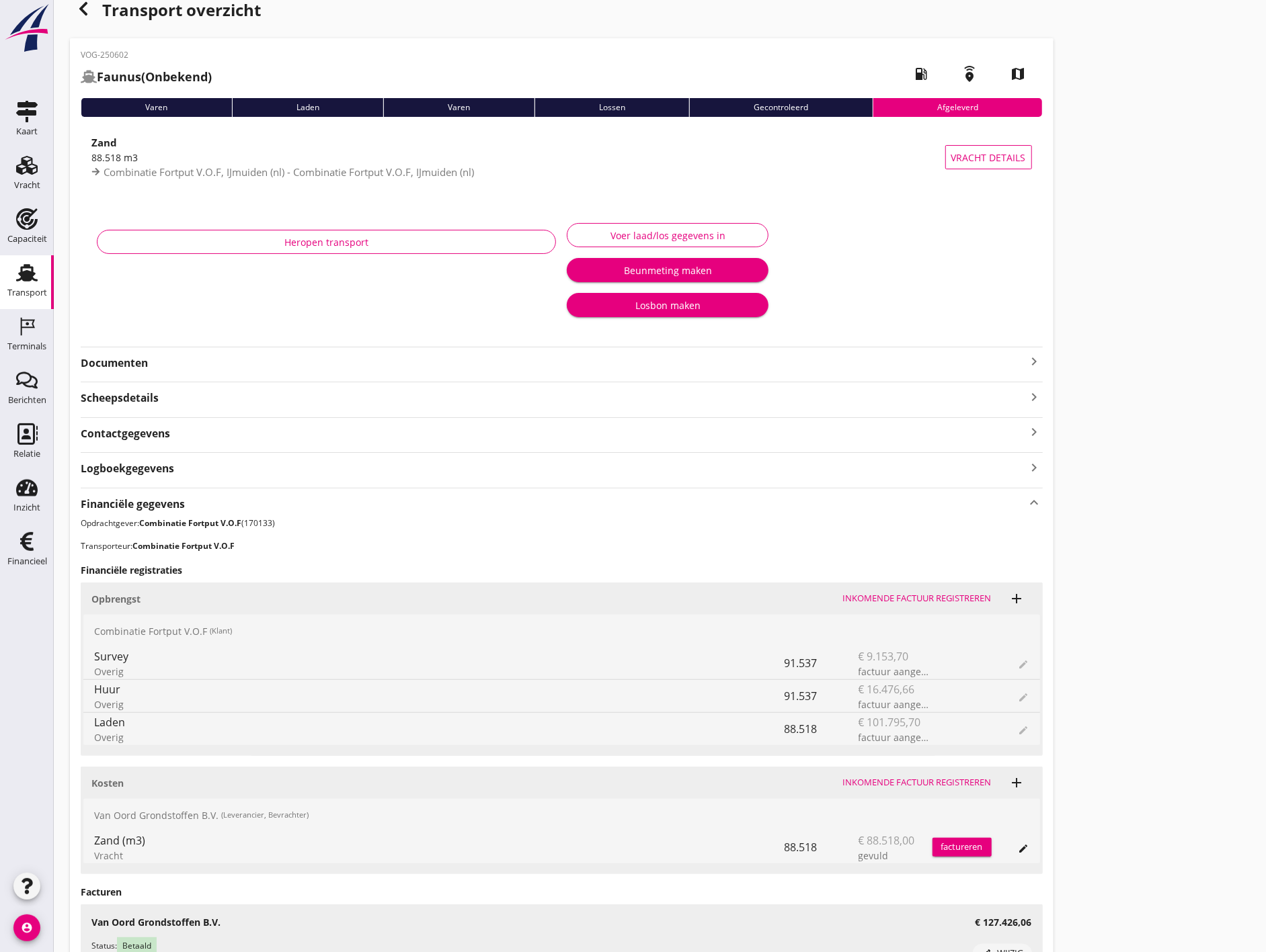
scroll to position [0, 0]
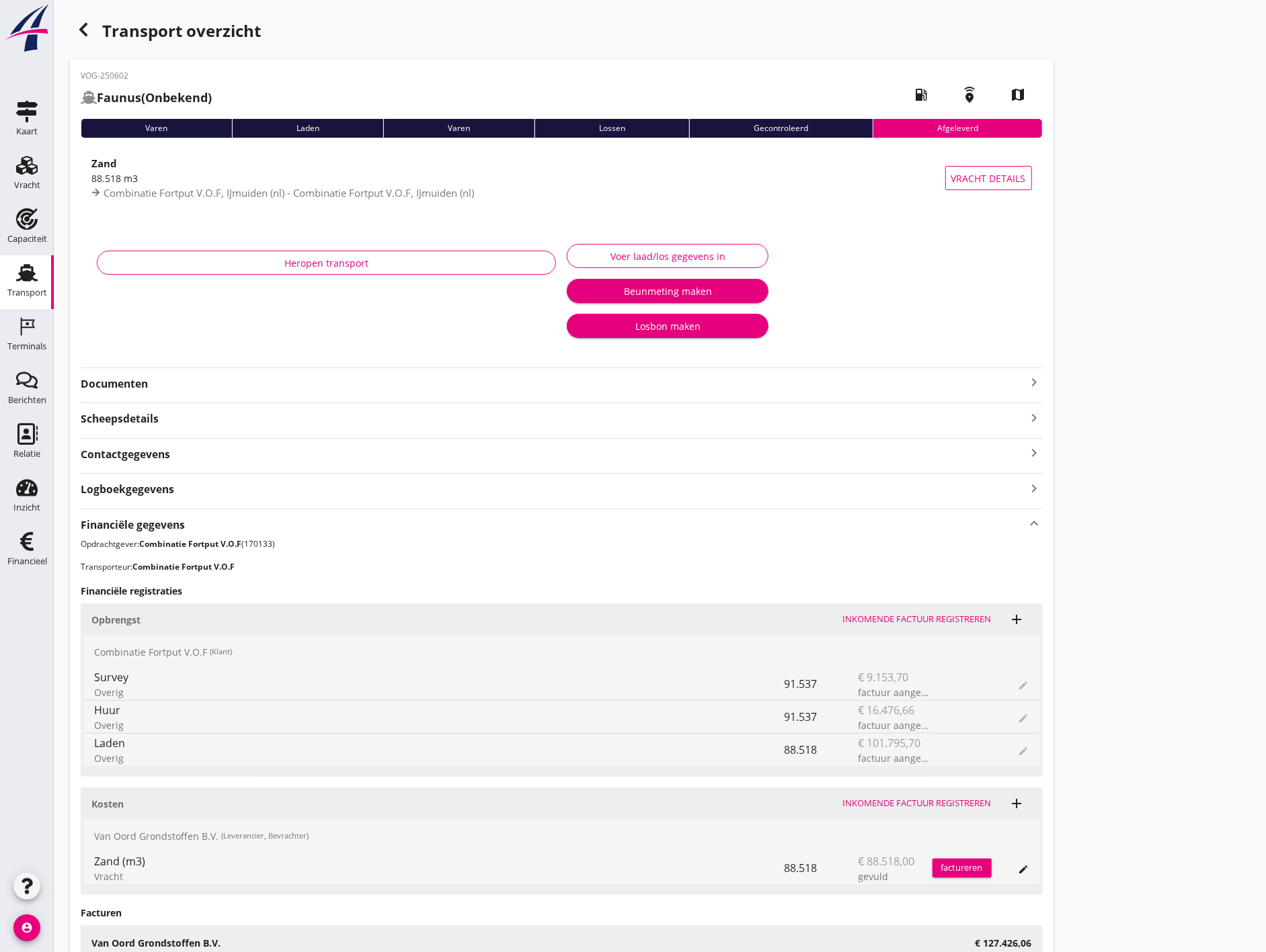
click at [83, 22] on icon "button" at bounding box center [83, 29] width 17 height 17
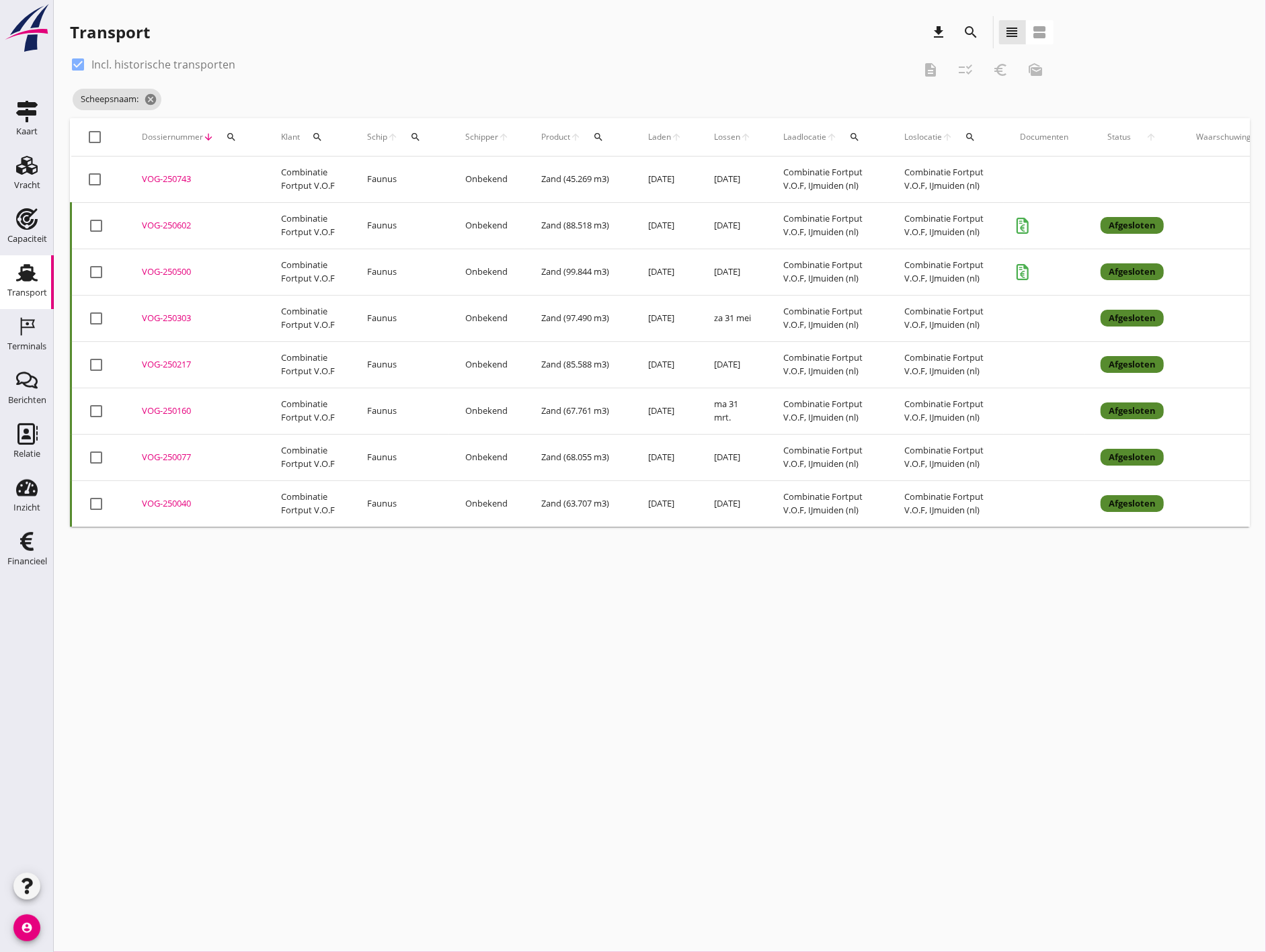
click at [920, 180] on td "Combinatie Fortput V.O.F, IJmuiden (nl)" at bounding box center [946, 180] width 115 height 47
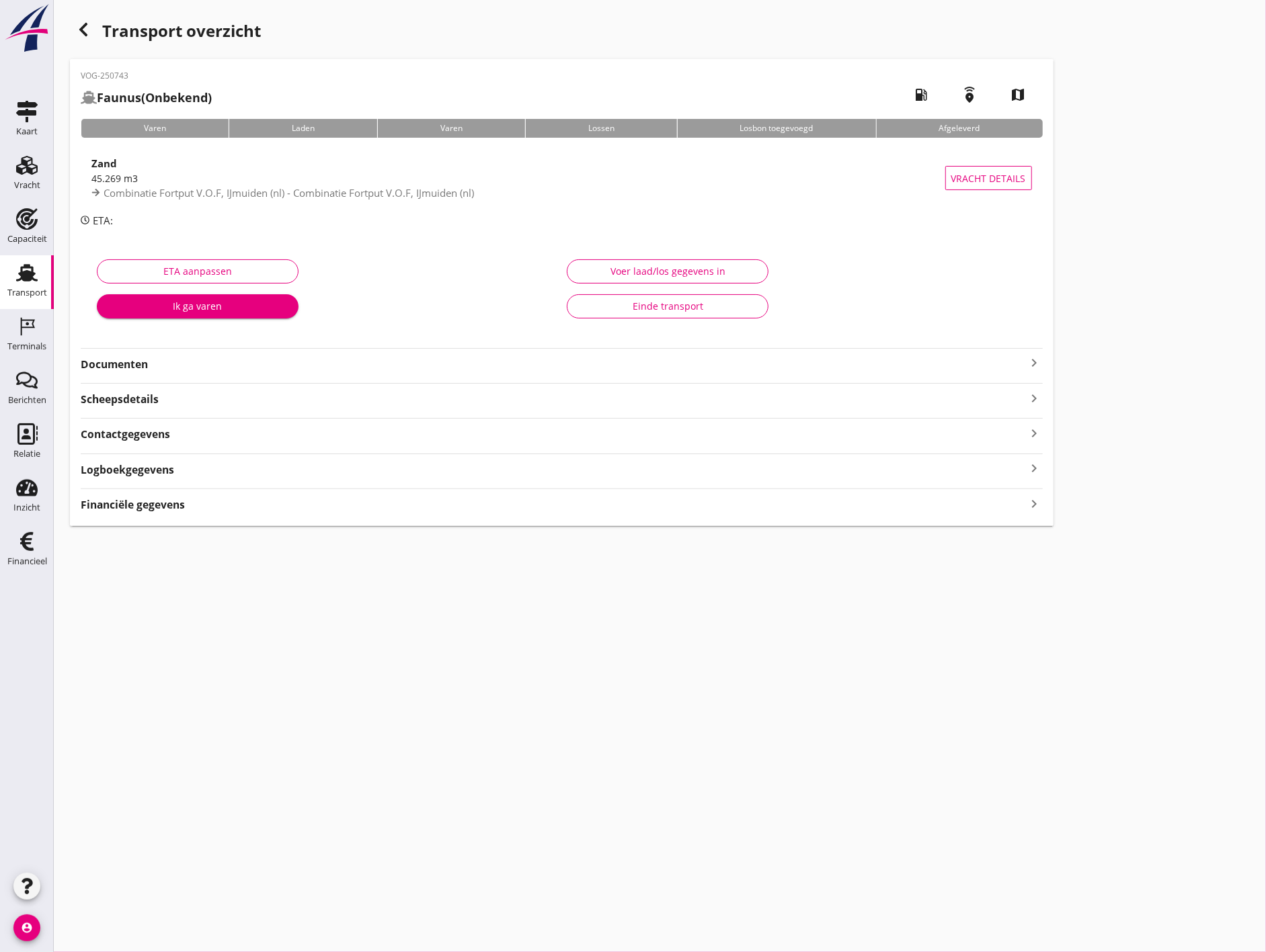
click at [875, 528] on div "Transport overzicht VOG-250743 Faunus (Onbekend) local_gas_station emergency_sh…" at bounding box center [659, 271] width 1212 height 543
click at [884, 506] on div "Financiële gegevens keyboard_arrow_right" at bounding box center [562, 504] width 962 height 19
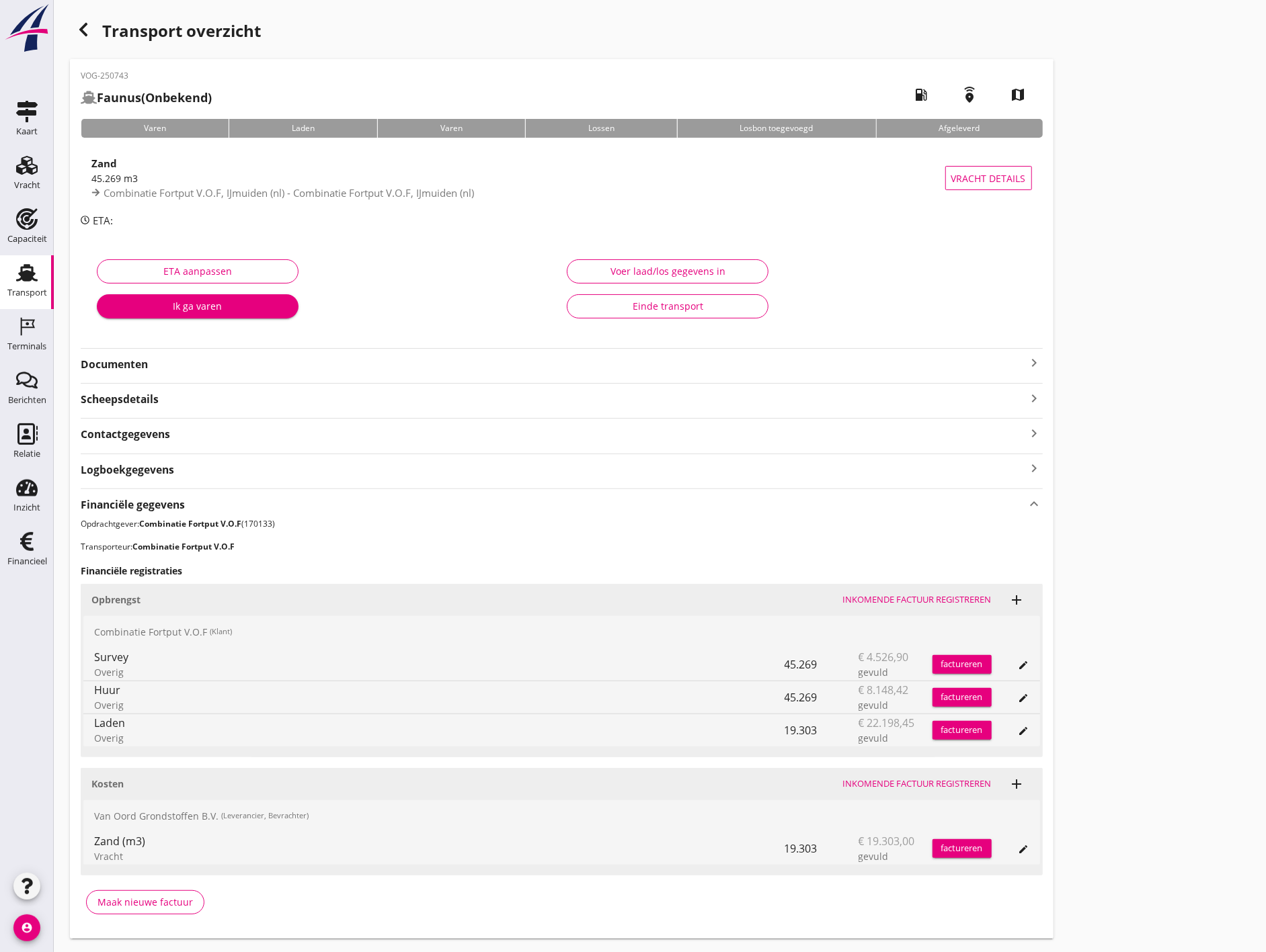
click at [83, 31] on use "button" at bounding box center [83, 29] width 8 height 14
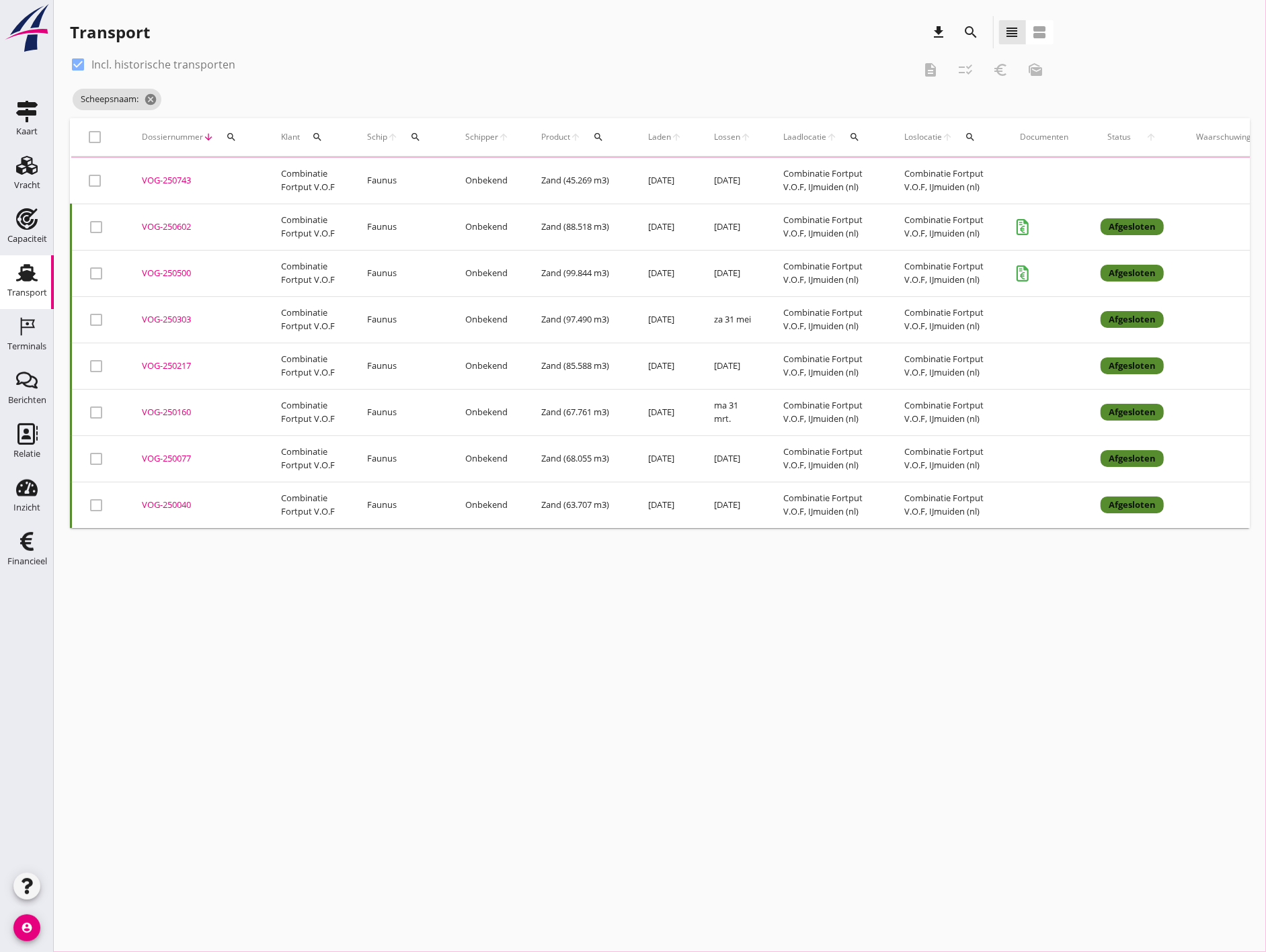
click at [97, 177] on div at bounding box center [95, 180] width 22 height 22
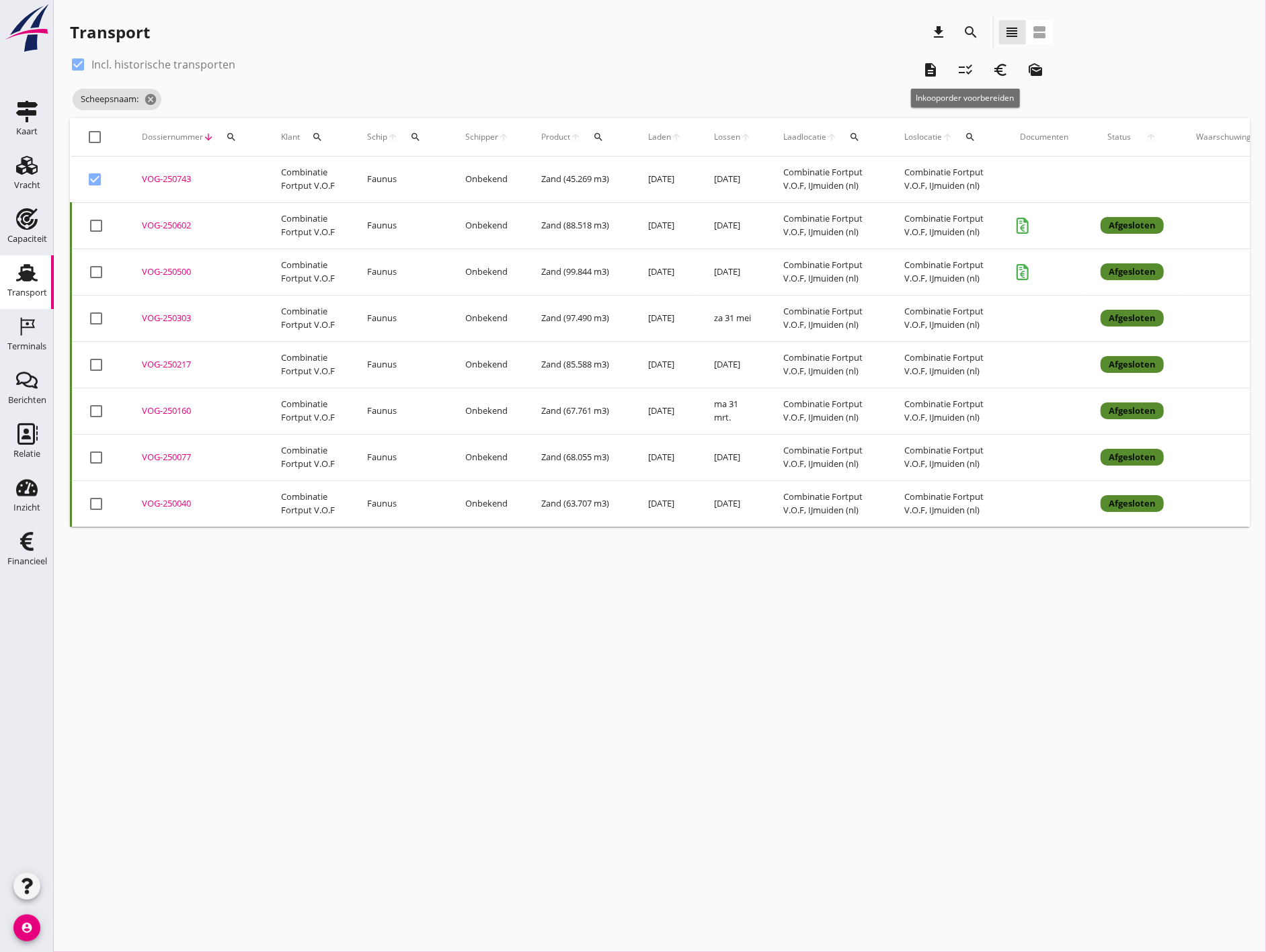
click at [961, 71] on icon "checklist_rtl" at bounding box center [966, 69] width 17 height 17
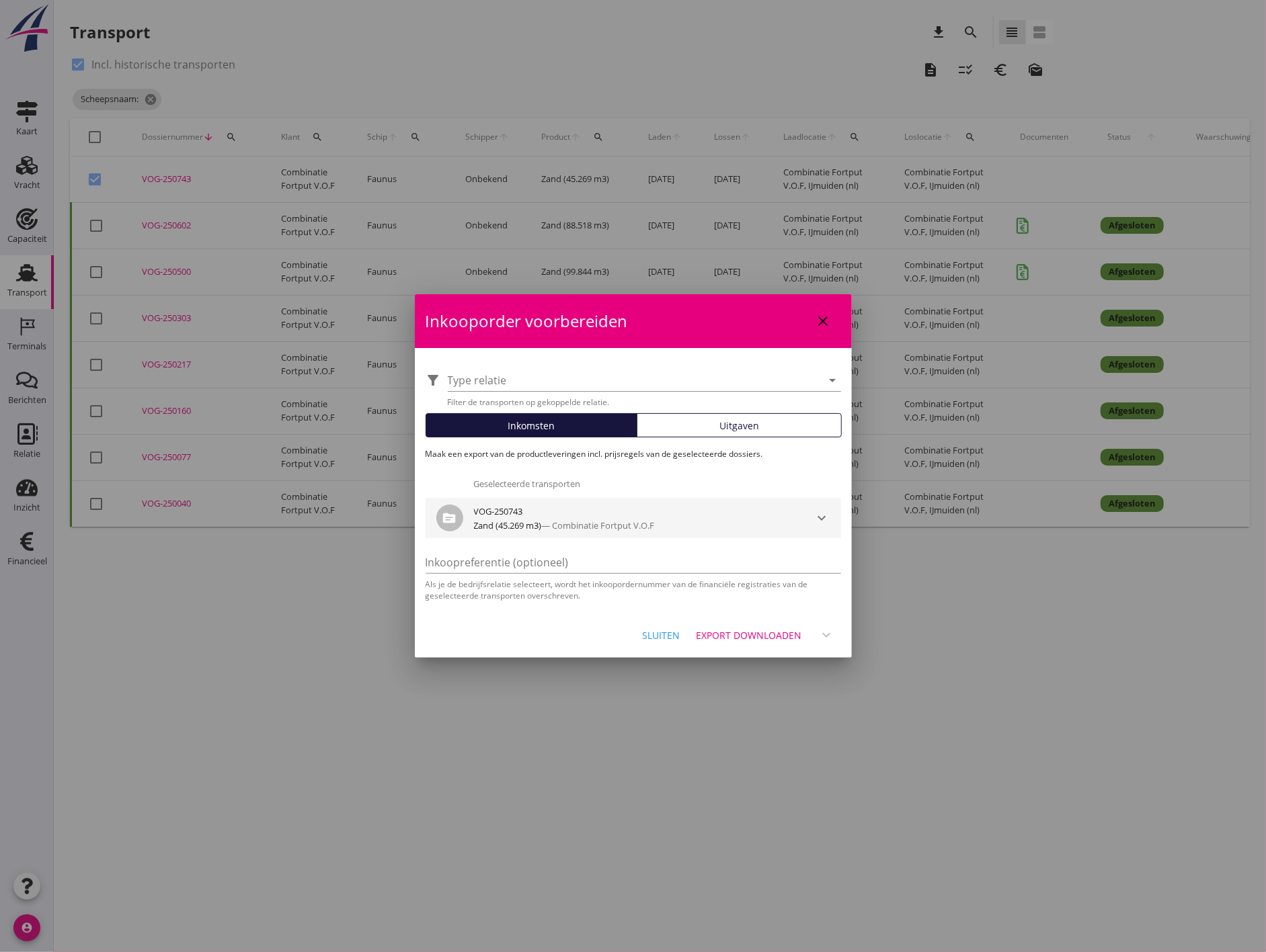
click at [809, 521] on div "keyboard_arrow_down" at bounding box center [823, 518] width 38 height 17
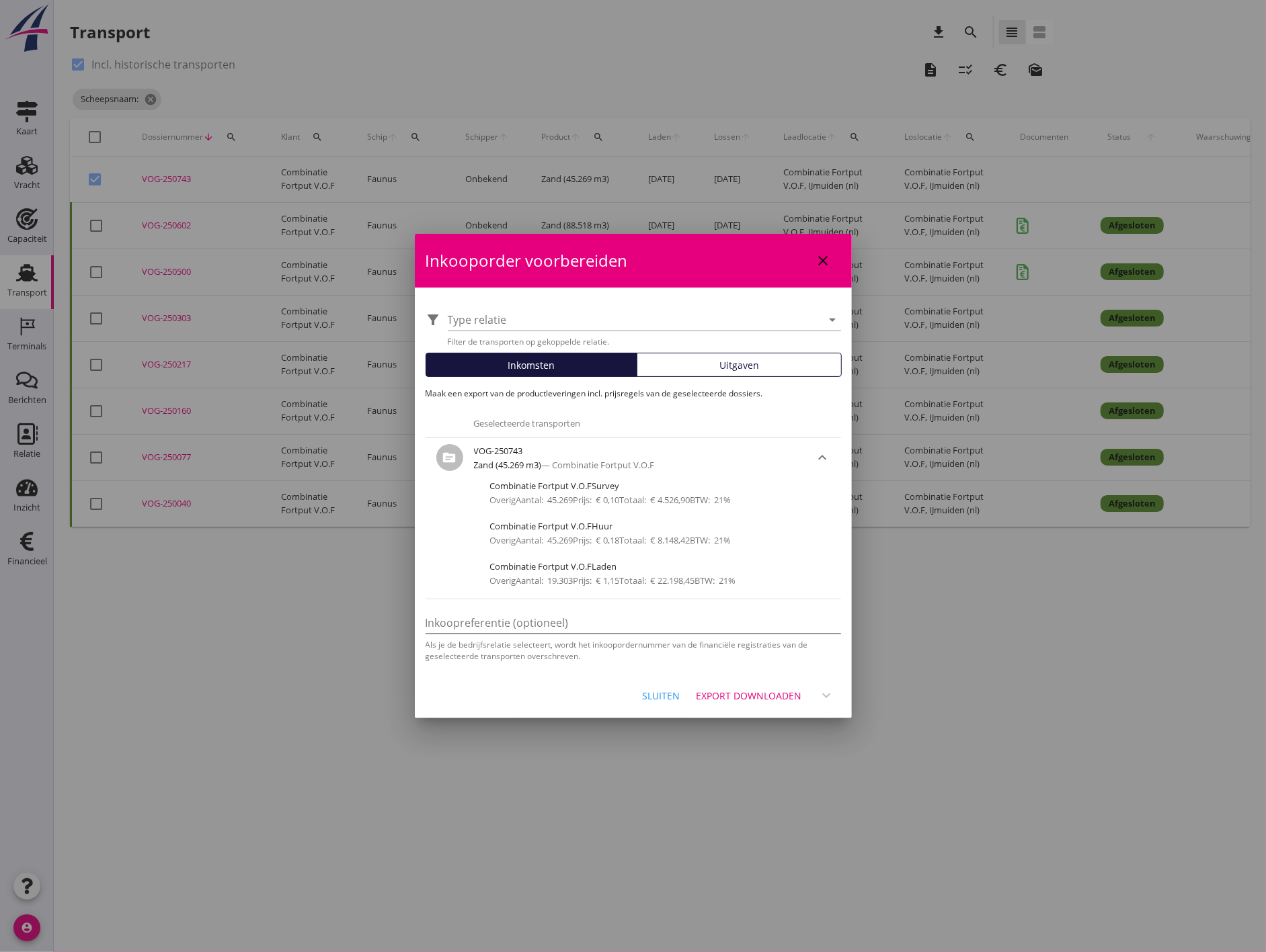
click at [711, 630] on div "filter_alt Type relatie arrow_drop_down Filter de transporten op gekoppelde rel…" at bounding box center [633, 480] width 437 height 385
click at [825, 689] on div "Export downloaden expand_more" at bounding box center [767, 695] width 150 height 24
click at [760, 696] on div "Export downloaden" at bounding box center [749, 696] width 106 height 14
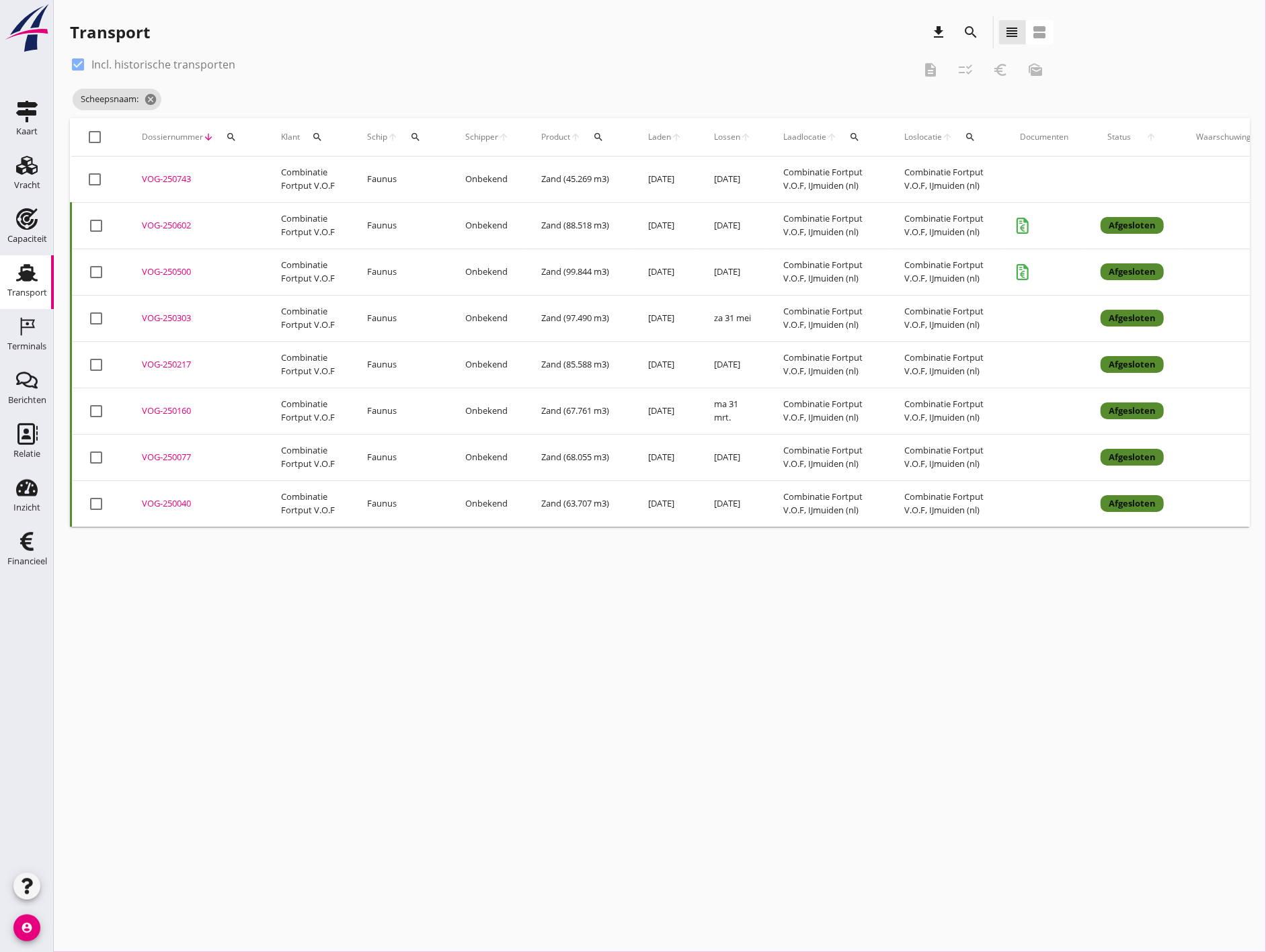
click at [595, 74] on div "check_box Incl. historische transporten" at bounding box center [492, 64] width 844 height 21
click at [721, 634] on div "cancel You are impersonating another user. Transport download search view_headl…" at bounding box center [659, 476] width 1212 height 952
click at [97, 172] on div at bounding box center [95, 179] width 22 height 22
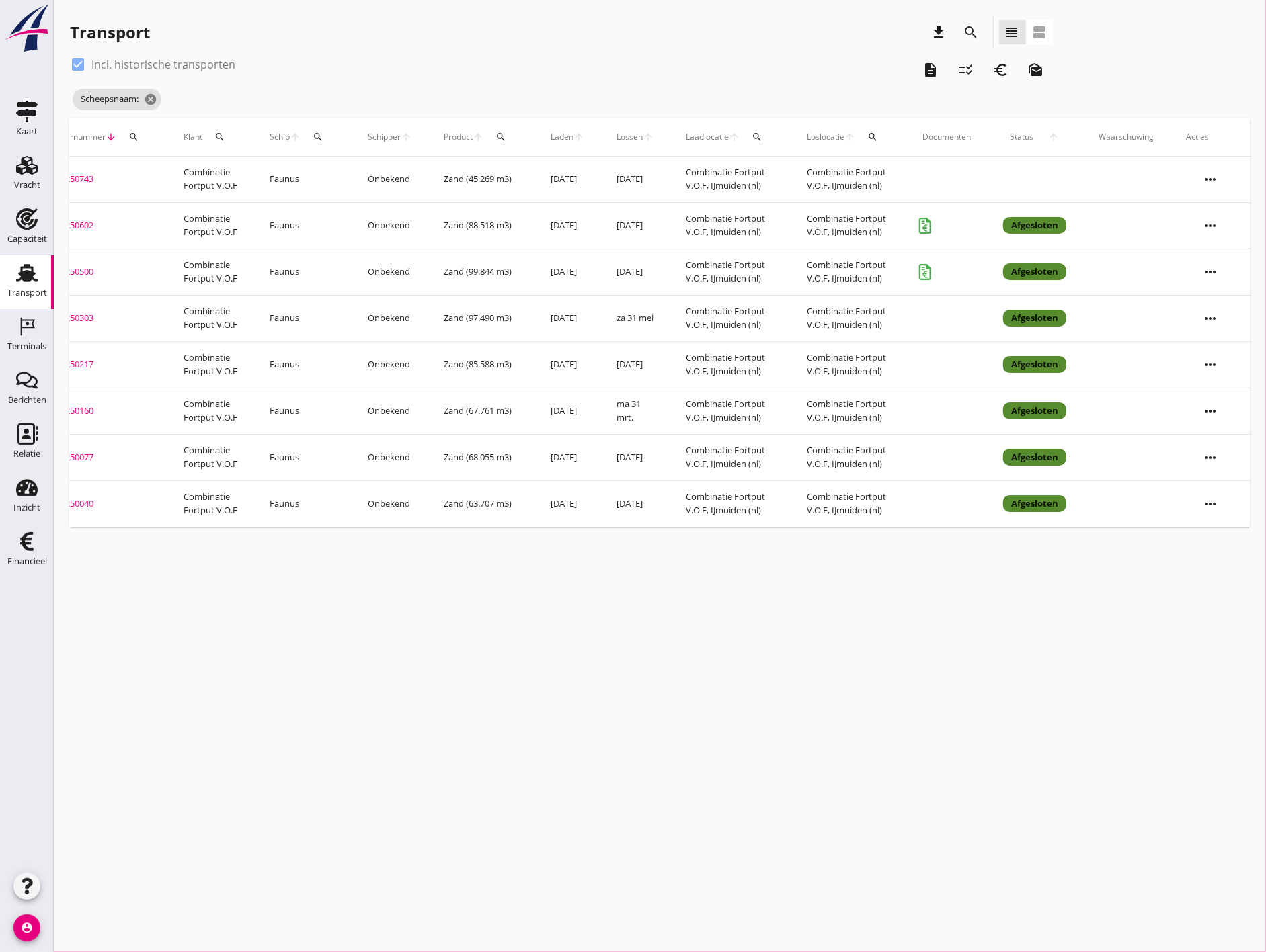
click at [1203, 178] on icon "more_horiz" at bounding box center [1210, 180] width 38 height 38
click at [871, 542] on div "Transport download search view_headline view_agenda check_box Incl. historische…" at bounding box center [659, 271] width 1212 height 543
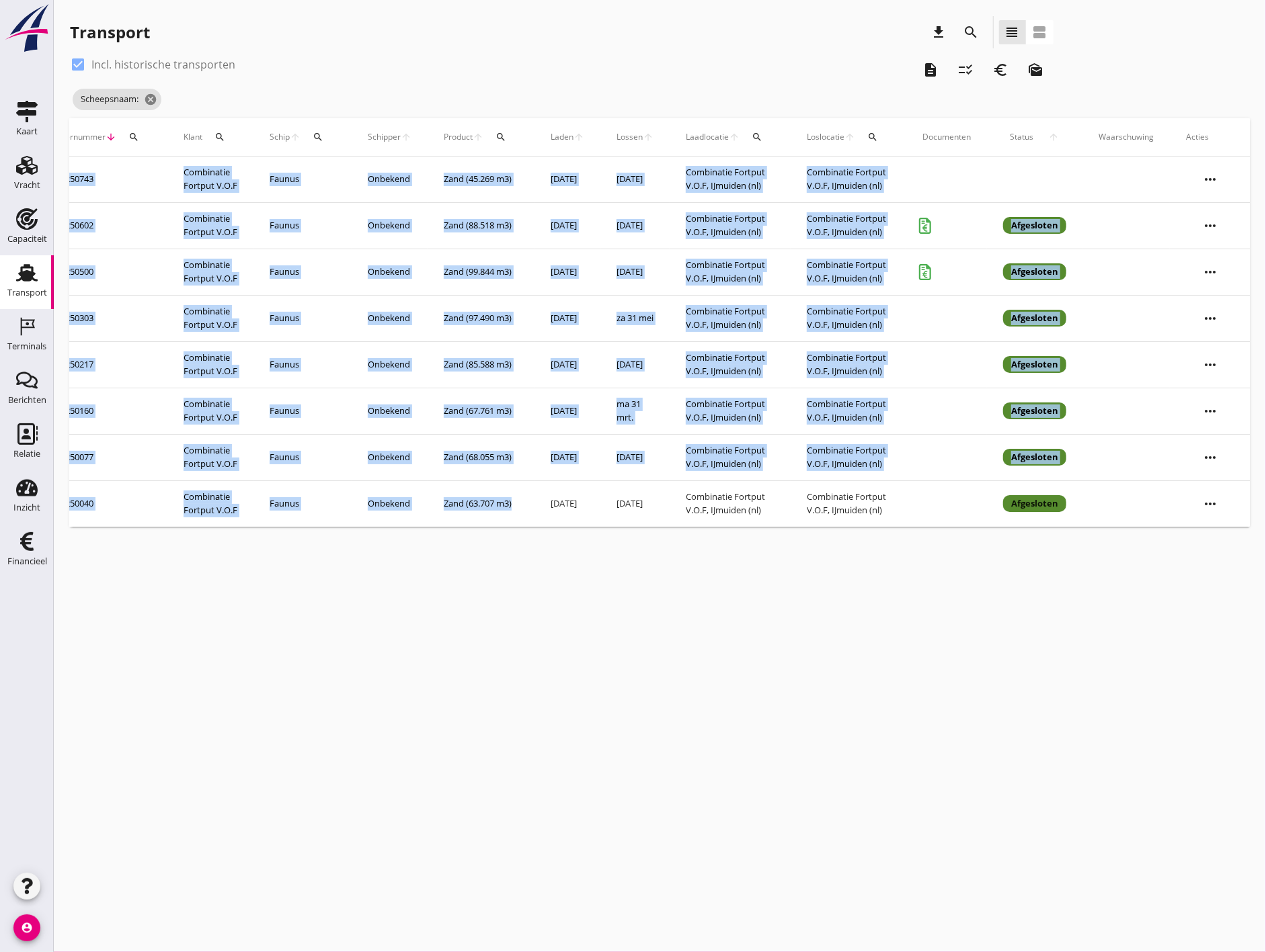
drag, startPoint x: 865, startPoint y: 538, endPoint x: 515, endPoint y: 500, distance: 352.1
click at [515, 500] on div "Transport download search view_headline view_agenda check_box Incl. historische…" at bounding box center [659, 271] width 1212 height 543
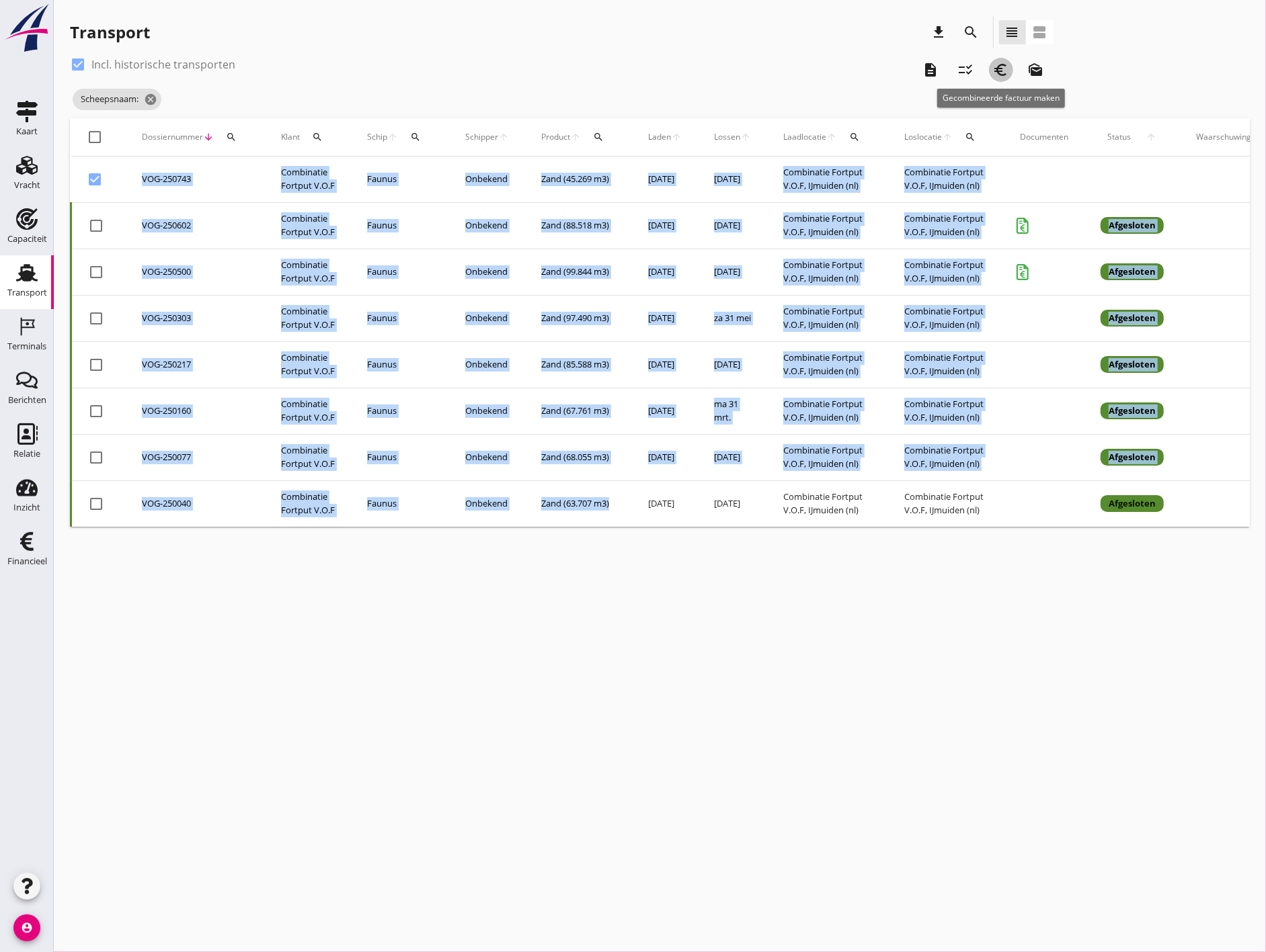
click at [1002, 70] on icon "euro_symbol" at bounding box center [1001, 69] width 17 height 17
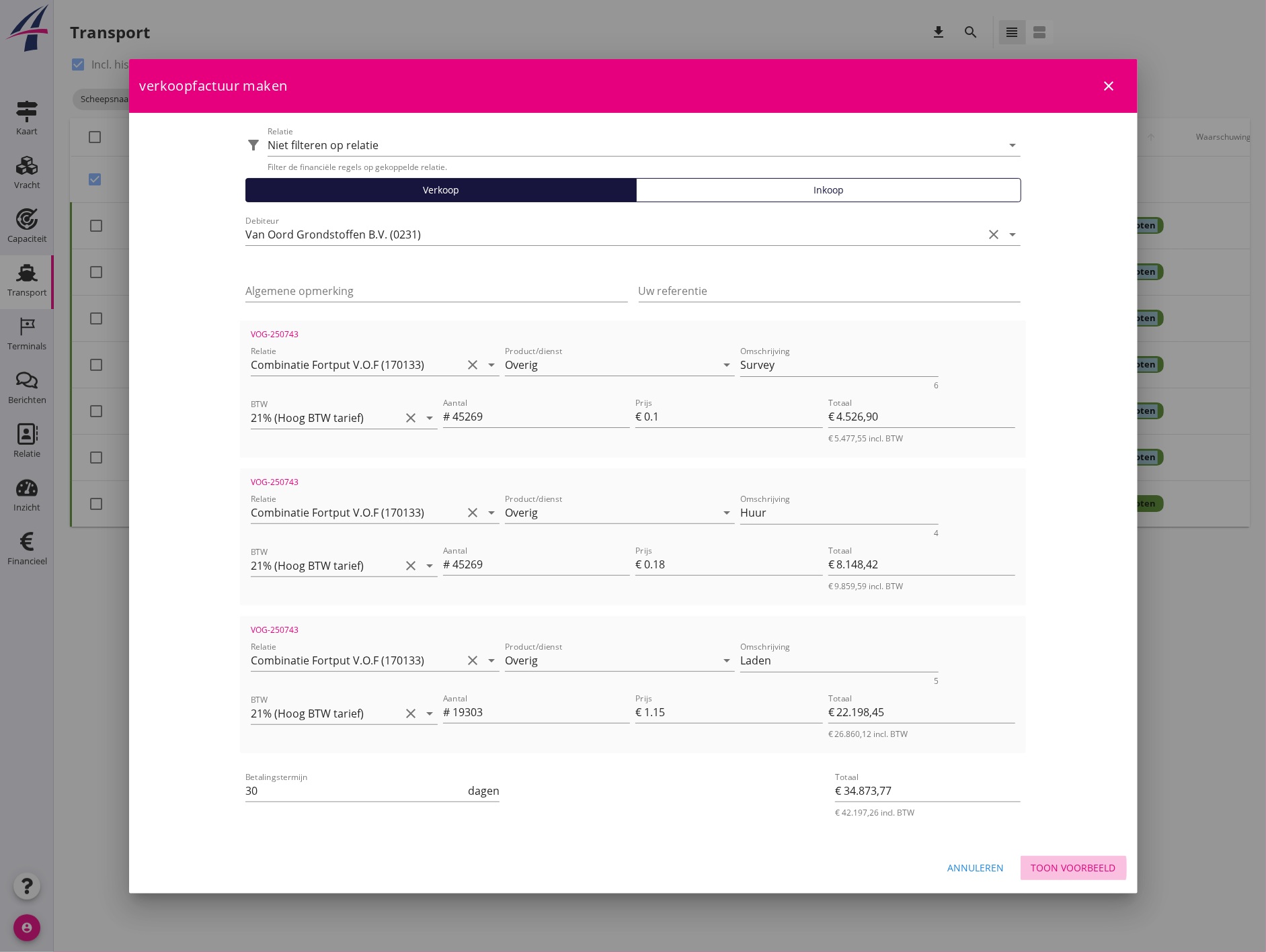
click at [1080, 861] on div "Toon voorbeeld" at bounding box center [1074, 868] width 85 height 14
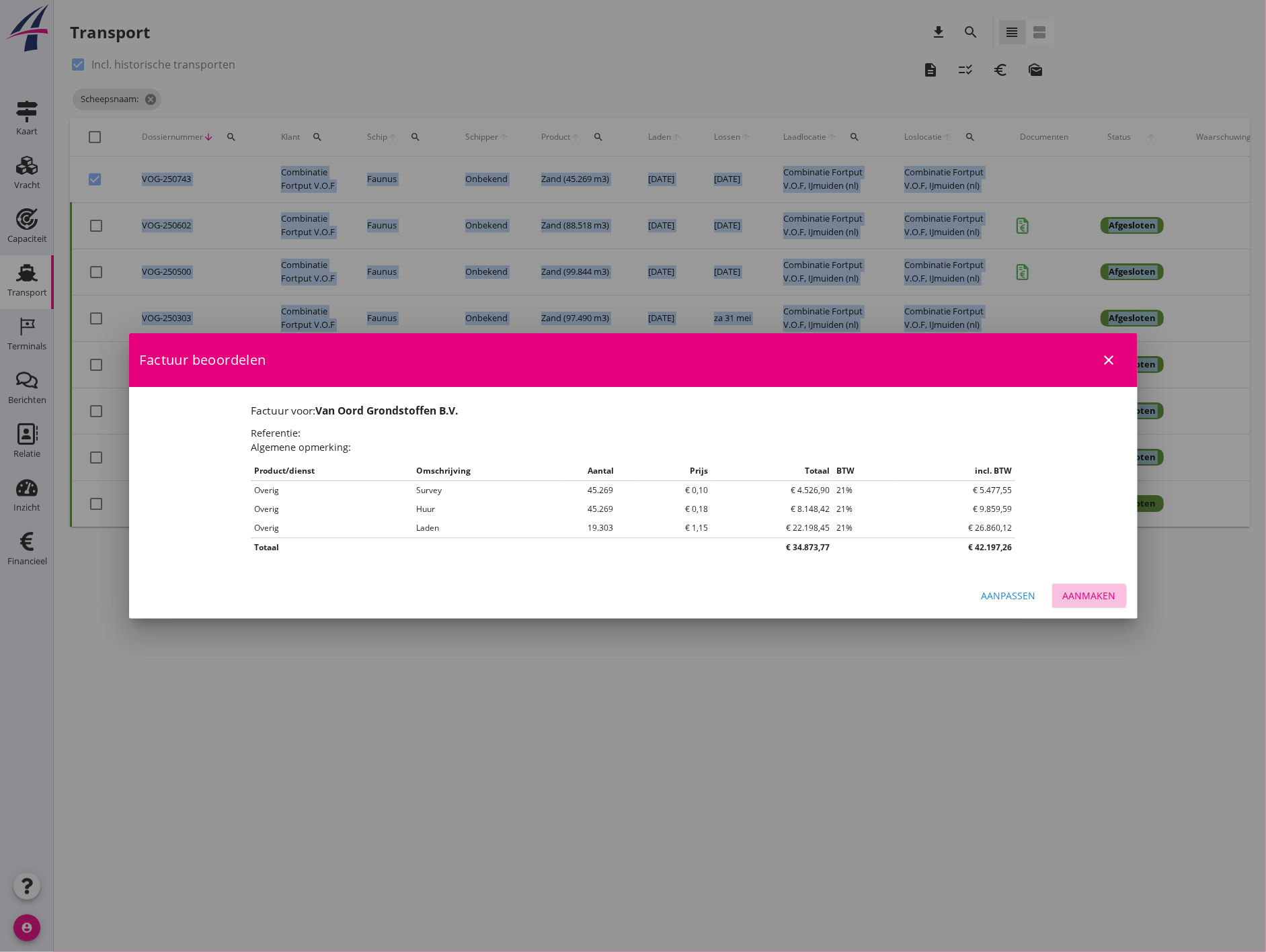
click at [1082, 590] on div "Aanmaken" at bounding box center [1089, 596] width 53 height 14
checkbox input "false"
